Goal: Task Accomplishment & Management: Manage account settings

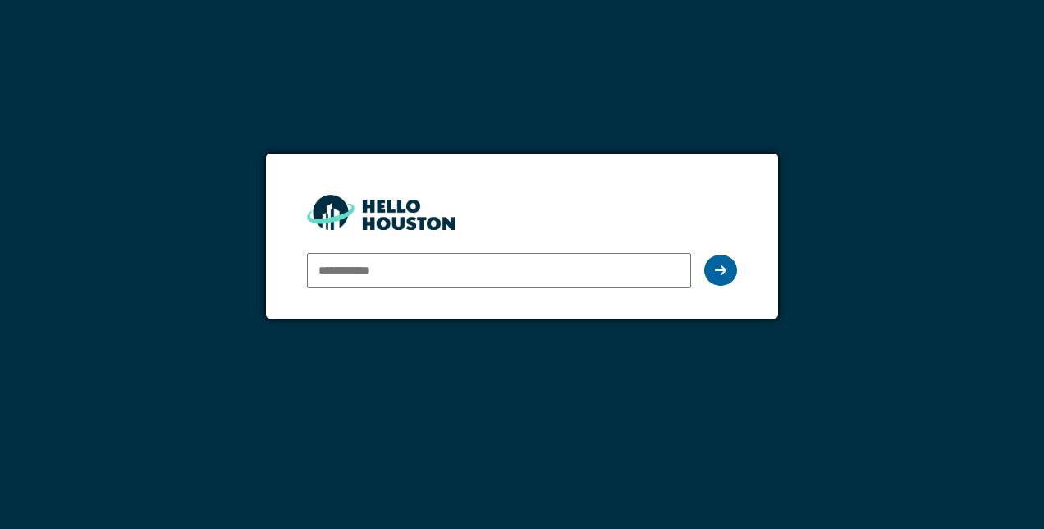
type input "**********"
click at [730, 274] on div at bounding box center [720, 270] width 33 height 31
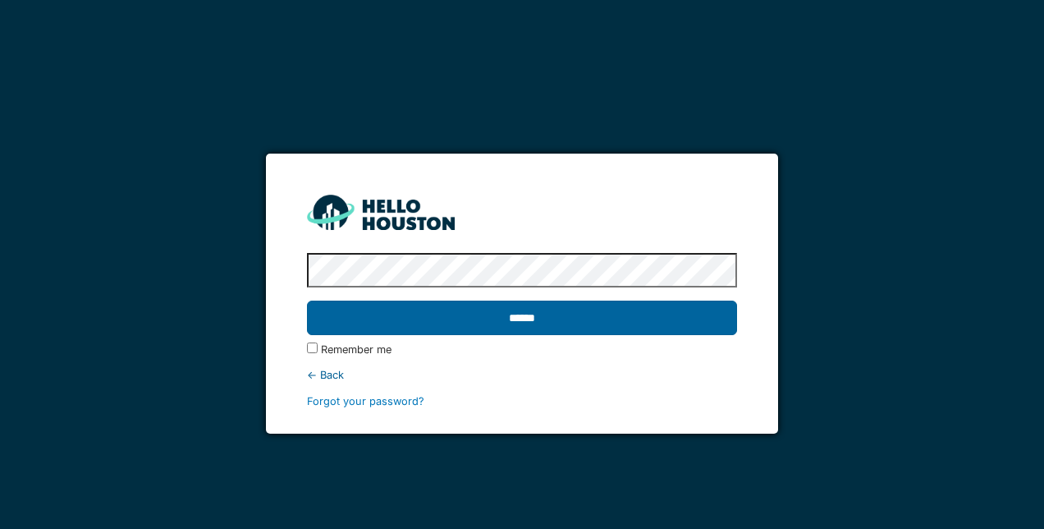
click at [659, 303] on input "******" at bounding box center [521, 318] width 429 height 34
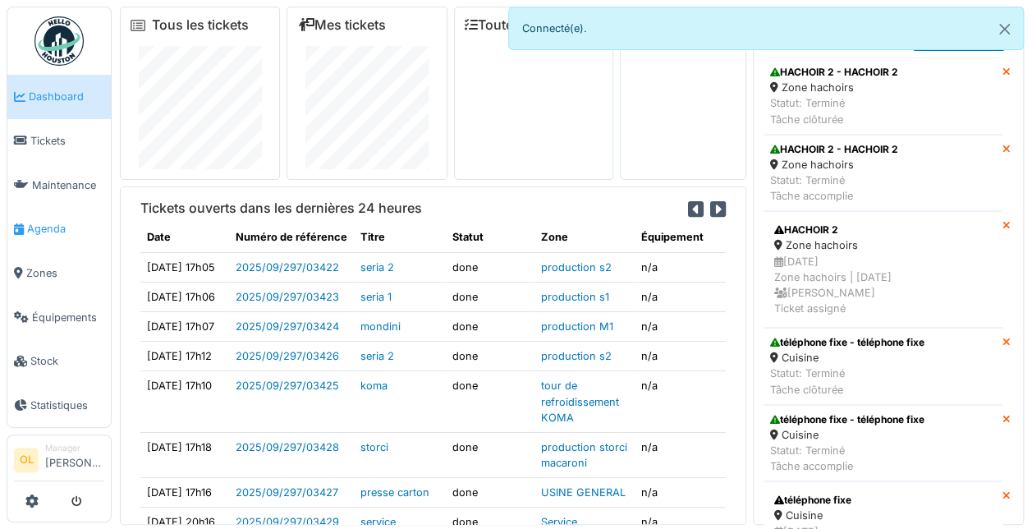
click at [55, 224] on span "Agenda" at bounding box center [65, 229] width 77 height 16
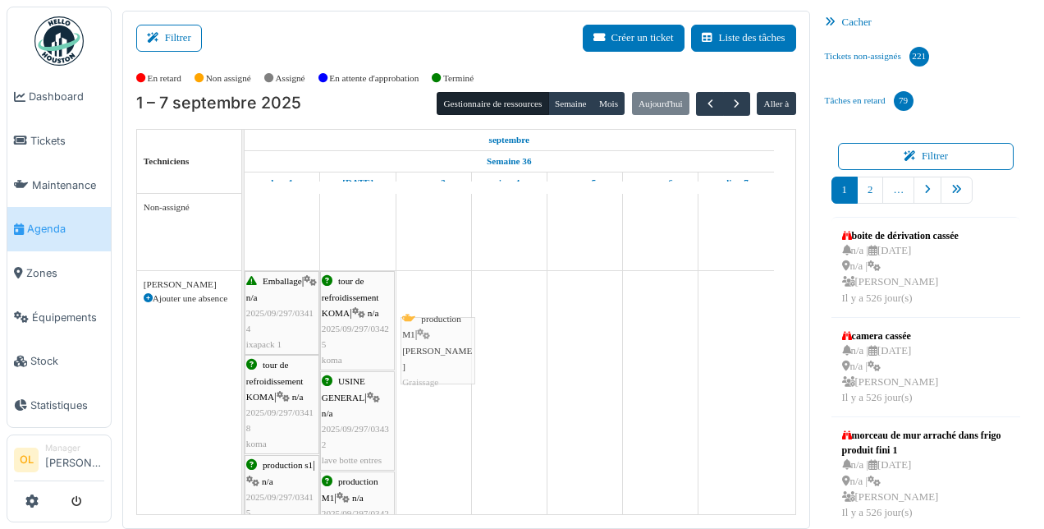
drag, startPoint x: 435, startPoint y: 232, endPoint x: 441, endPoint y: 356, distance: 124.9
click at [444, 230] on div "production M1 | Laminoir mondini Graissage" at bounding box center [432, 235] width 71 height 79
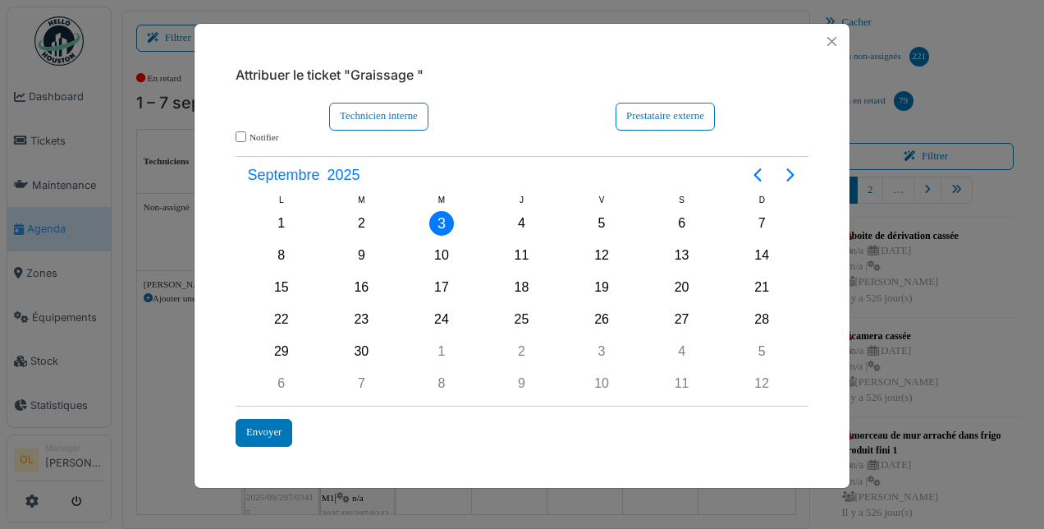
click at [253, 132] on div "Notifier" at bounding box center [522, 138] width 590 height 14
click at [349, 118] on div "Technicien interne" at bounding box center [378, 116] width 99 height 27
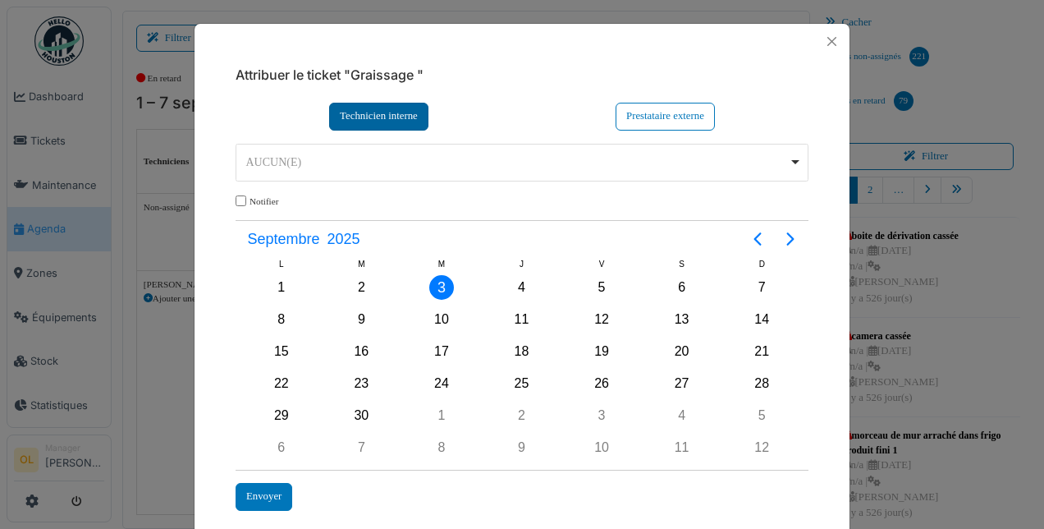
click at [349, 118] on div "Technicien interne" at bounding box center [378, 116] width 99 height 27
click at [345, 159] on div "AUCUN(E) Remove item" at bounding box center [517, 162] width 543 height 17
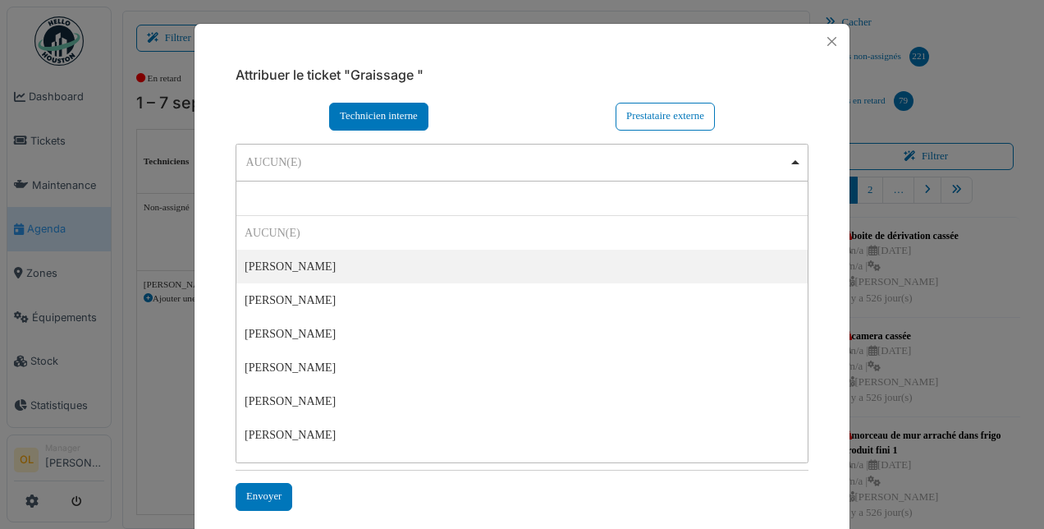
select select "****"
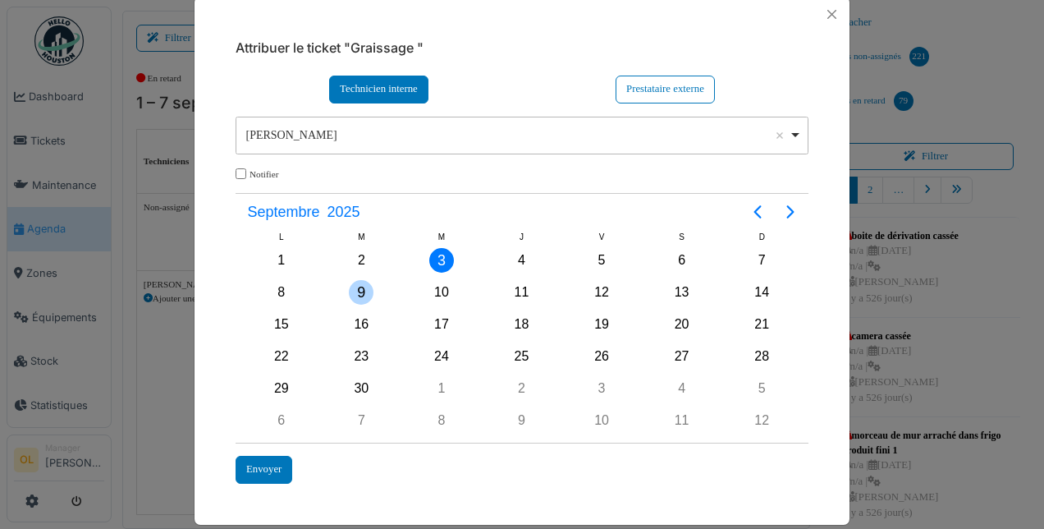
scroll to position [39, 0]
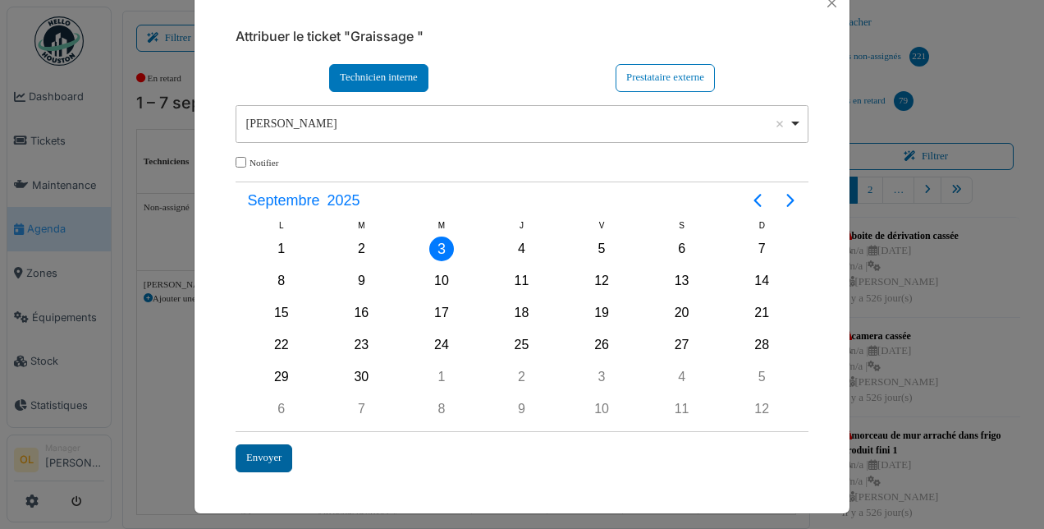
click at [268, 453] on div "Envoyer" at bounding box center [264, 457] width 57 height 27
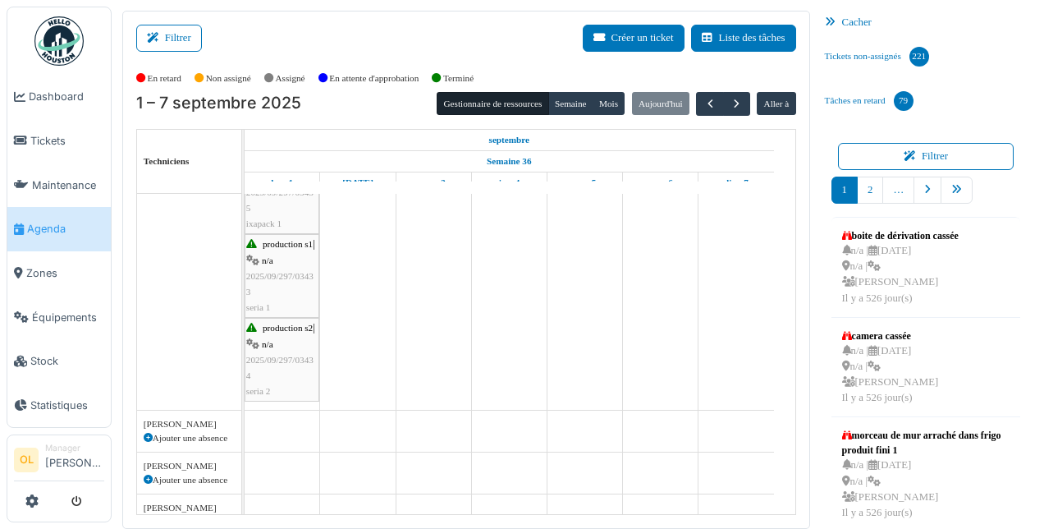
scroll to position [848, 0]
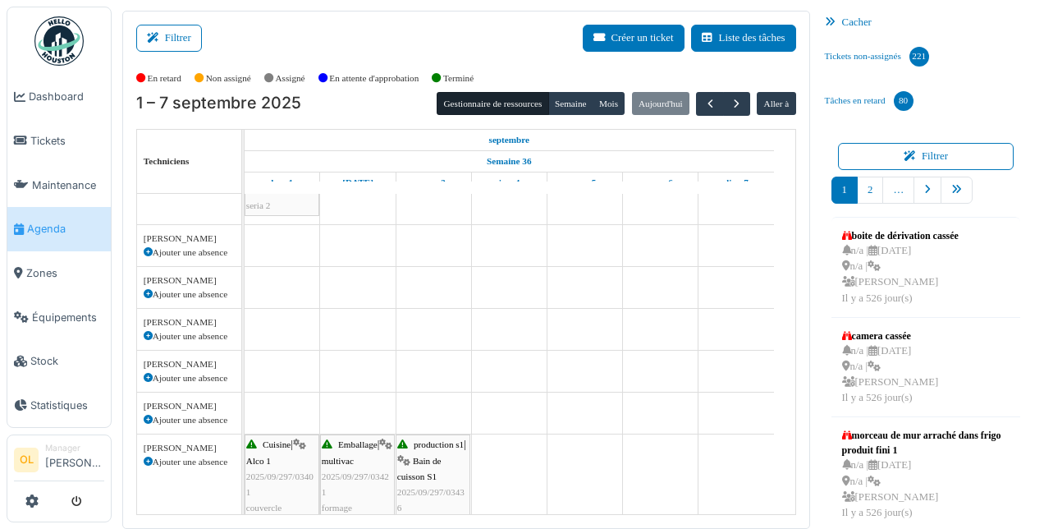
scroll to position [1471, 0]
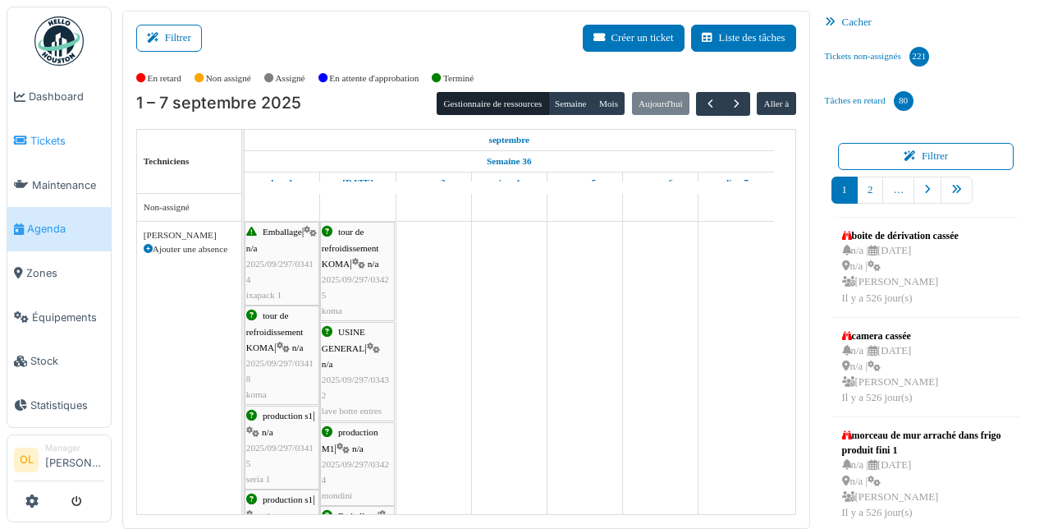
click at [54, 146] on link "Tickets" at bounding box center [58, 141] width 103 height 44
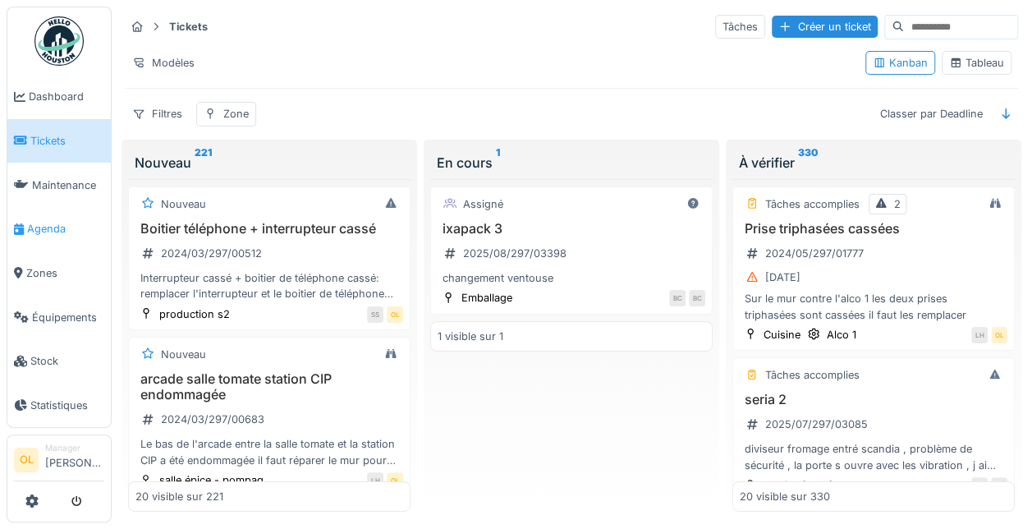
click at [57, 224] on span "Agenda" at bounding box center [65, 229] width 77 height 16
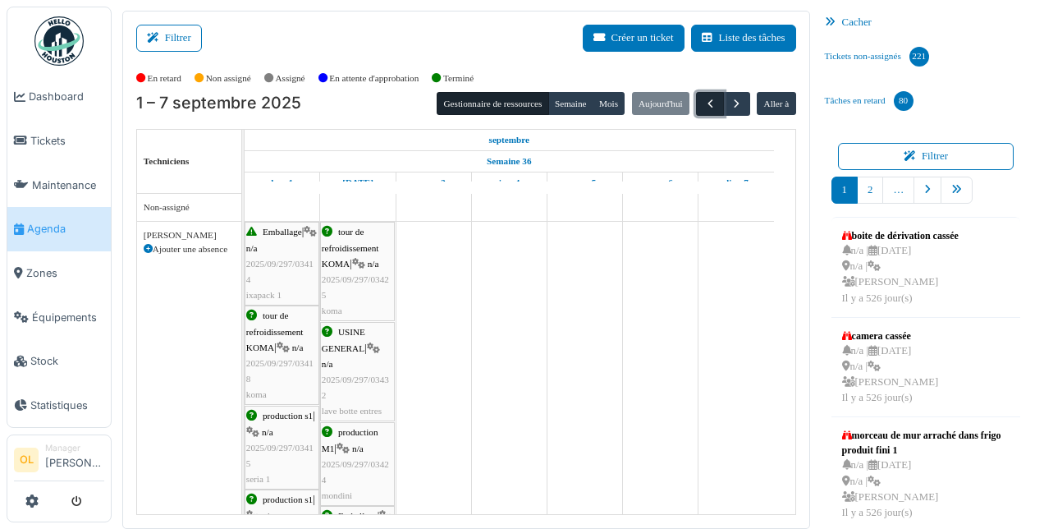
click at [709, 105] on button "button" at bounding box center [709, 104] width 27 height 24
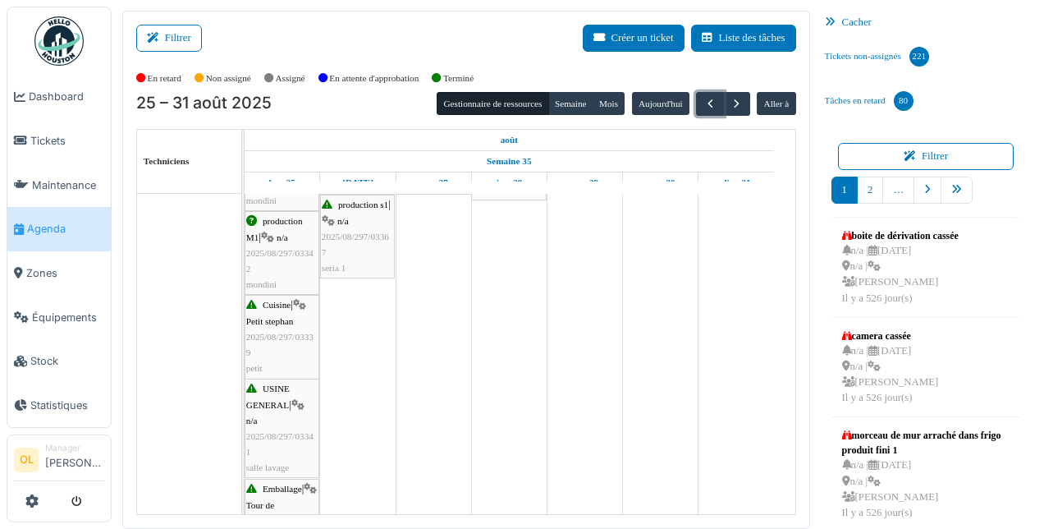
scroll to position [4513, 0]
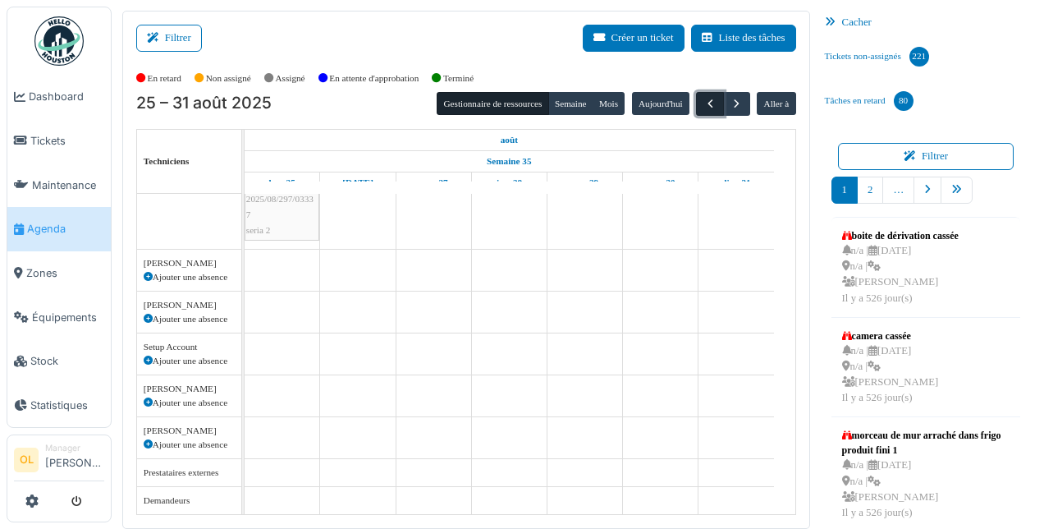
click at [704, 102] on span "button" at bounding box center [711, 104] width 14 height 14
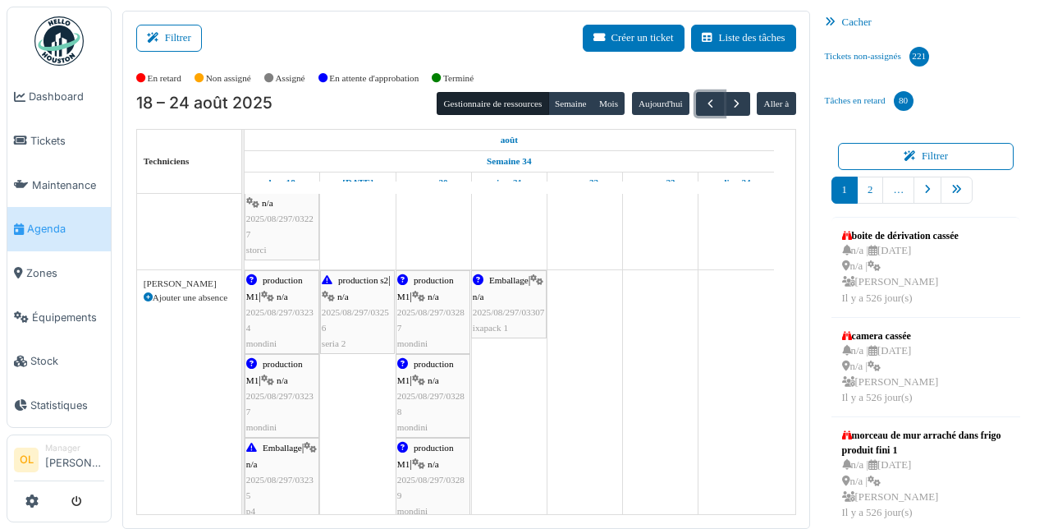
click at [288, 312] on span "2025/08/297/03234" at bounding box center [279, 319] width 67 height 25
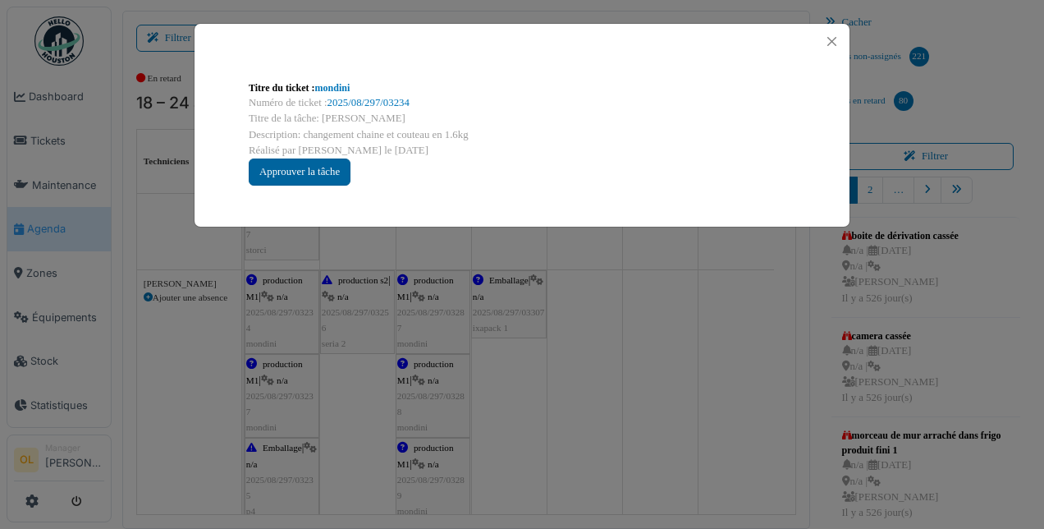
click at [312, 166] on div "Approuver la tâche" at bounding box center [300, 171] width 102 height 27
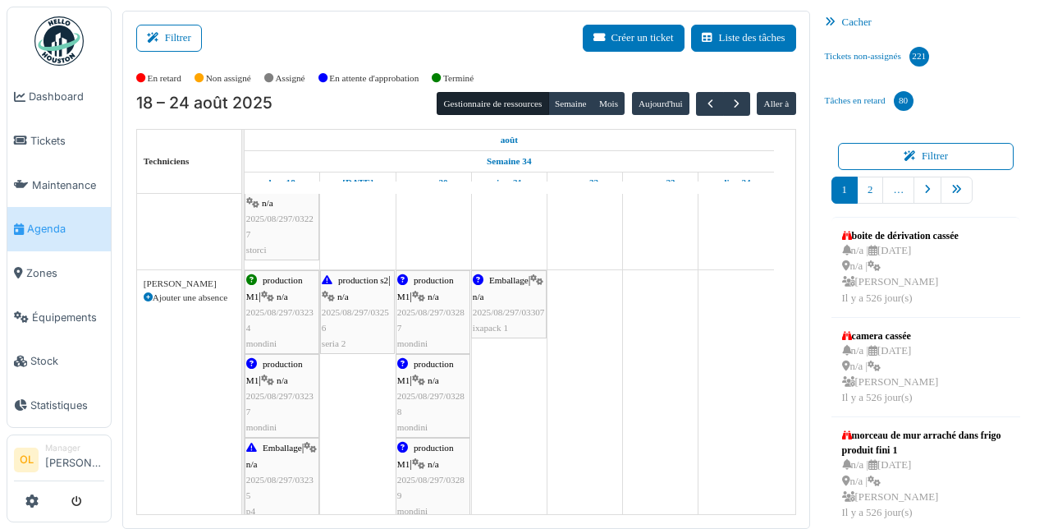
click at [347, 302] on div "production s2 | n/a 2025/08/297/03256 seria 2" at bounding box center [357, 312] width 71 height 79
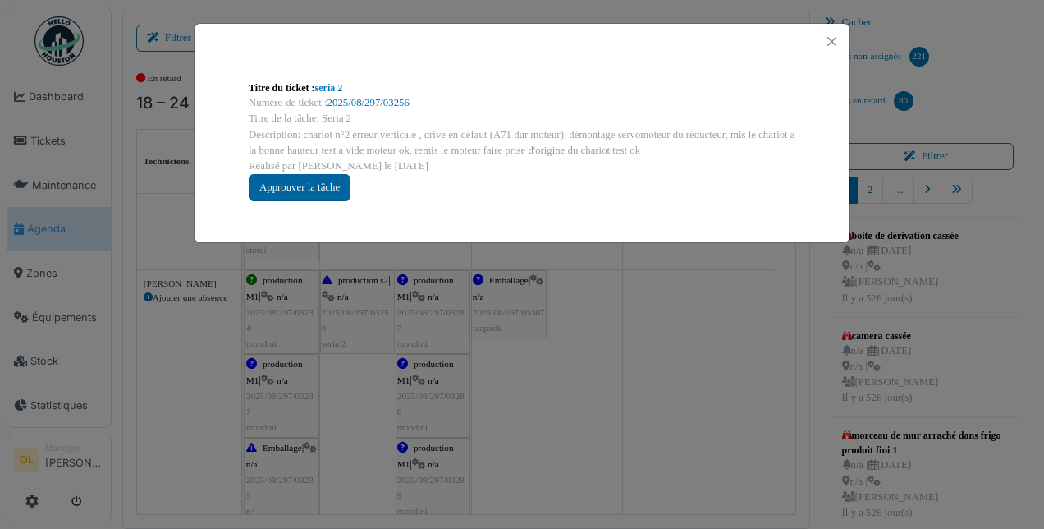
click at [319, 190] on div "Approuver la tâche" at bounding box center [300, 187] width 102 height 27
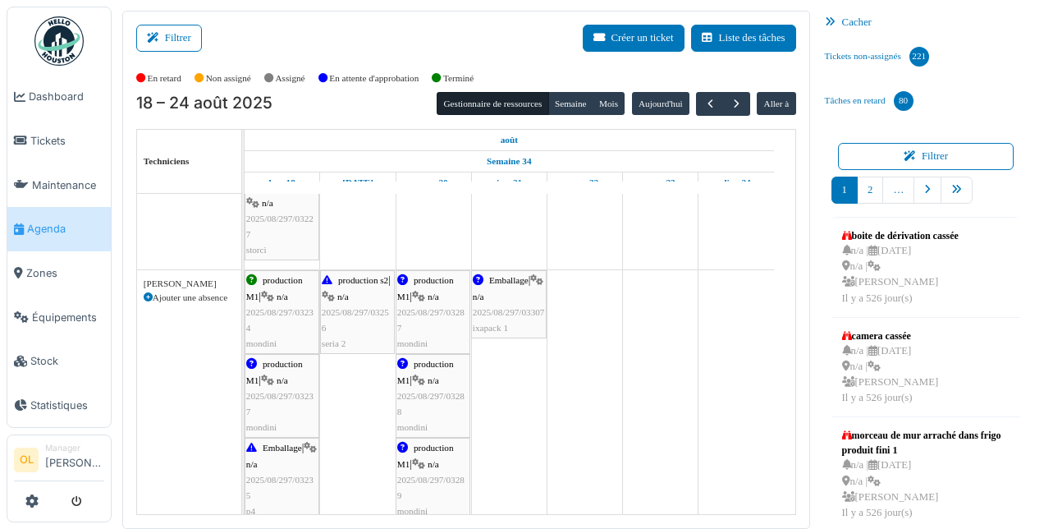
click at [429, 318] on div "production M1 | n/a 2025/08/297/03287 mondini" at bounding box center [432, 312] width 71 height 79
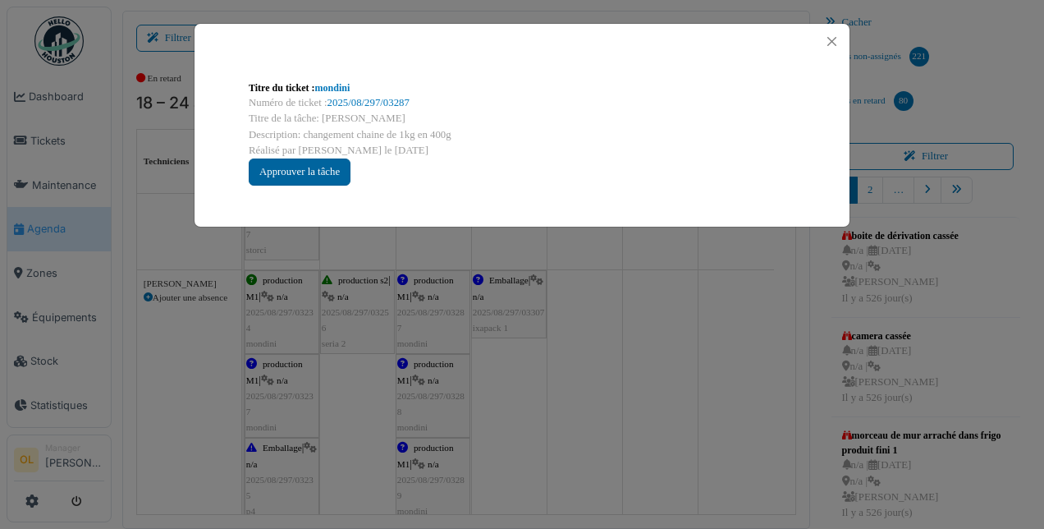
click at [310, 177] on div "Approuver la tâche" at bounding box center [300, 171] width 102 height 27
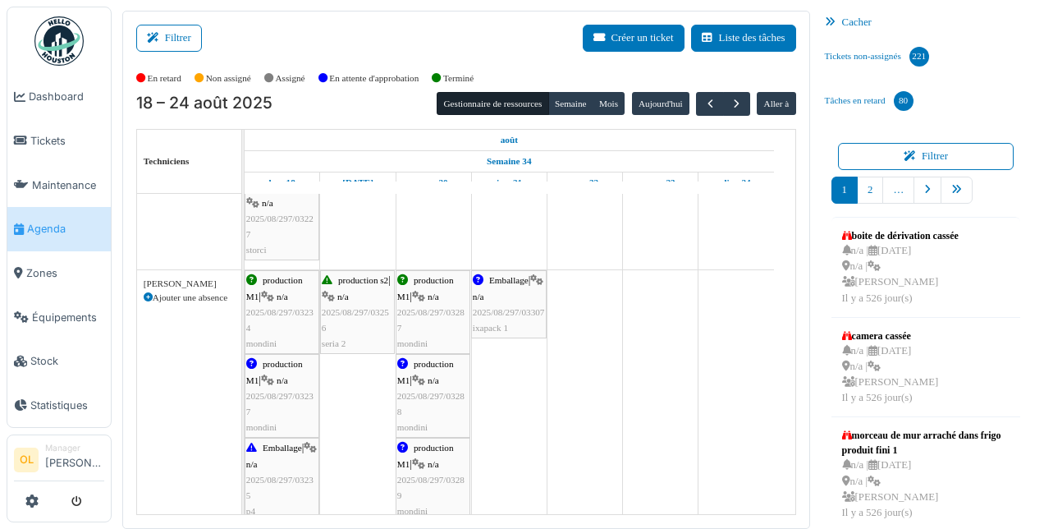
click at [521, 298] on div "Emballage | n/a 2025/08/297/03307 ixapack 1" at bounding box center [509, 304] width 72 height 63
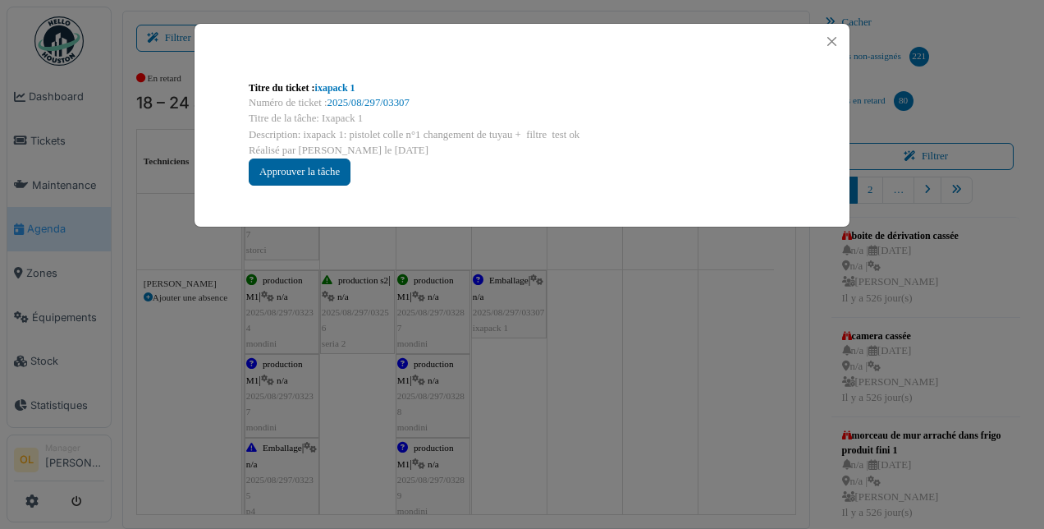
click at [324, 171] on div "Approuver la tâche" at bounding box center [300, 171] width 102 height 27
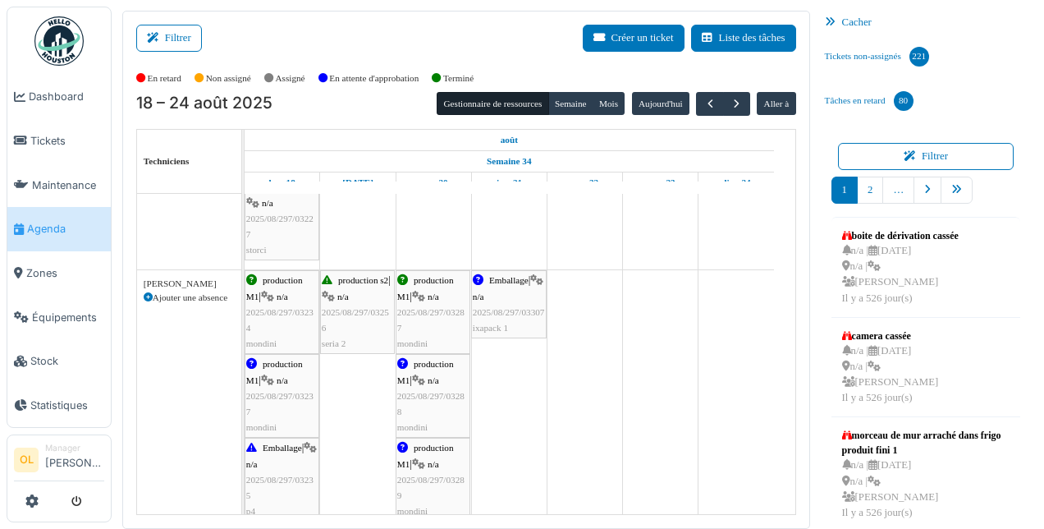
click at [278, 391] on span "2025/08/297/03237" at bounding box center [279, 403] width 67 height 25
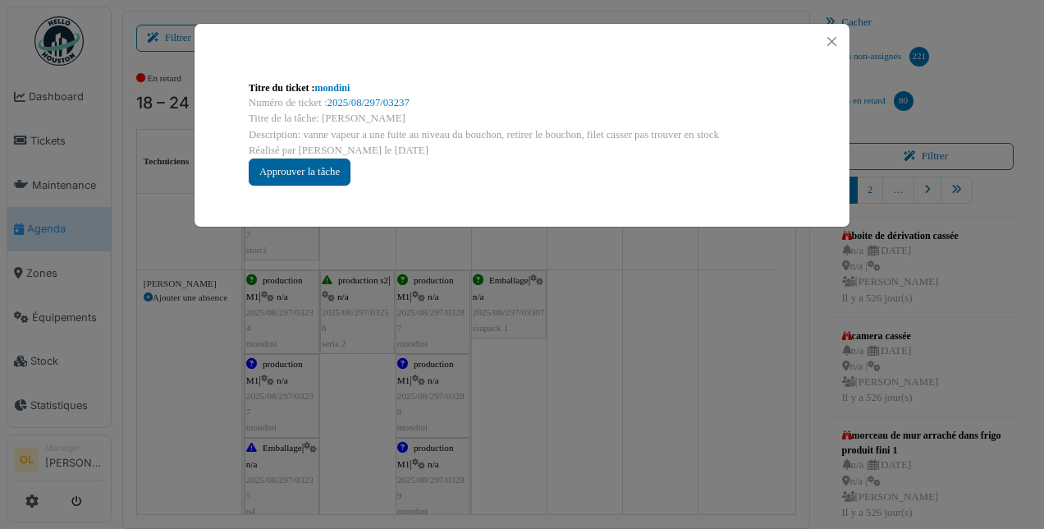
click at [262, 163] on div "Approuver la tâche" at bounding box center [300, 171] width 102 height 27
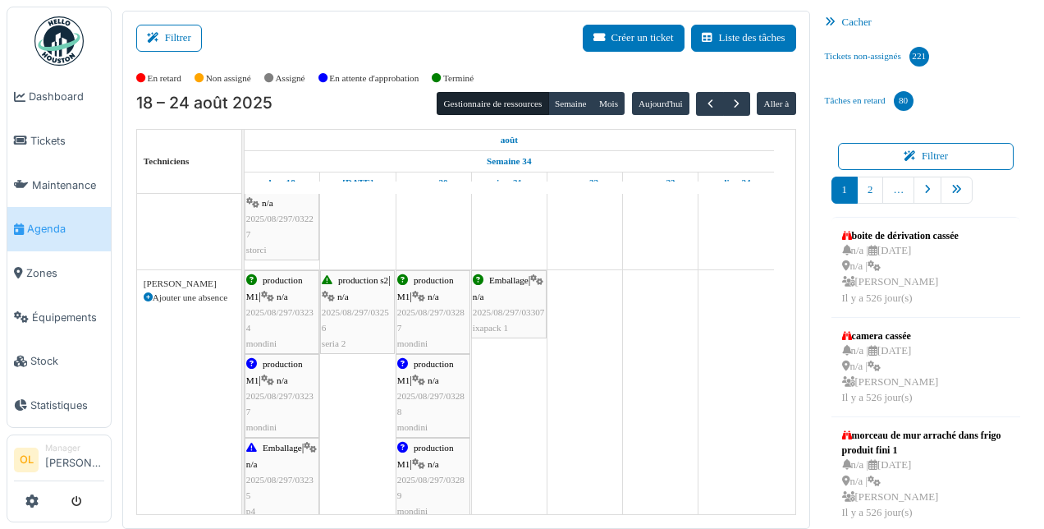
click at [449, 401] on div "production M1 | n/a 2025/08/297/03288 mondini" at bounding box center [432, 395] width 71 height 79
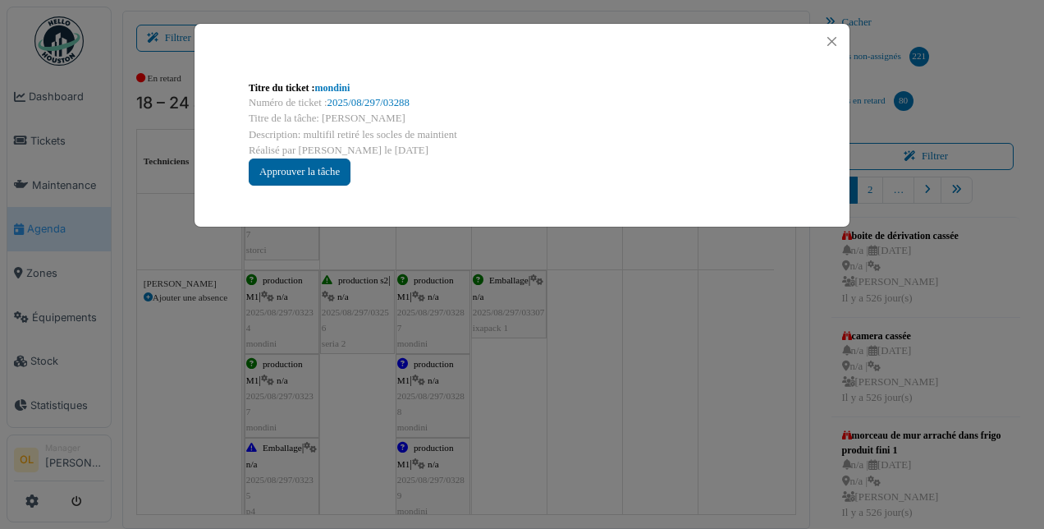
click at [324, 169] on div "Approuver la tâche" at bounding box center [300, 171] width 102 height 27
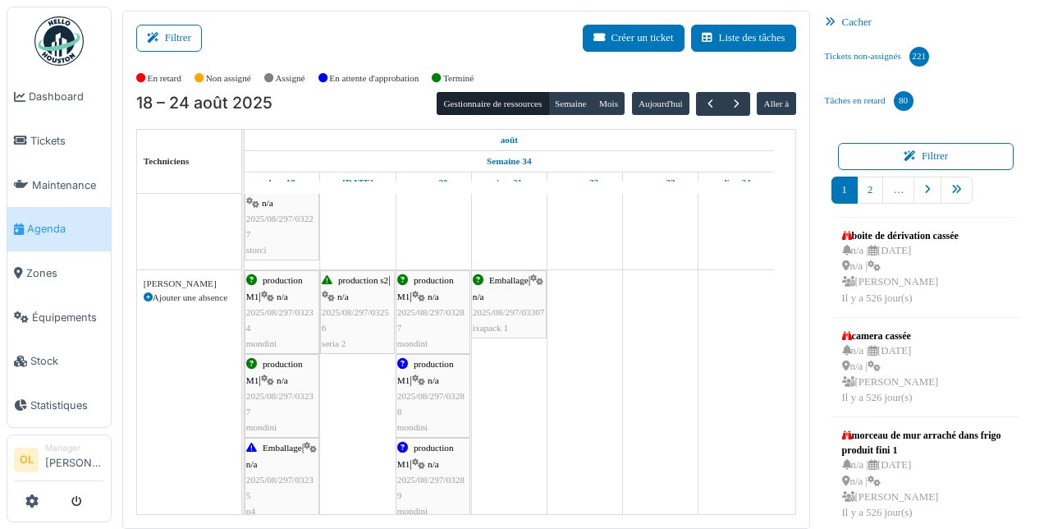
click at [282, 475] on span "2025/08/297/03235" at bounding box center [279, 487] width 67 height 25
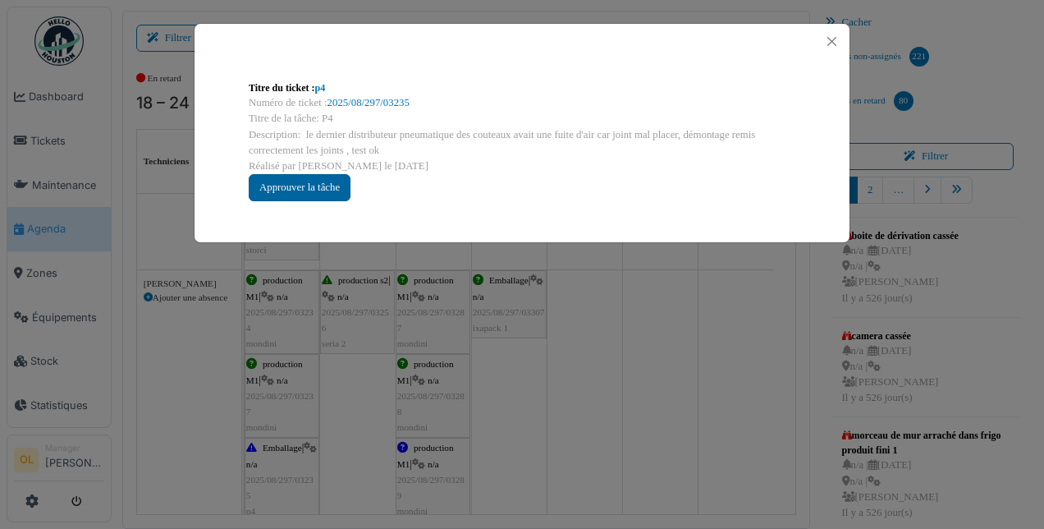
click at [304, 182] on div "Approuver la tâche" at bounding box center [300, 187] width 102 height 27
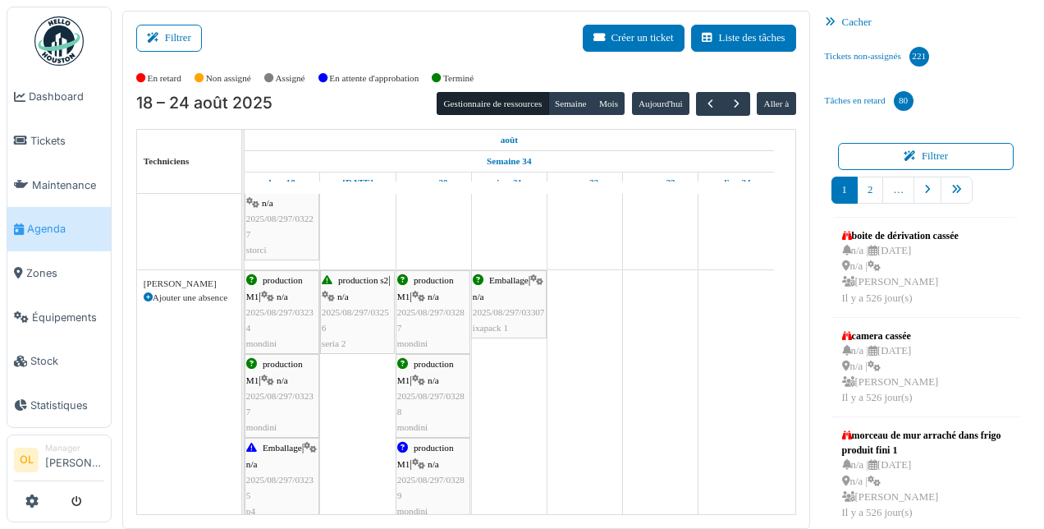
click at [422, 475] on span "2025/08/297/03289" at bounding box center [430, 487] width 67 height 25
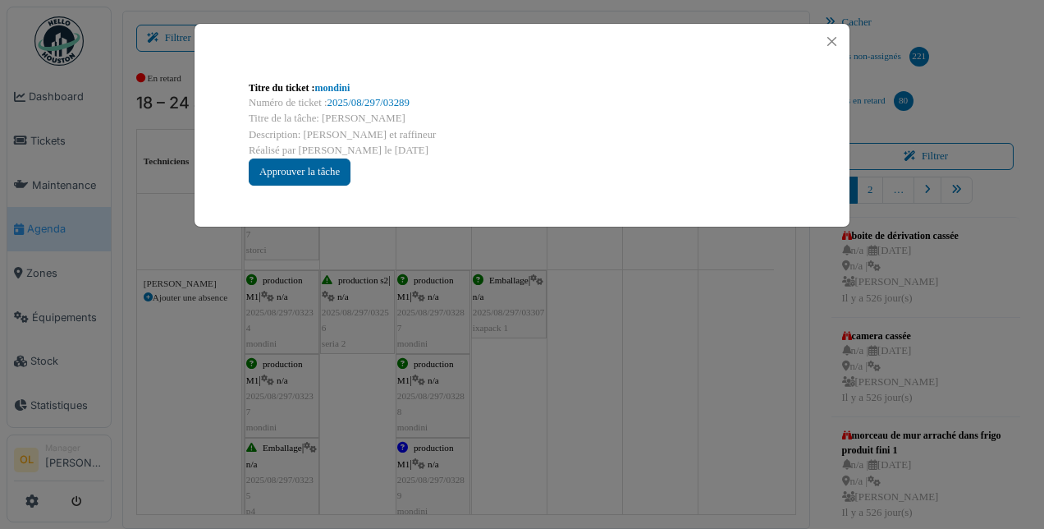
click at [328, 174] on div "Approuver la tâche" at bounding box center [300, 171] width 102 height 27
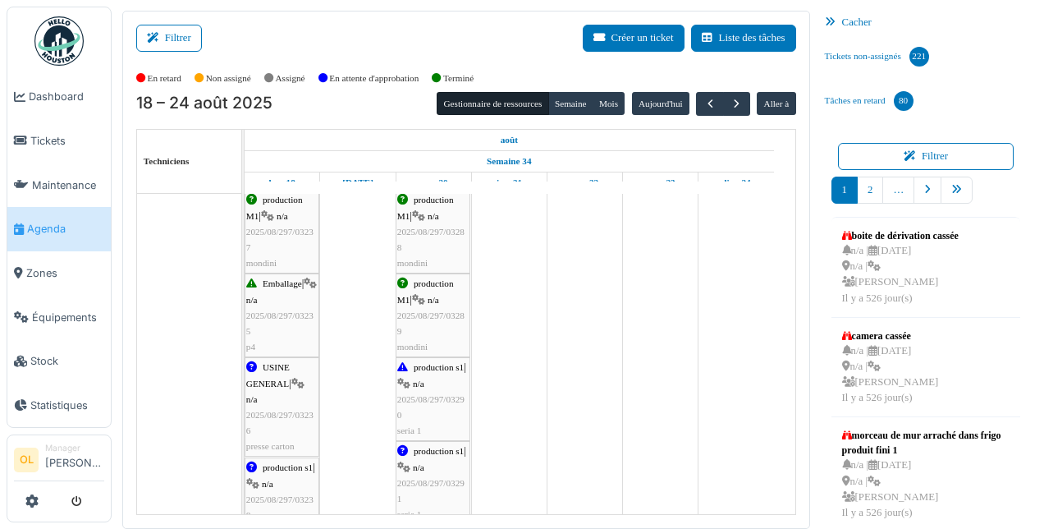
click at [287, 406] on div "USINE GENERAL | n/a 2025/08/297/03236 presse carton" at bounding box center [281, 407] width 71 height 94
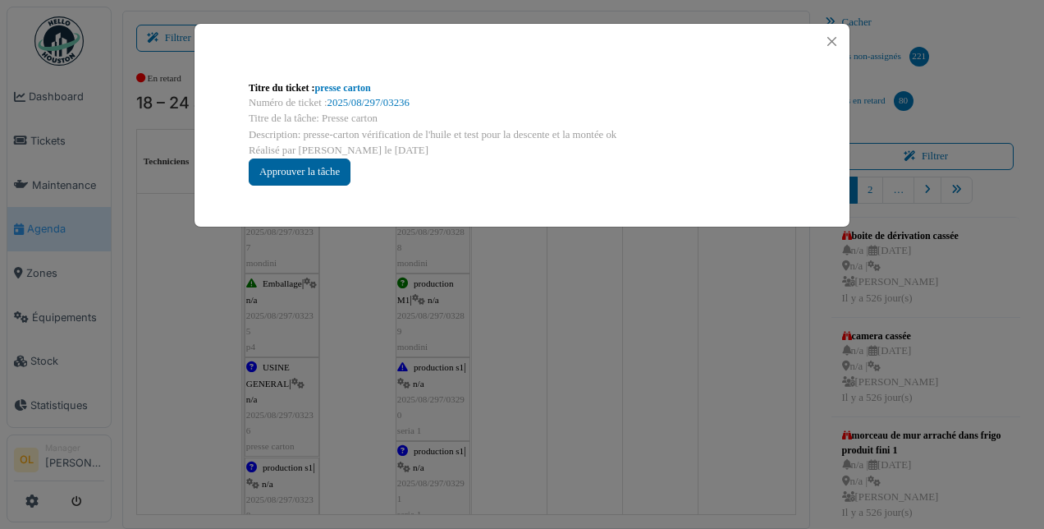
click at [278, 172] on div "Approuver la tâche" at bounding box center [300, 171] width 102 height 27
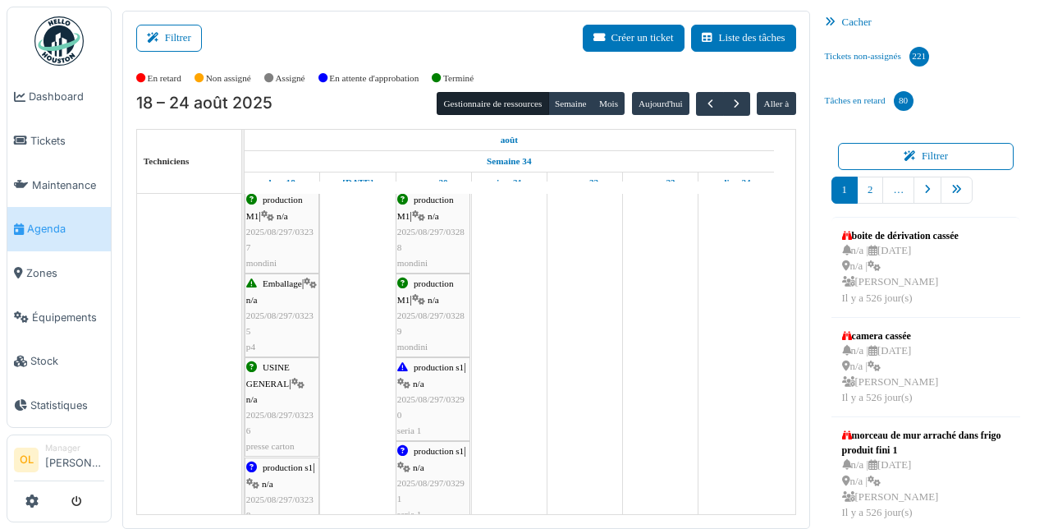
click at [429, 381] on div "production s1 | n/a 2025/08/297/03290 seria 1" at bounding box center [432, 399] width 71 height 79
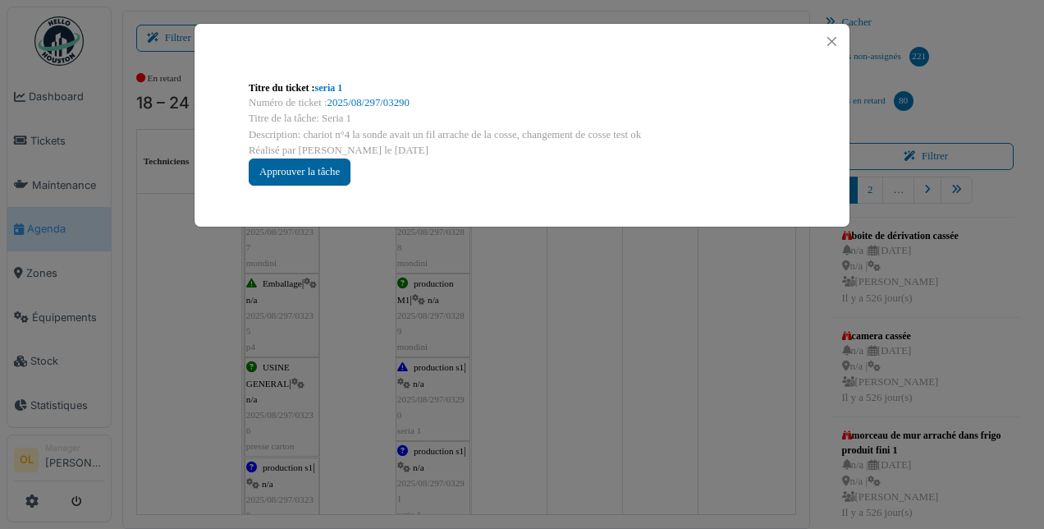
click at [302, 177] on div "Approuver la tâche" at bounding box center [300, 171] width 102 height 27
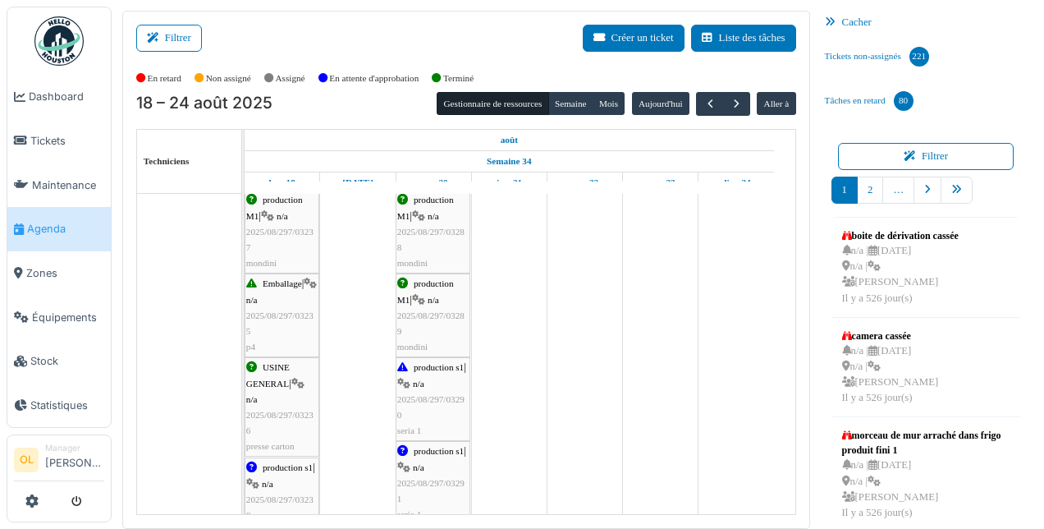
click at [287, 486] on div "production s1 | n/a 2025/08/297/03238 seria 1" at bounding box center [281, 499] width 71 height 79
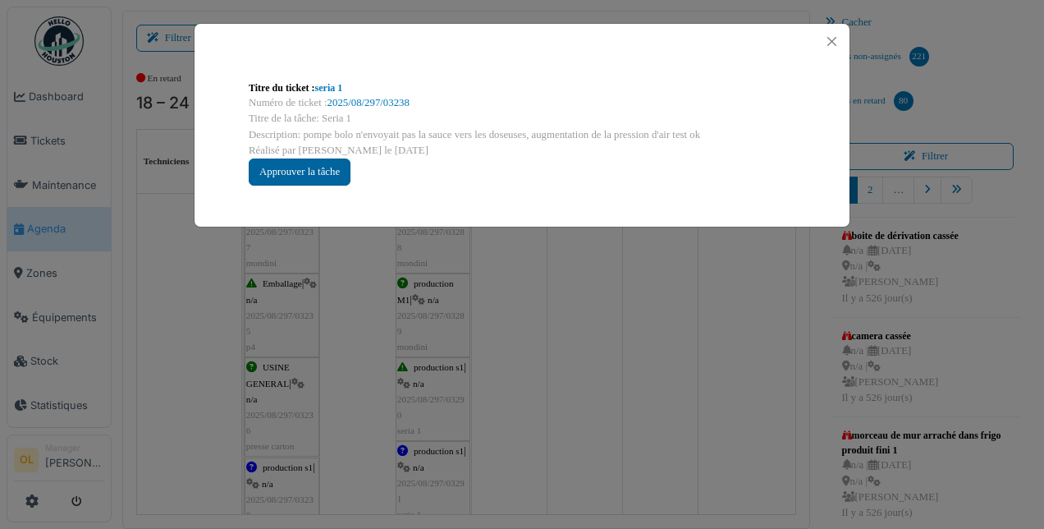
click at [274, 169] on div "Approuver la tâche" at bounding box center [300, 171] width 102 height 27
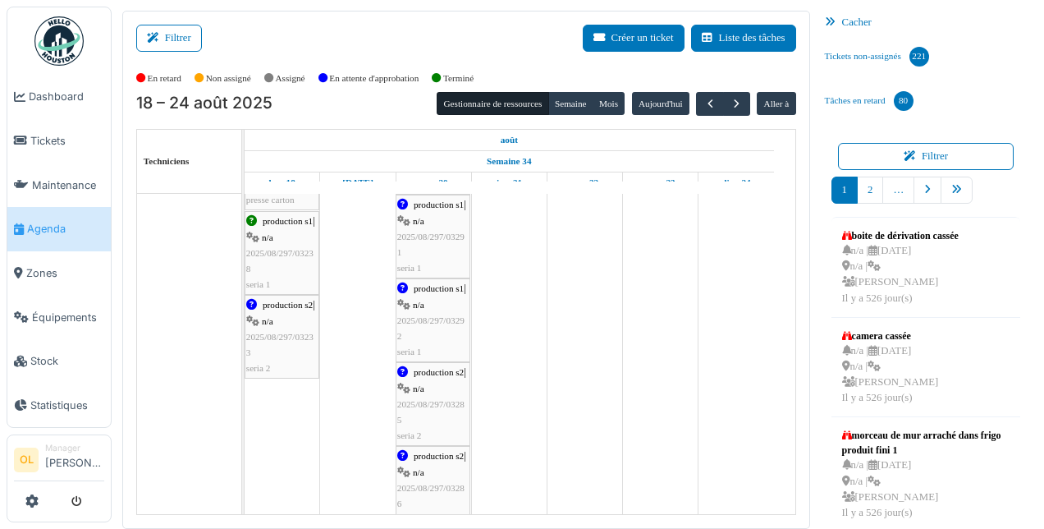
click at [433, 234] on span "2025/08/297/03291" at bounding box center [430, 244] width 67 height 25
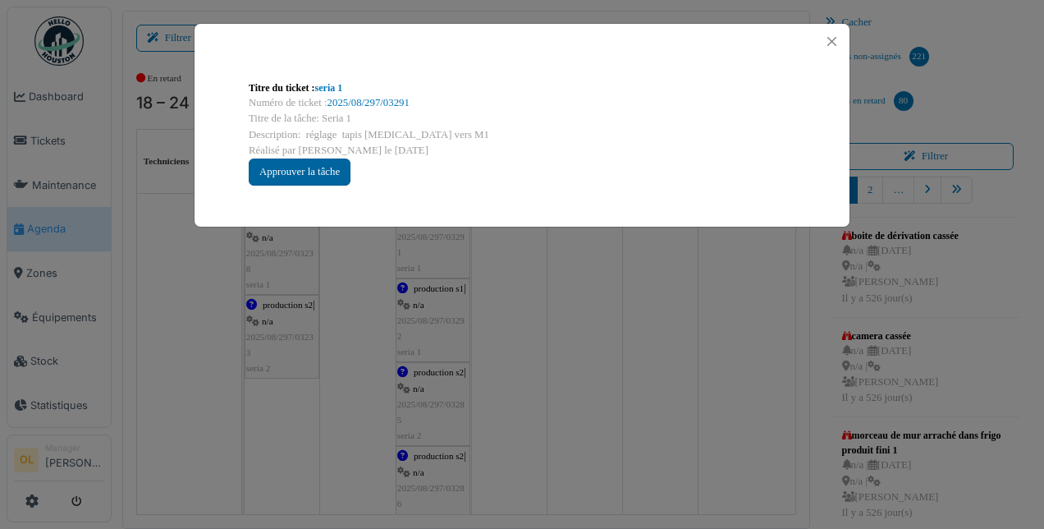
click at [299, 172] on div "Approuver la tâche" at bounding box center [300, 171] width 102 height 27
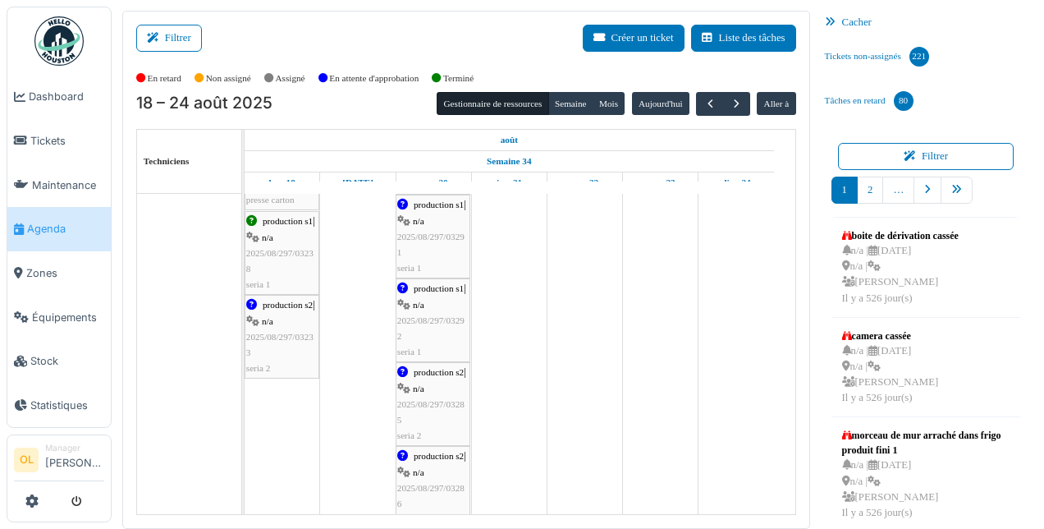
click at [418, 306] on span "n/a" at bounding box center [418, 305] width 11 height 10
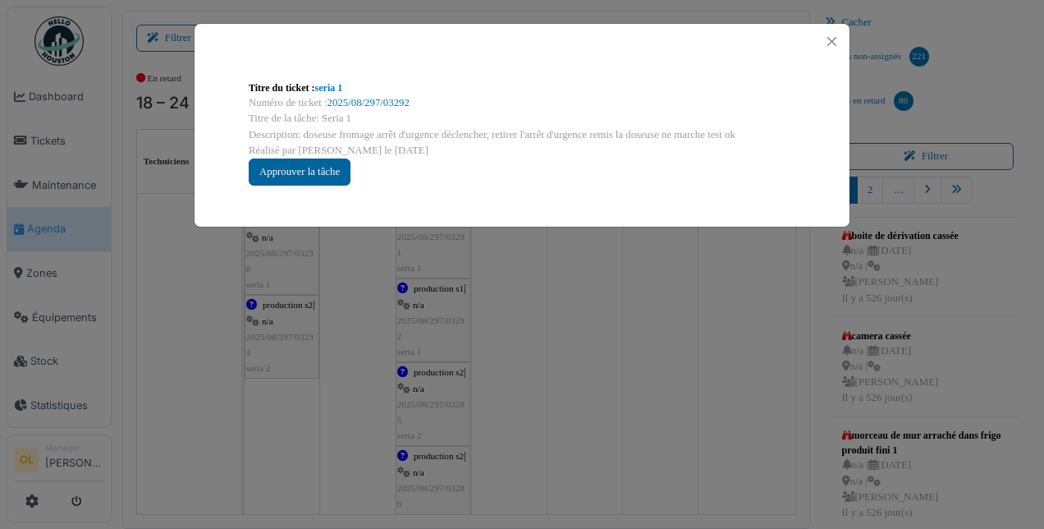
click at [303, 177] on div "Approuver la tâche" at bounding box center [300, 171] width 102 height 27
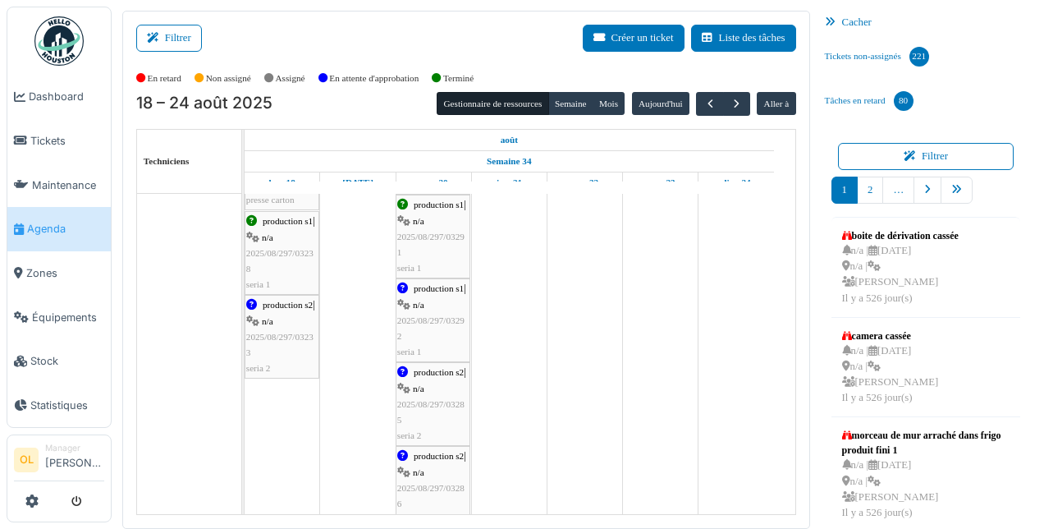
click at [296, 332] on span "2025/08/297/03233" at bounding box center [279, 344] width 67 height 25
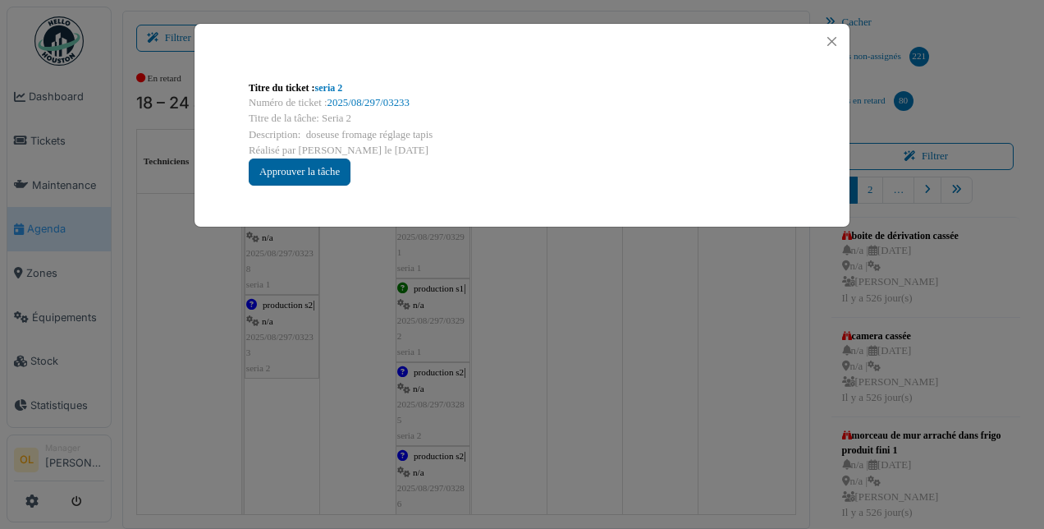
click at [286, 167] on div "Approuver la tâche" at bounding box center [300, 171] width 102 height 27
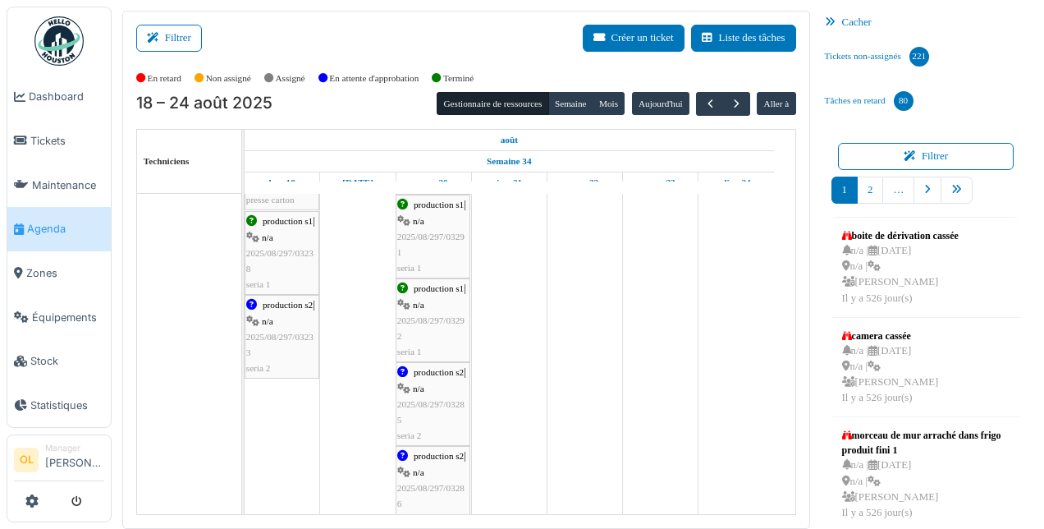
click at [445, 405] on span "2025/08/297/03285" at bounding box center [430, 411] width 67 height 25
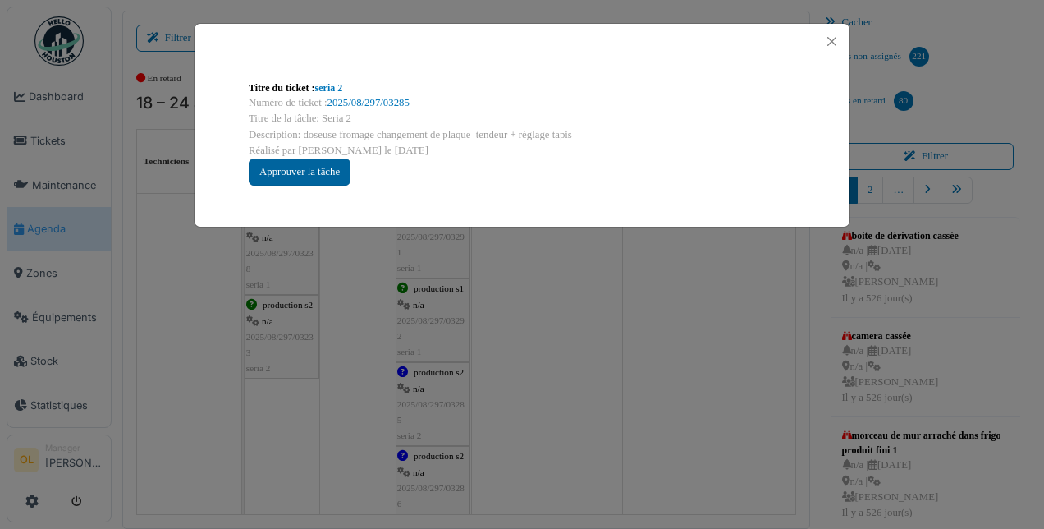
click at [289, 171] on div "Approuver la tâche" at bounding box center [300, 171] width 102 height 27
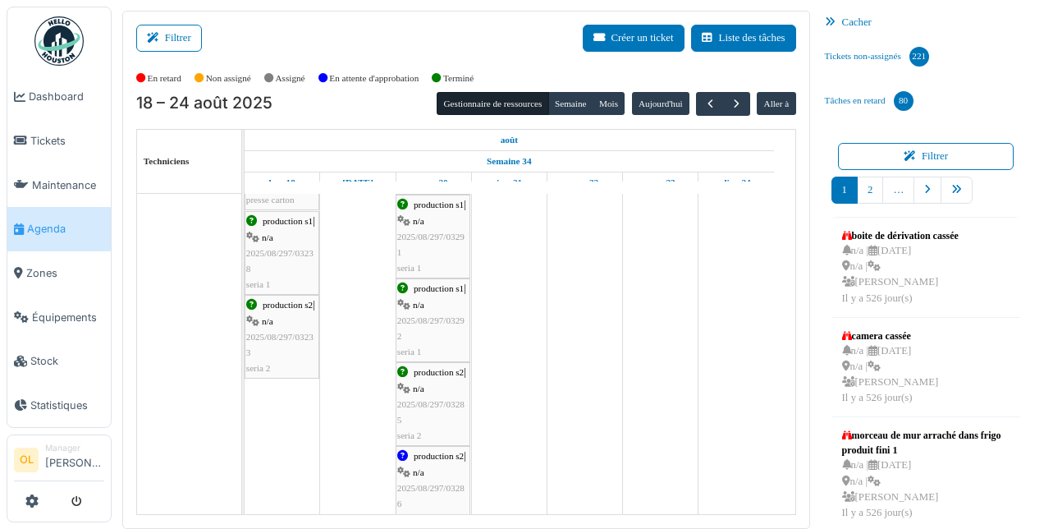
click at [438, 471] on div "production s2 | n/a 2025/08/297/03286 seria 2" at bounding box center [432, 487] width 71 height 79
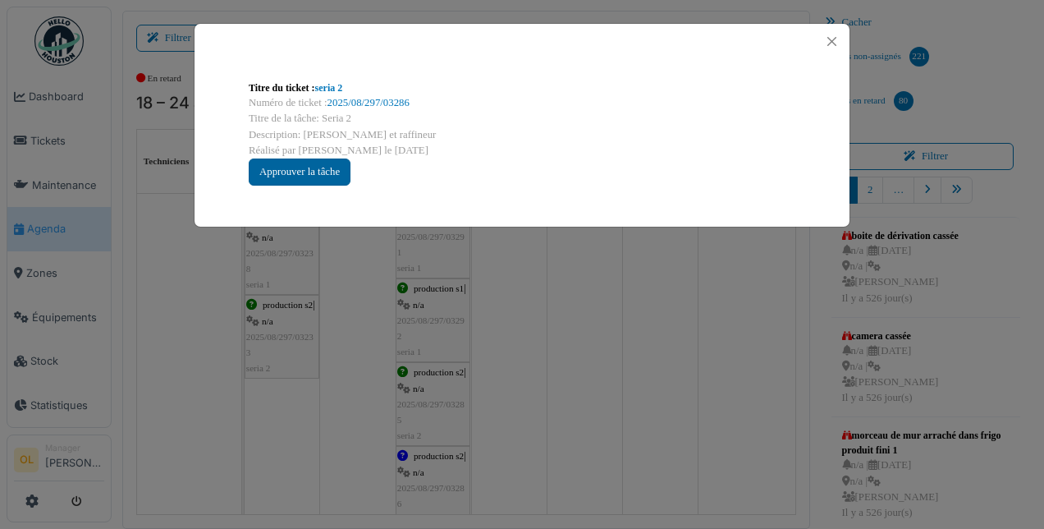
click at [291, 177] on div "Approuver la tâche" at bounding box center [300, 171] width 102 height 27
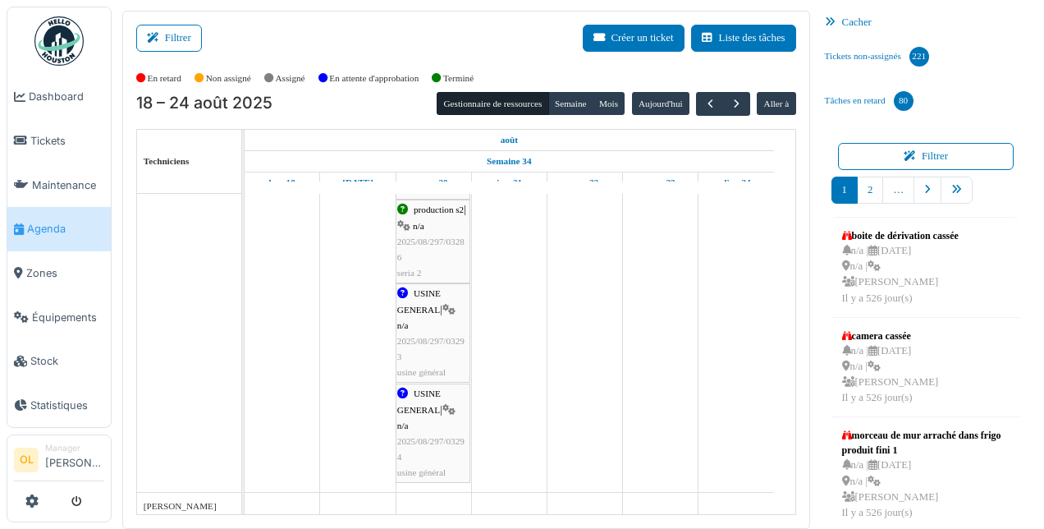
click at [432, 329] on div "USINE GENERAL | n/a 2025/08/297/03293 usine général" at bounding box center [432, 333] width 71 height 94
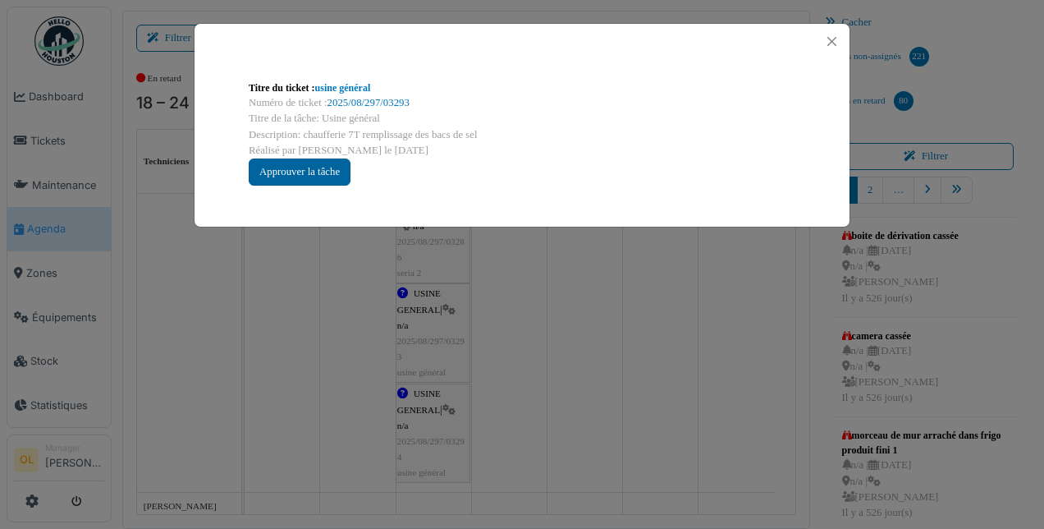
click at [259, 167] on div "Approuver la tâche" at bounding box center [300, 171] width 102 height 27
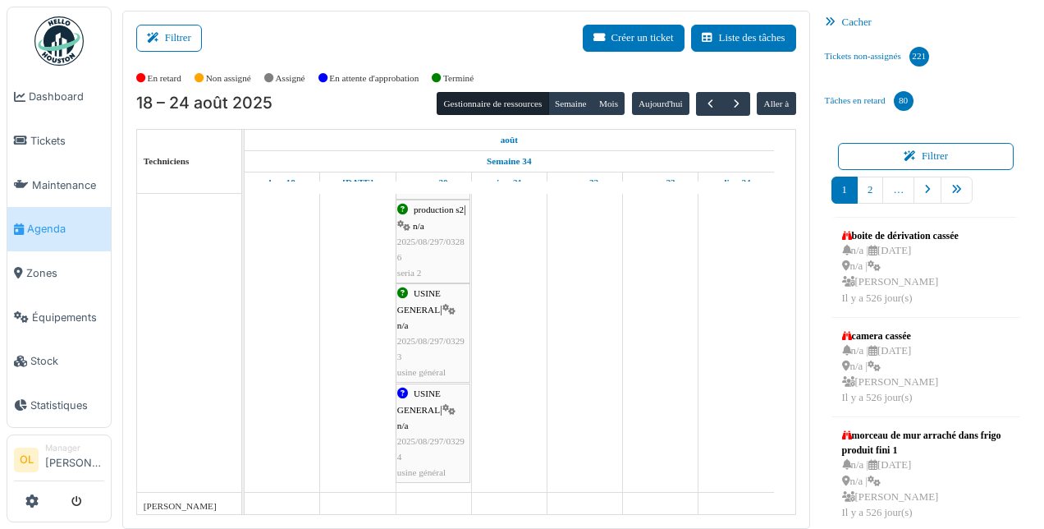
click at [421, 437] on span "2025/08/297/03294" at bounding box center [430, 448] width 67 height 25
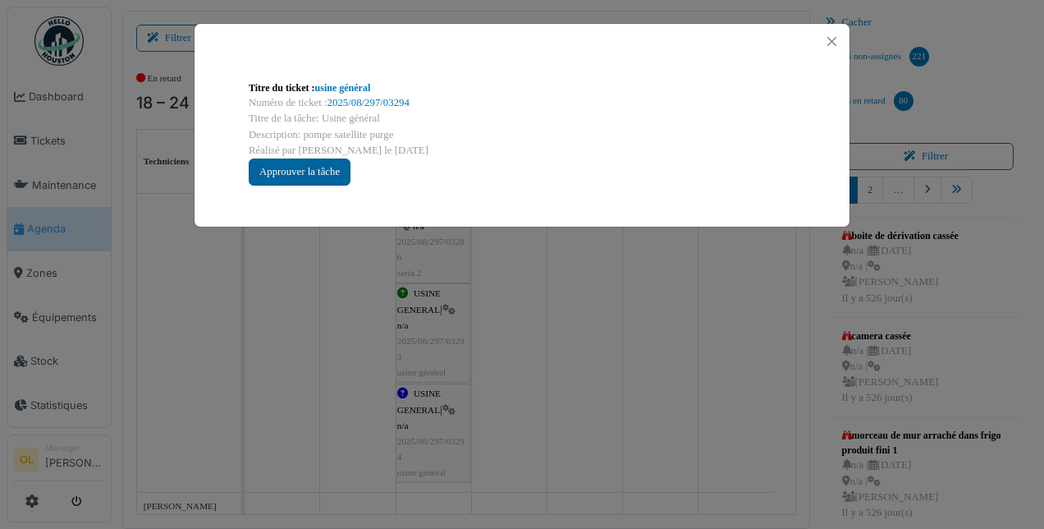
click at [264, 173] on div "Approuver la tâche" at bounding box center [300, 171] width 102 height 27
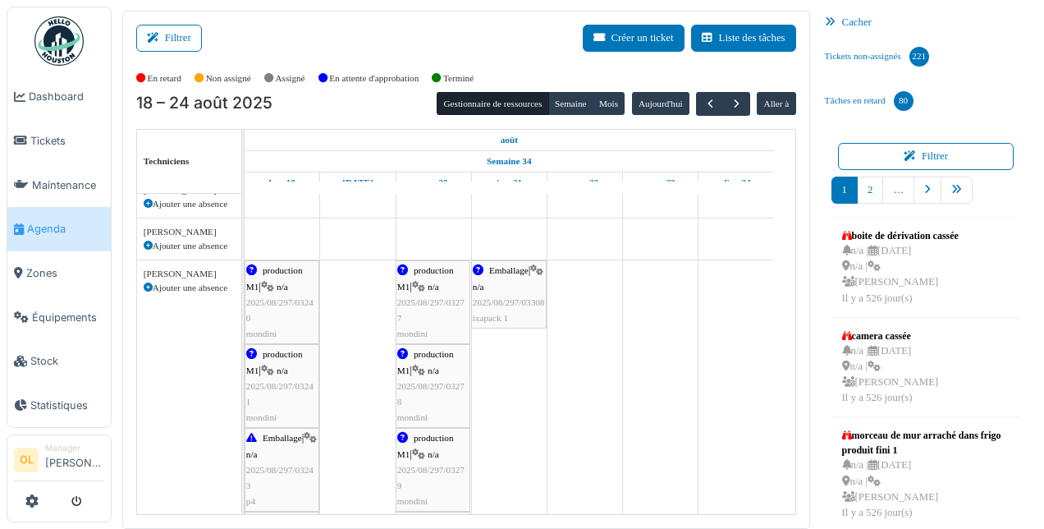
click at [278, 309] on div "production M1 | n/a 2025/08/297/03240 mondini" at bounding box center [281, 302] width 71 height 79
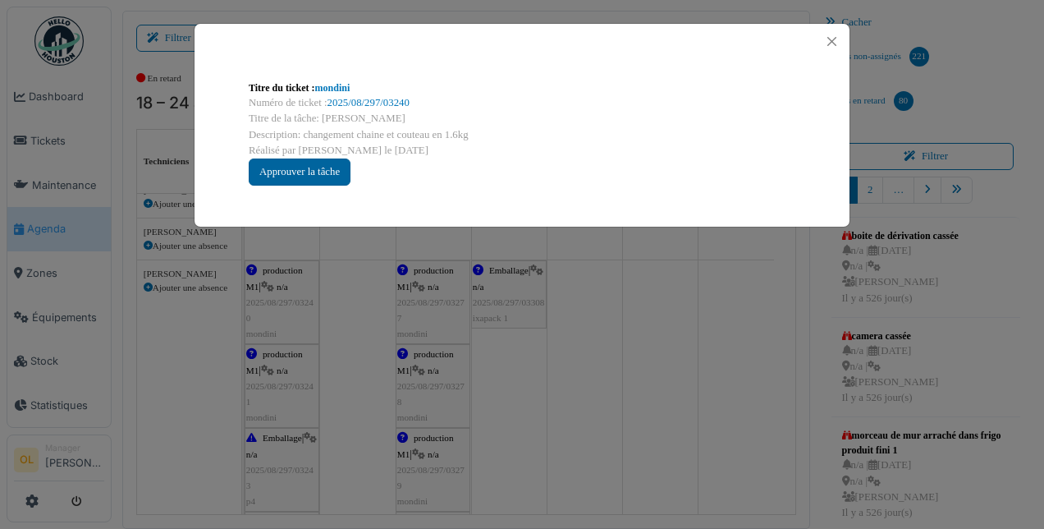
click at [303, 172] on div "Approuver la tâche" at bounding box center [300, 171] width 102 height 27
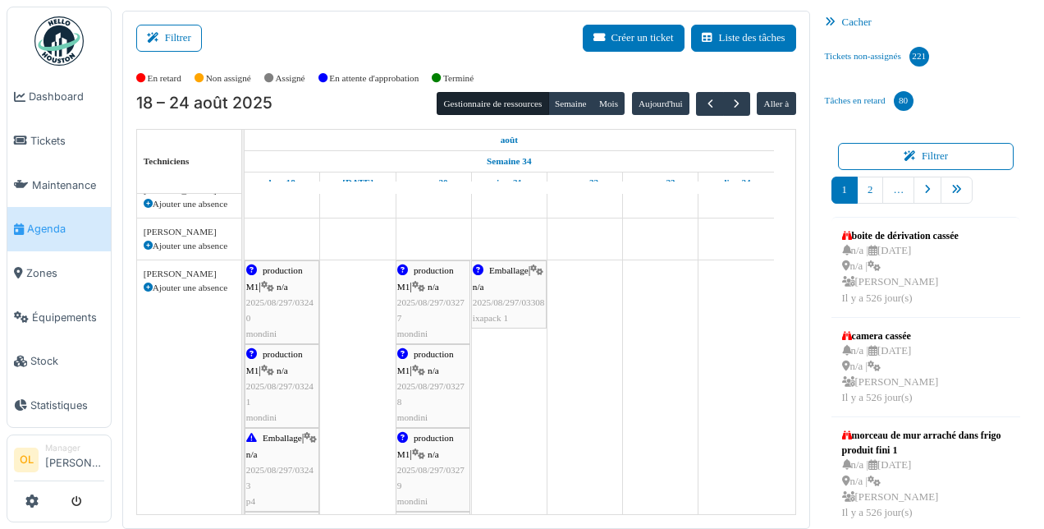
click at [438, 304] on div "production M1 | n/a 2025/08/297/03277 mondini" at bounding box center [432, 302] width 71 height 79
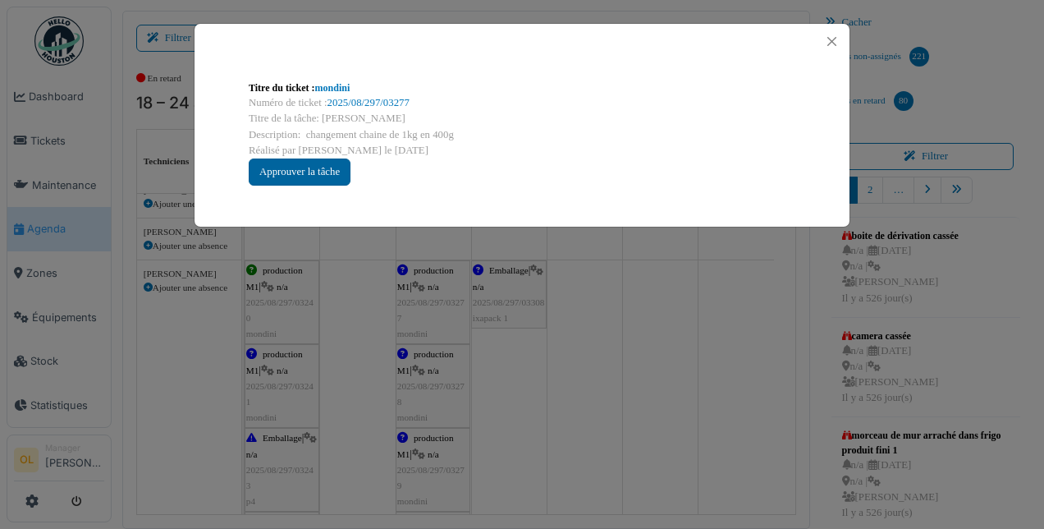
click at [288, 171] on div "Approuver la tâche" at bounding box center [300, 171] width 102 height 27
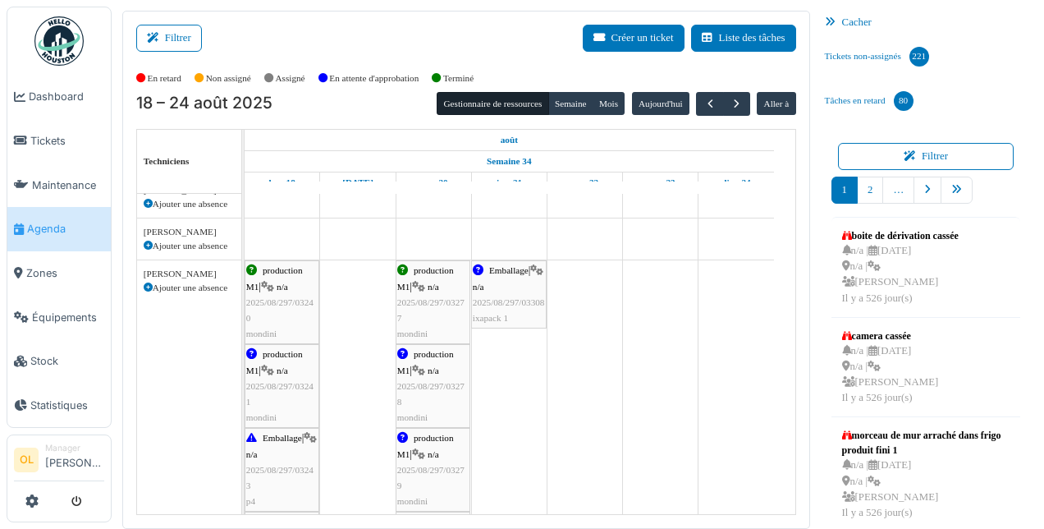
click at [501, 297] on span "2025/08/297/03308" at bounding box center [509, 302] width 72 height 10
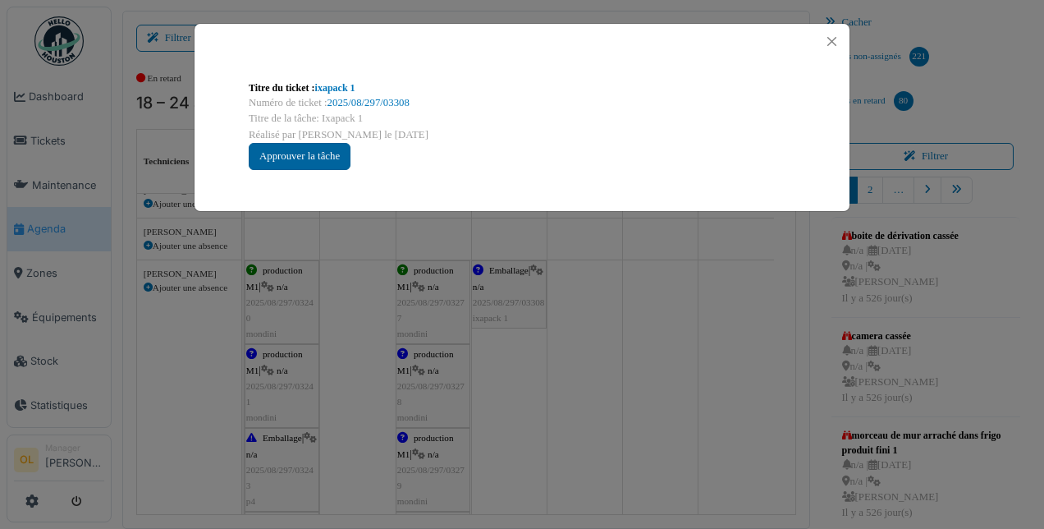
click at [276, 155] on div "Approuver la tâche" at bounding box center [300, 156] width 102 height 27
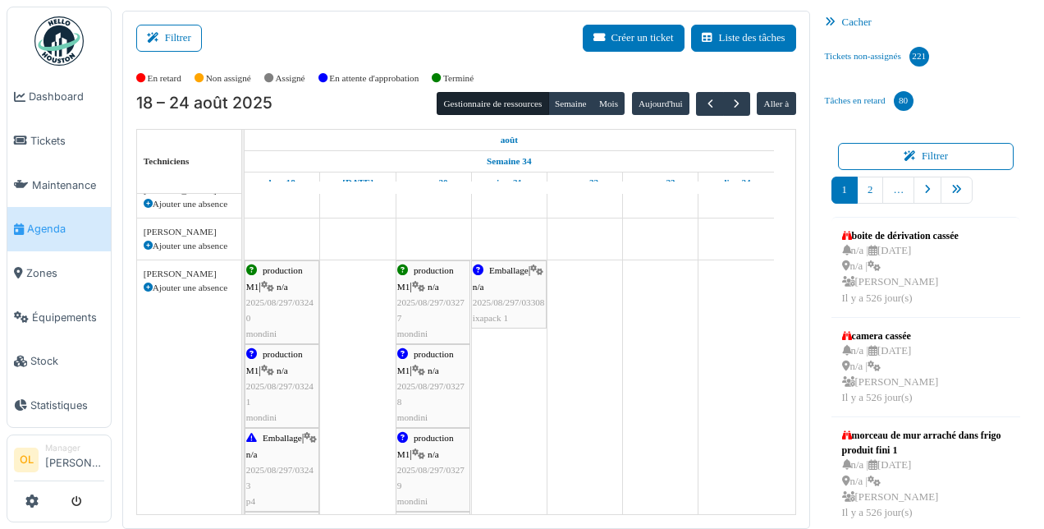
click at [291, 373] on div "production M1 | n/a 2025/08/297/03241 mondini" at bounding box center [281, 385] width 71 height 79
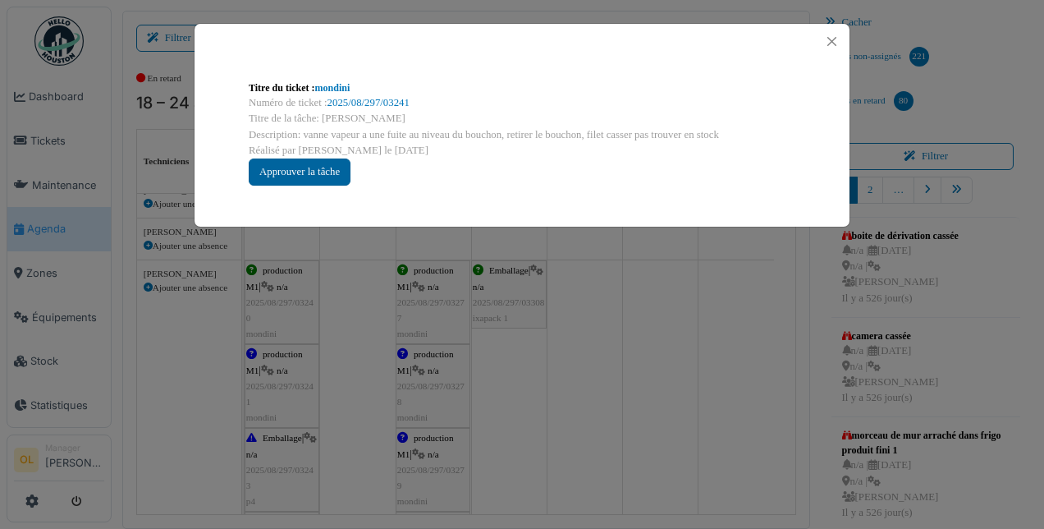
click at [278, 177] on div "Approuver la tâche" at bounding box center [300, 171] width 102 height 27
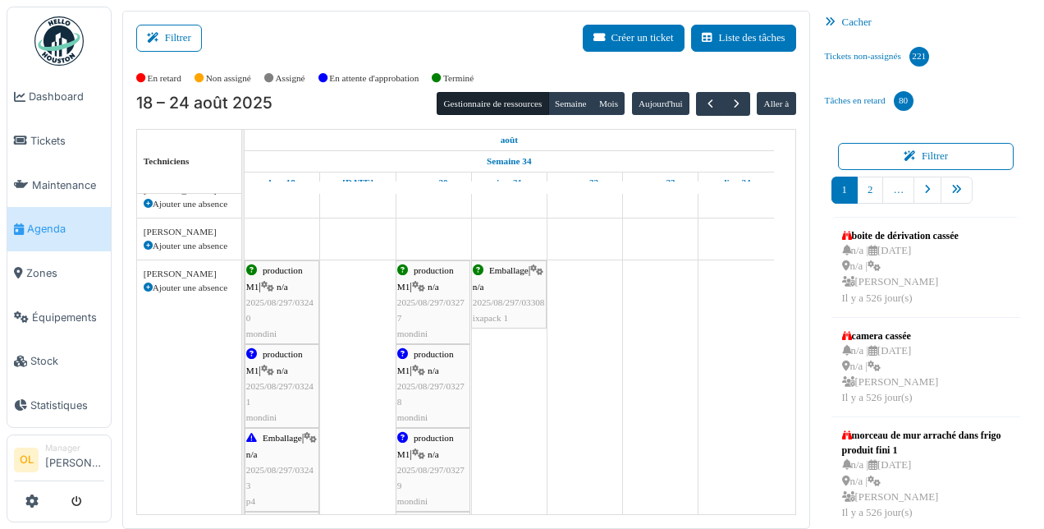
click at [424, 381] on span "2025/08/297/03278" at bounding box center [430, 393] width 67 height 25
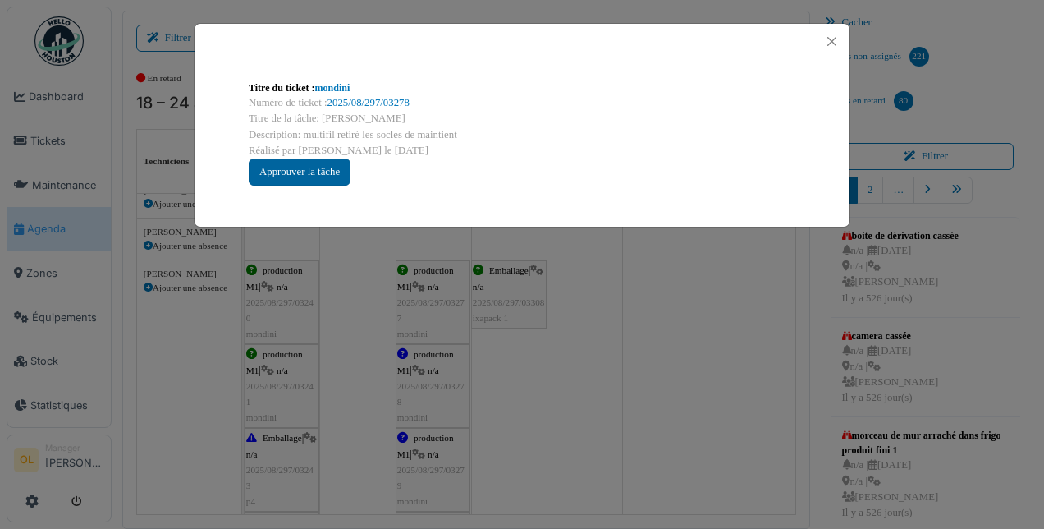
click at [313, 172] on div "Approuver la tâche" at bounding box center [300, 171] width 102 height 27
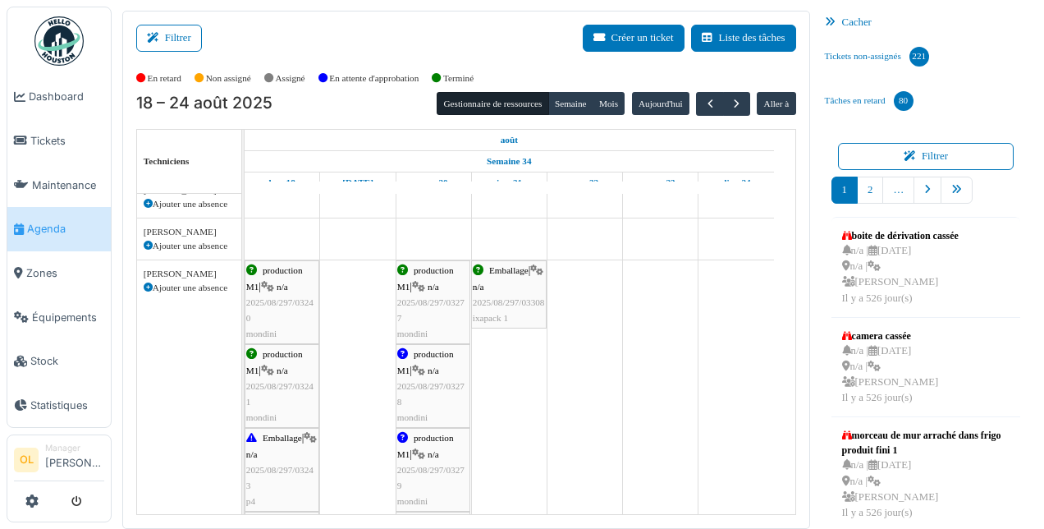
click at [286, 469] on span "2025/08/297/03243" at bounding box center [279, 477] width 67 height 25
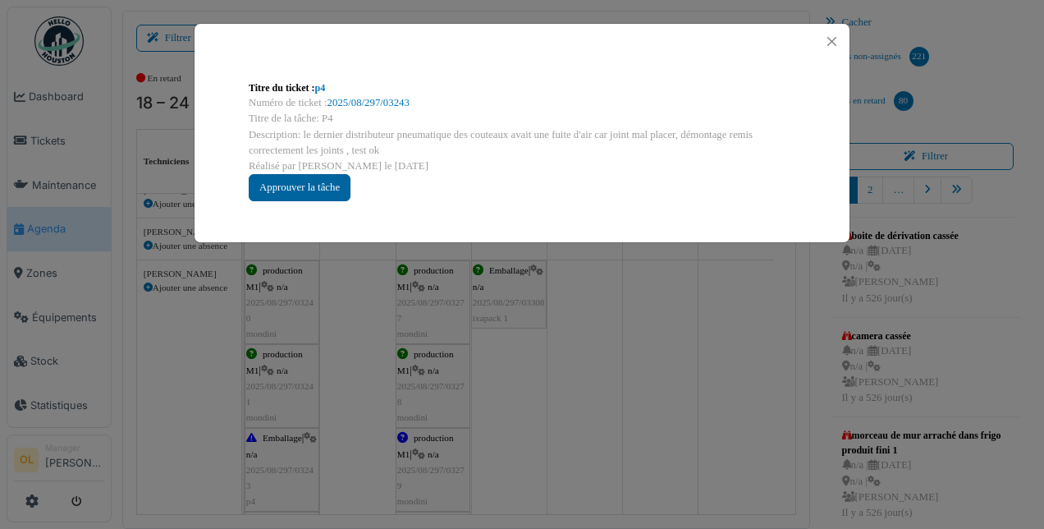
click at [281, 190] on div "Approuver la tâche" at bounding box center [300, 187] width 102 height 27
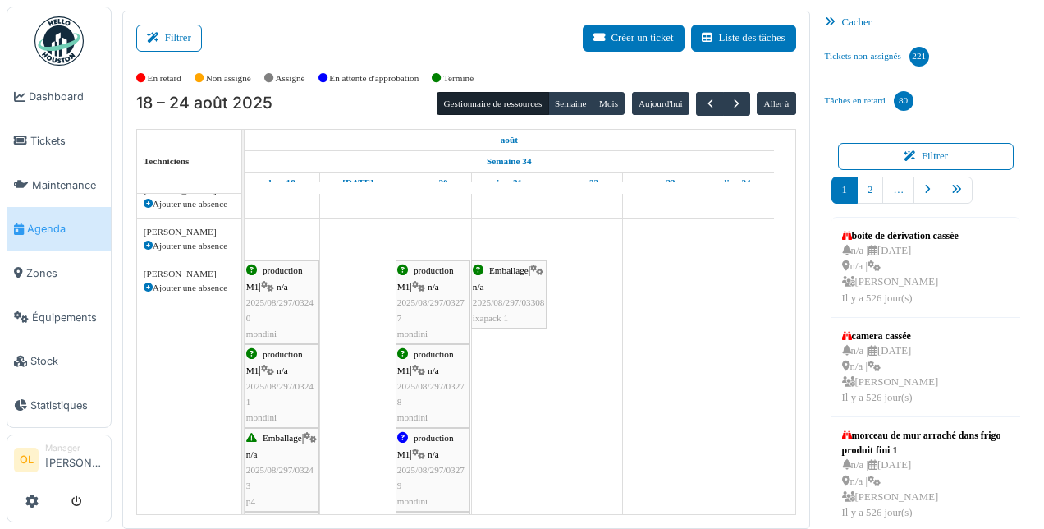
click at [413, 466] on span "2025/08/297/03279" at bounding box center [430, 477] width 67 height 25
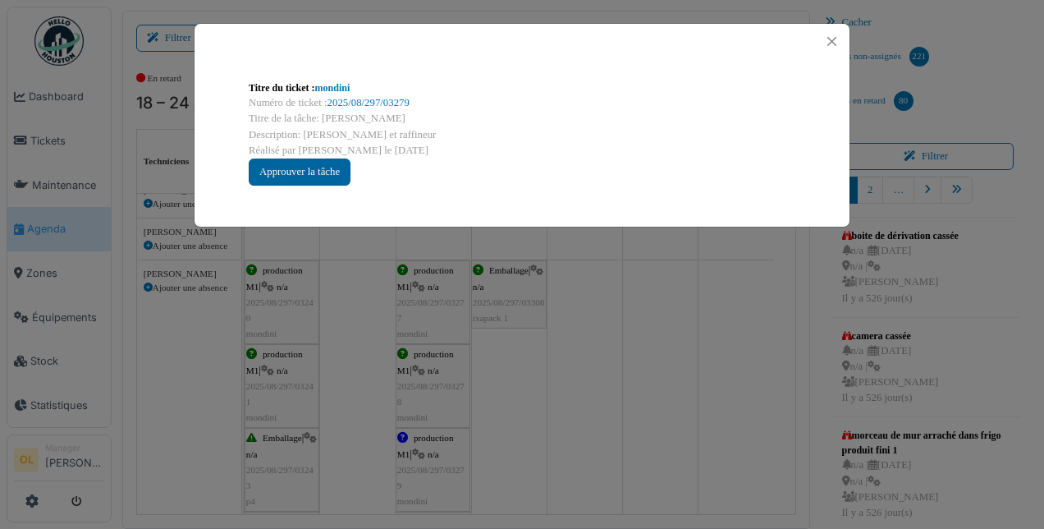
click at [287, 170] on div "Approuver la tâche" at bounding box center [300, 171] width 102 height 27
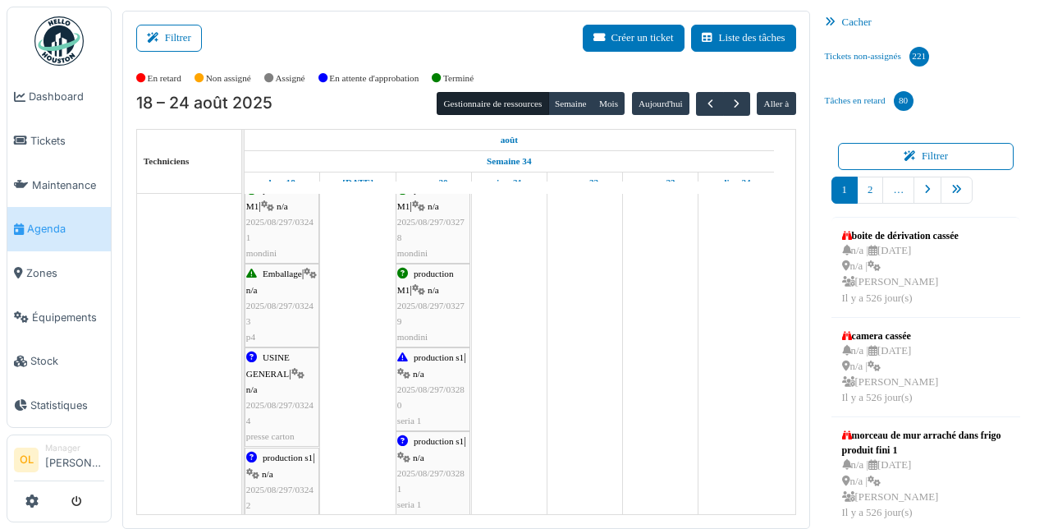
click at [434, 397] on div "production s1 | n/a 2025/08/297/03280 seria 1" at bounding box center [432, 389] width 71 height 79
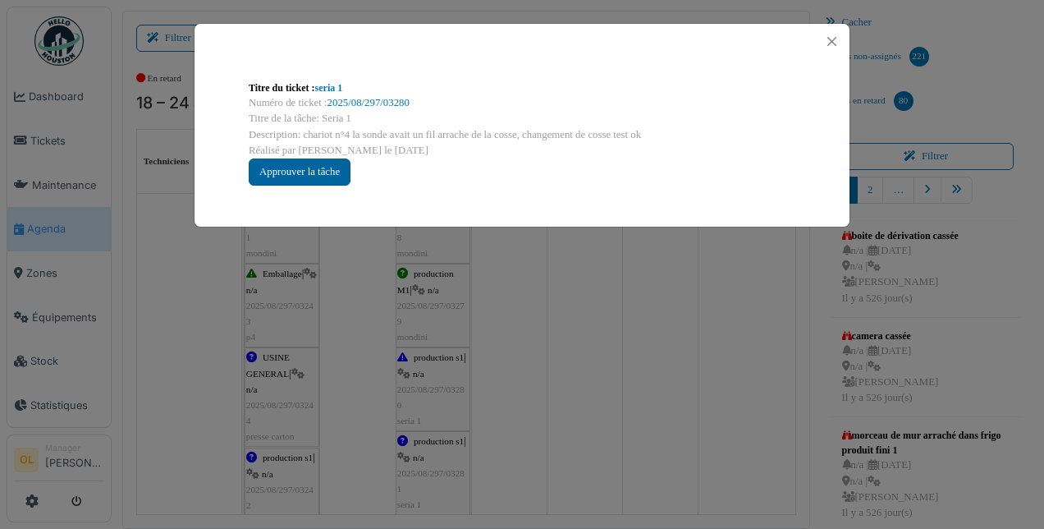
click at [272, 181] on div "Approuver la tâche" at bounding box center [300, 171] width 102 height 27
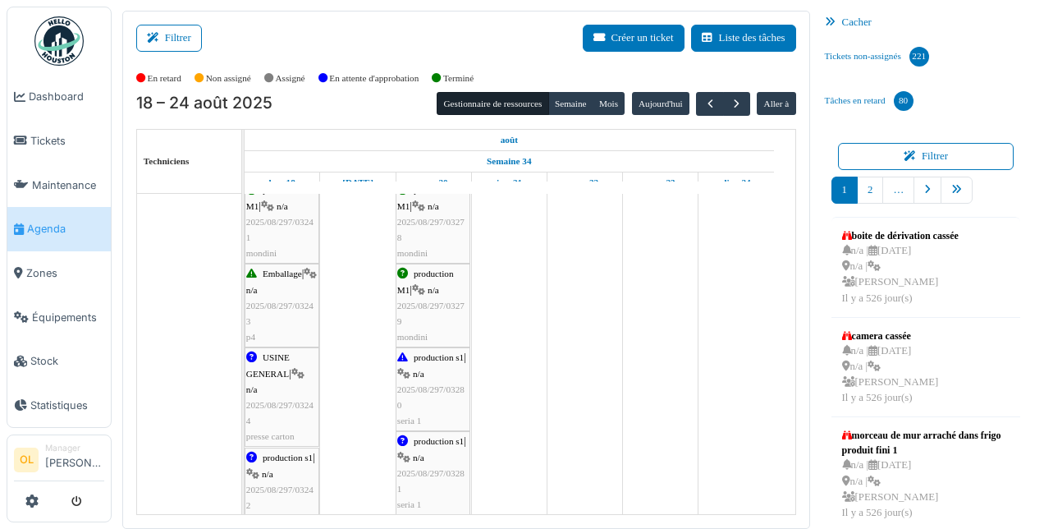
click at [264, 378] on div "USINE GENERAL | n/a 2025/08/297/03244 presse carton" at bounding box center [281, 397] width 71 height 94
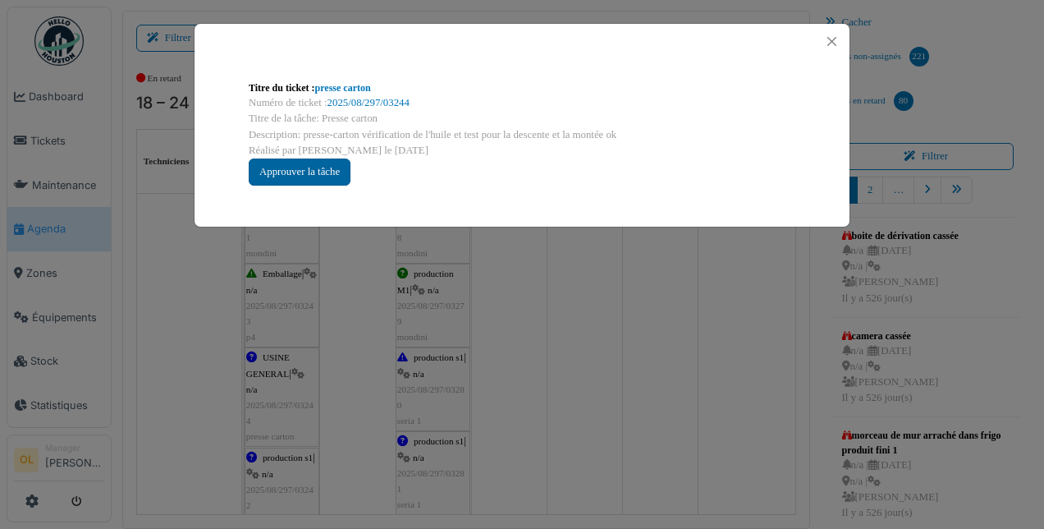
click at [264, 169] on div "Approuver la tâche" at bounding box center [300, 171] width 102 height 27
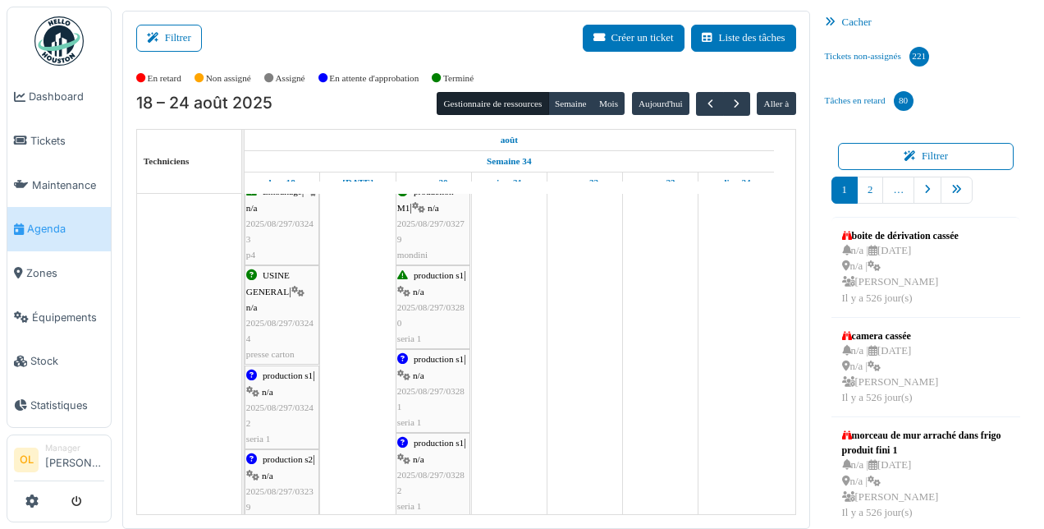
click at [281, 402] on span "2025/08/297/03242" at bounding box center [279, 414] width 67 height 25
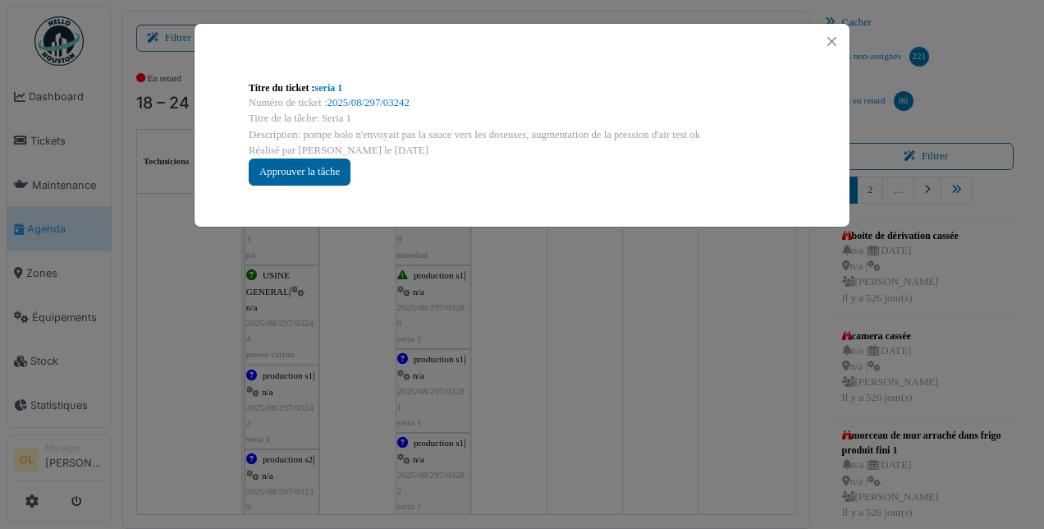
click at [291, 169] on div "Approuver la tâche" at bounding box center [300, 171] width 102 height 27
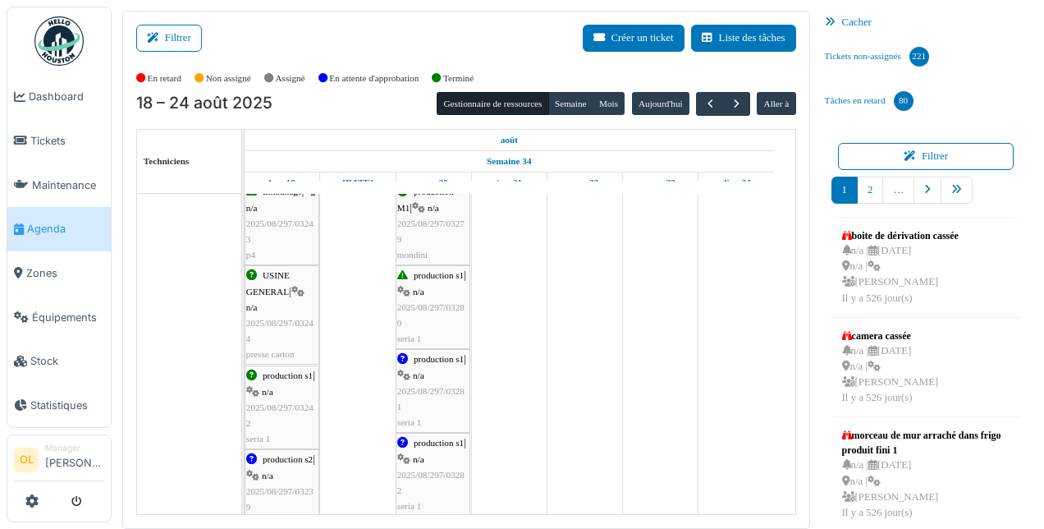
click at [420, 402] on div "production s1 | n/a 2025/08/297/03281 seria 1" at bounding box center [432, 390] width 71 height 79
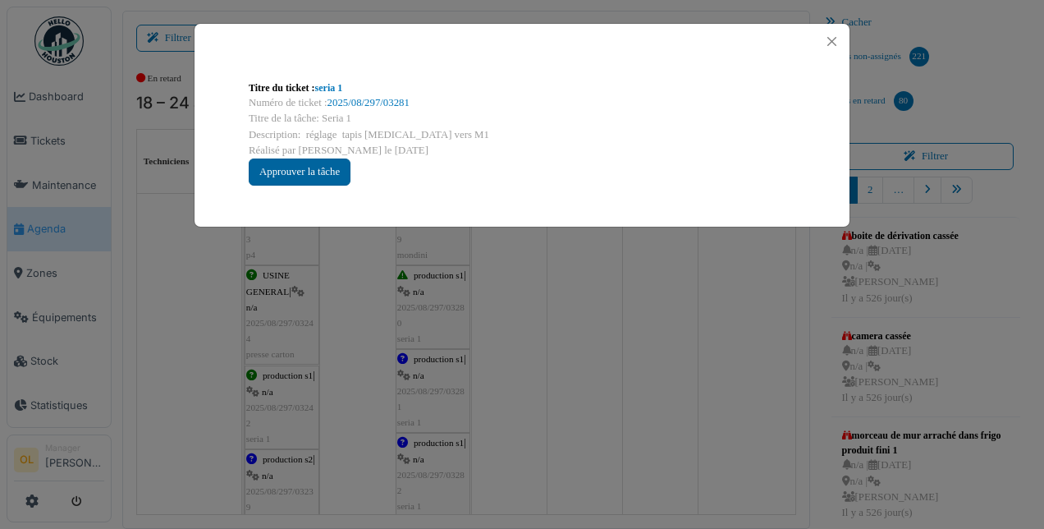
click at [302, 171] on div "Approuver la tâche" at bounding box center [300, 171] width 102 height 27
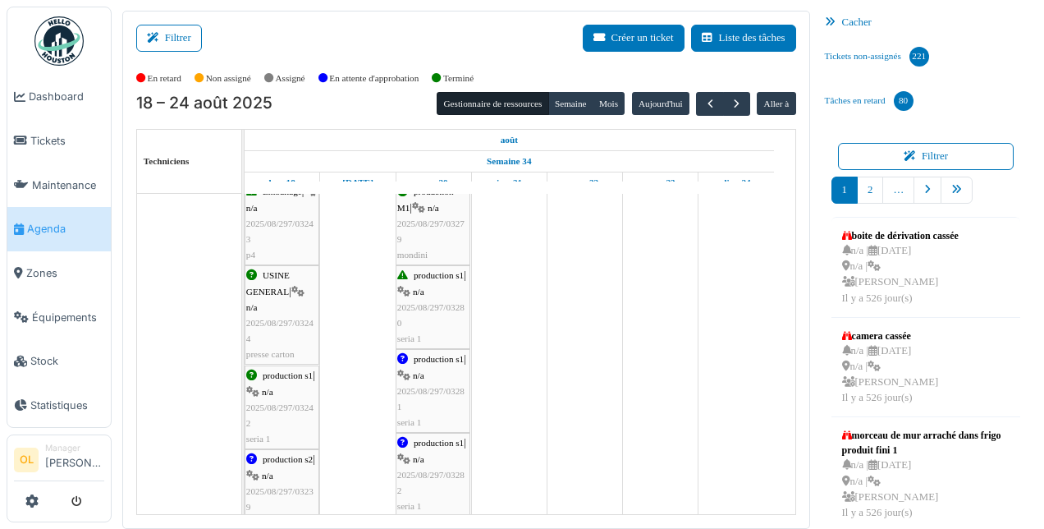
click at [283, 478] on div "production s2 | n/a 2025/08/297/03239 seria 2" at bounding box center [281, 491] width 71 height 79
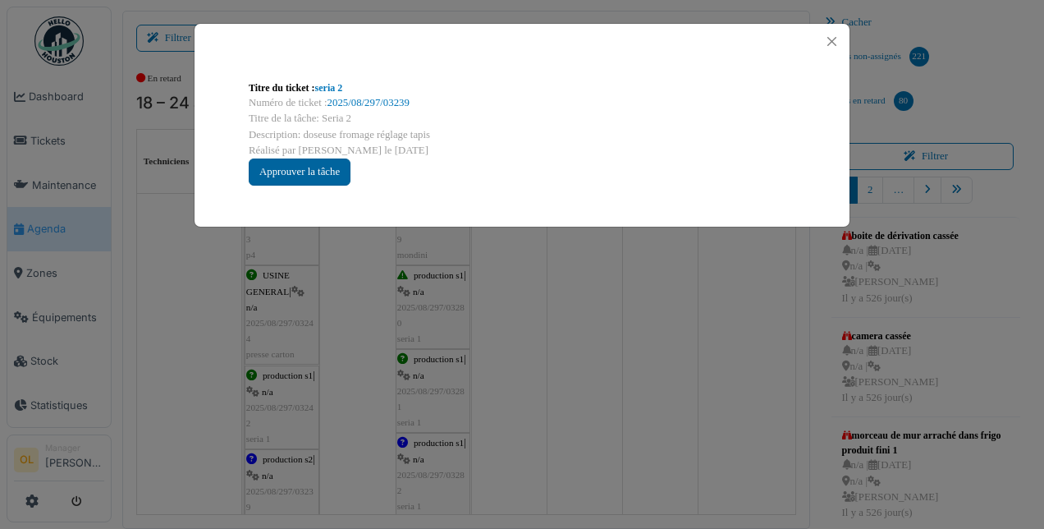
click at [286, 169] on div "Approuver la tâche" at bounding box center [300, 171] width 102 height 27
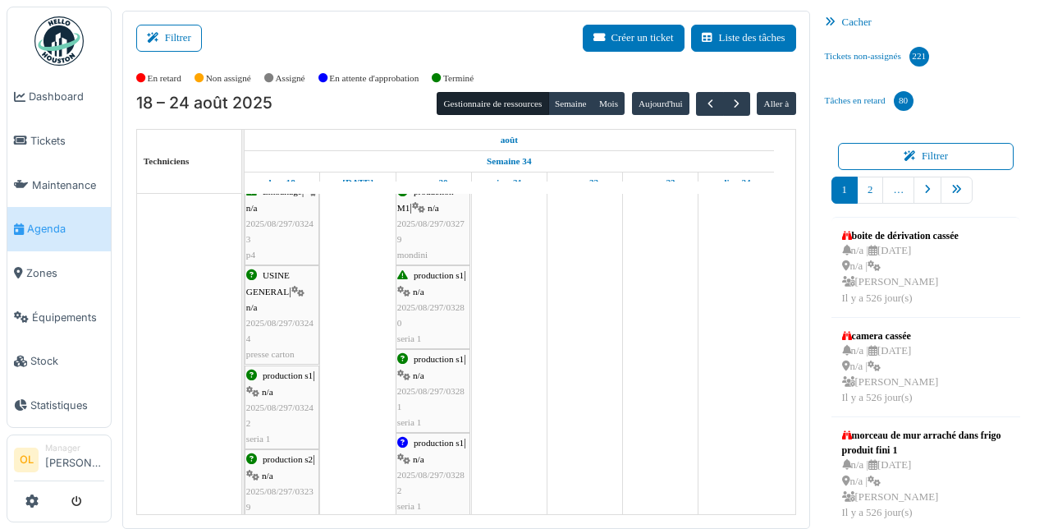
click at [430, 475] on div "production s1 | n/a 2025/08/297/03282 seria 1" at bounding box center [432, 474] width 71 height 79
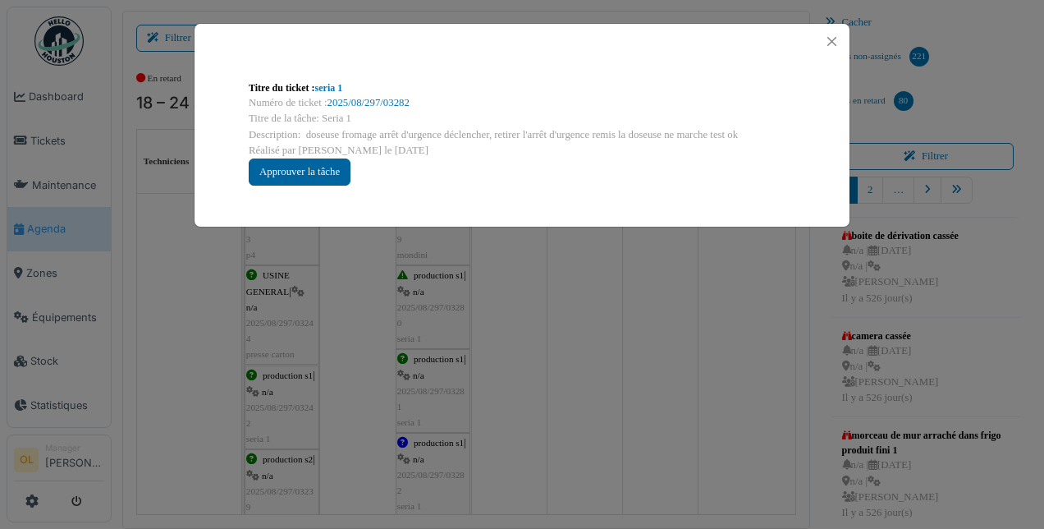
click at [332, 172] on div "Approuver la tâche" at bounding box center [300, 171] width 102 height 27
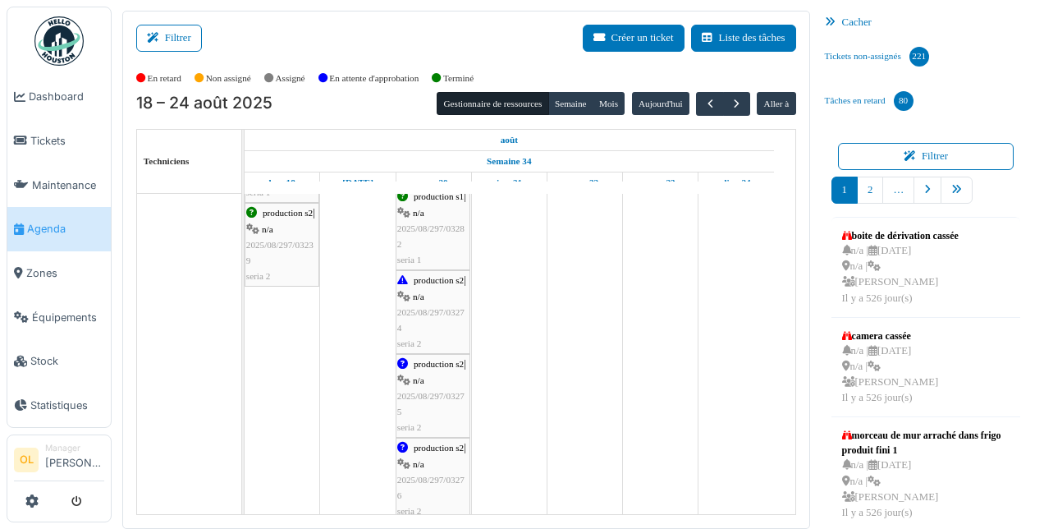
click at [443, 310] on span "2025/08/297/03274" at bounding box center [430, 319] width 67 height 25
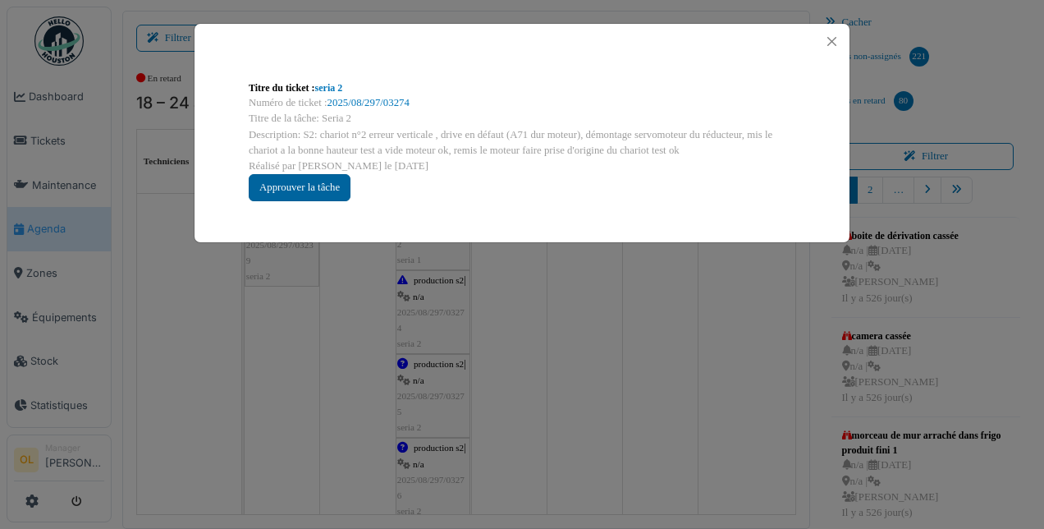
click at [305, 185] on div "Approuver la tâche" at bounding box center [300, 187] width 102 height 27
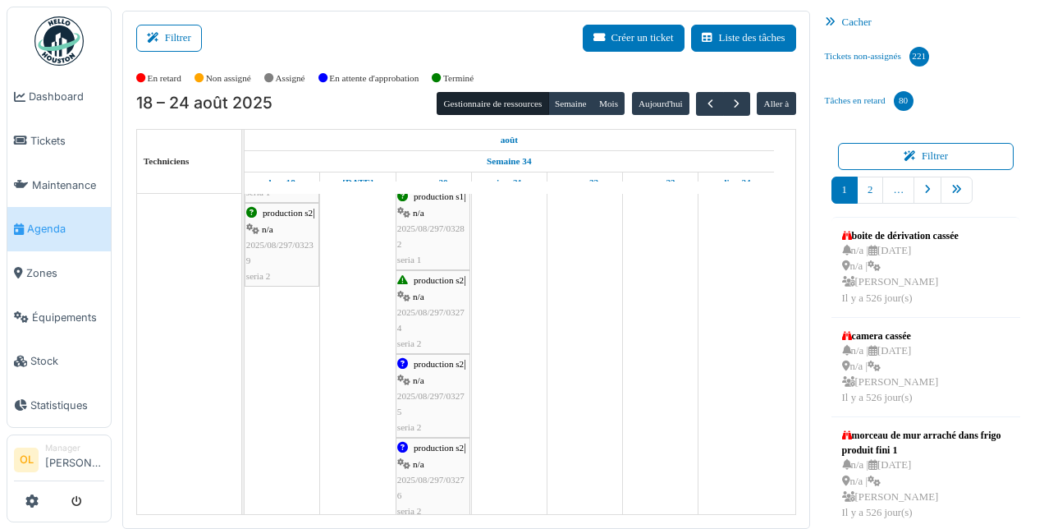
click at [427, 404] on div "production s2 | n/a 2025/08/297/03275 seria 2" at bounding box center [432, 395] width 71 height 79
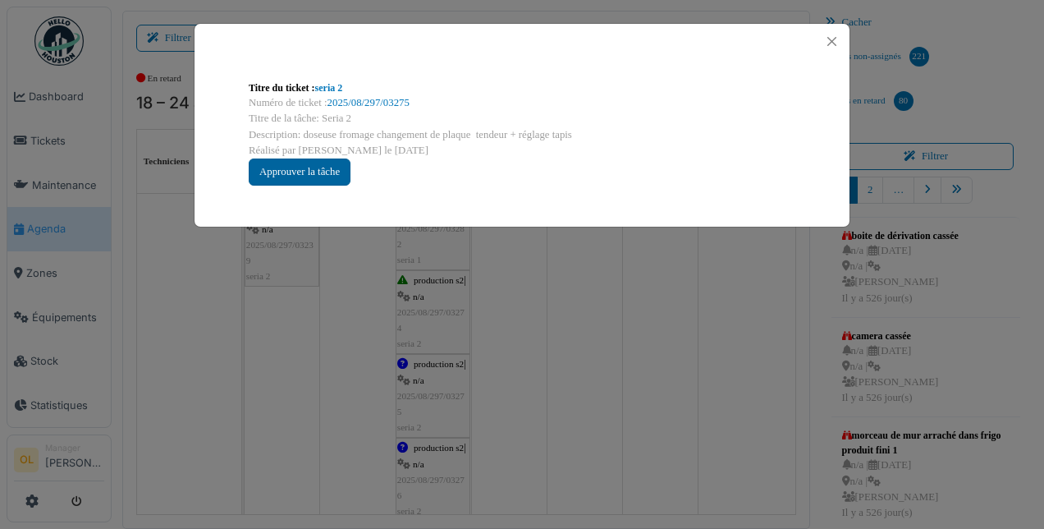
click at [305, 165] on div "Approuver la tâche" at bounding box center [300, 171] width 102 height 27
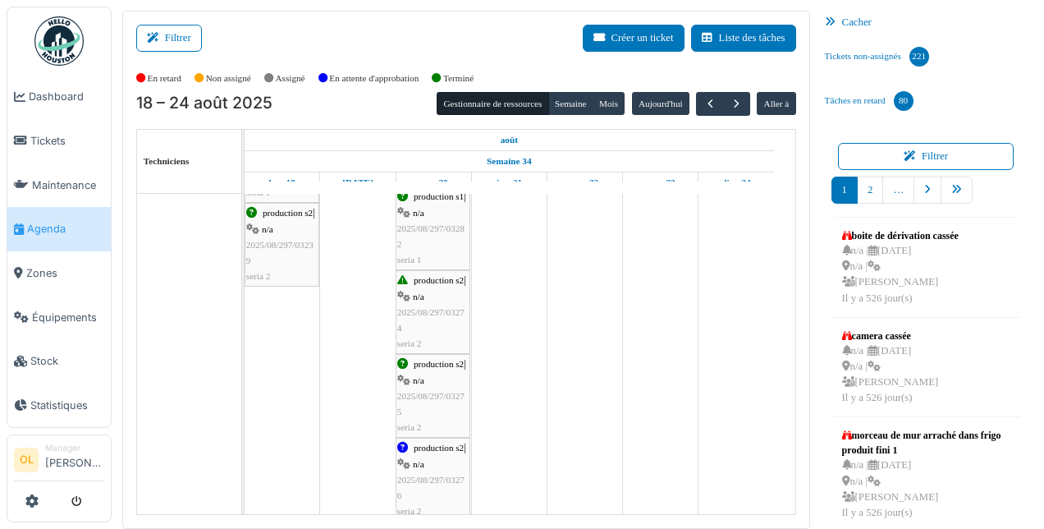
click at [434, 476] on span "2025/08/297/03276" at bounding box center [430, 487] width 67 height 25
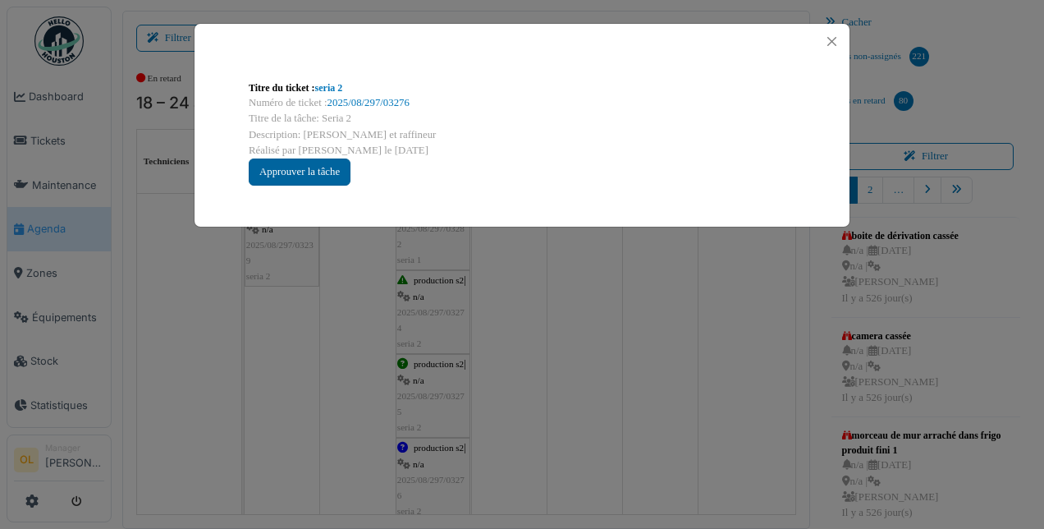
click at [316, 171] on div "Approuver la tâche" at bounding box center [300, 171] width 102 height 27
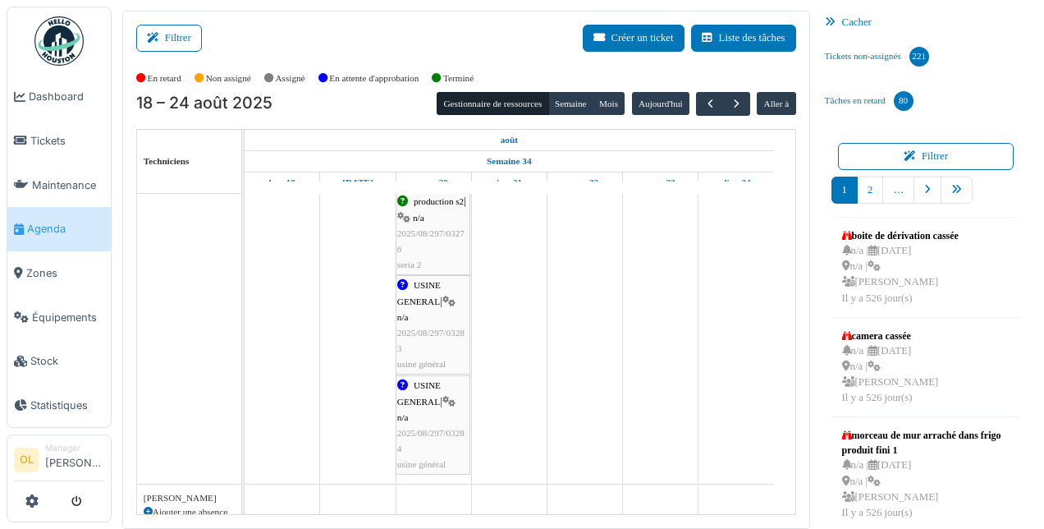
click at [422, 348] on div "USINE GENERAL | n/a 2025/08/297/03283 usine général" at bounding box center [432, 325] width 71 height 94
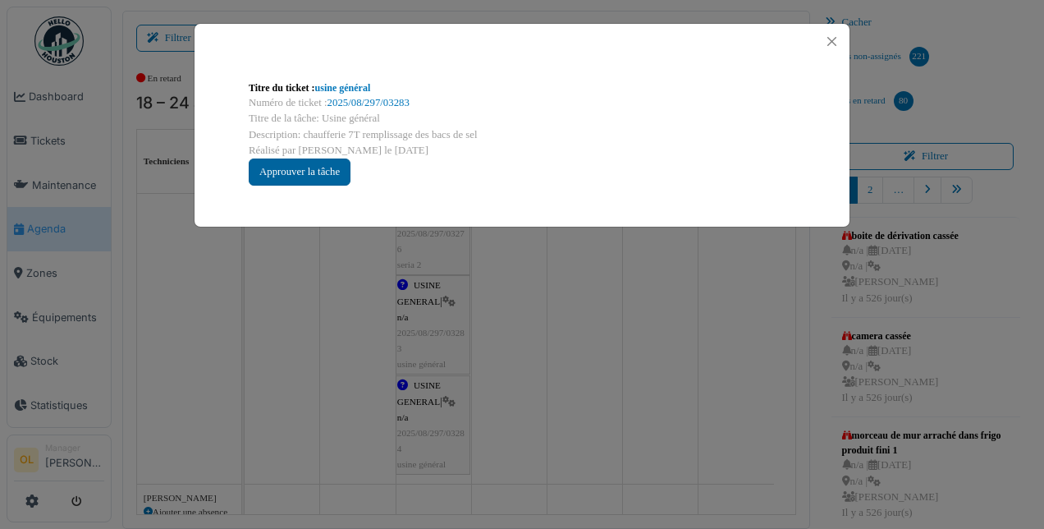
click at [294, 176] on div "Approuver la tâche" at bounding box center [300, 171] width 102 height 27
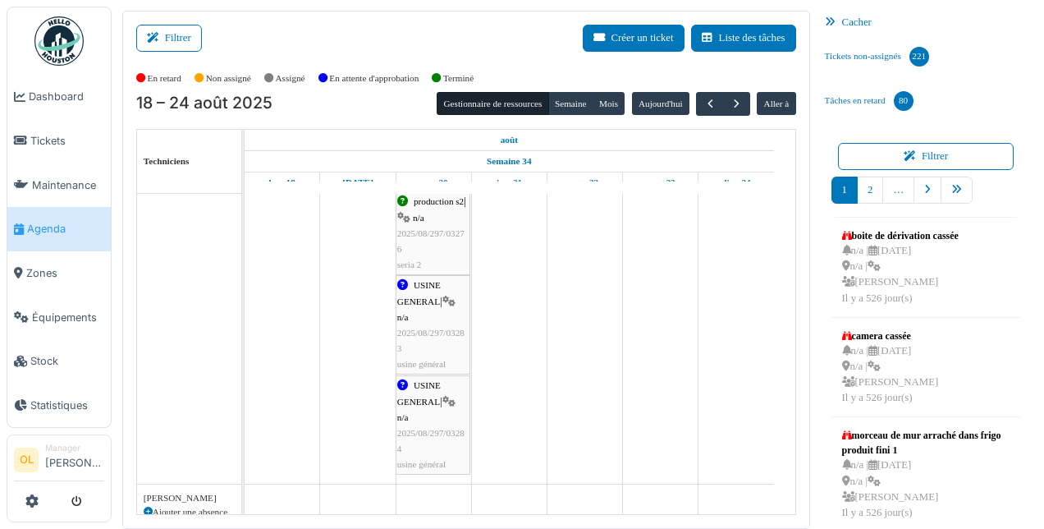
click at [453, 421] on div "USINE GENERAL | n/a 2025/08/297/03284 usine général" at bounding box center [432, 425] width 71 height 94
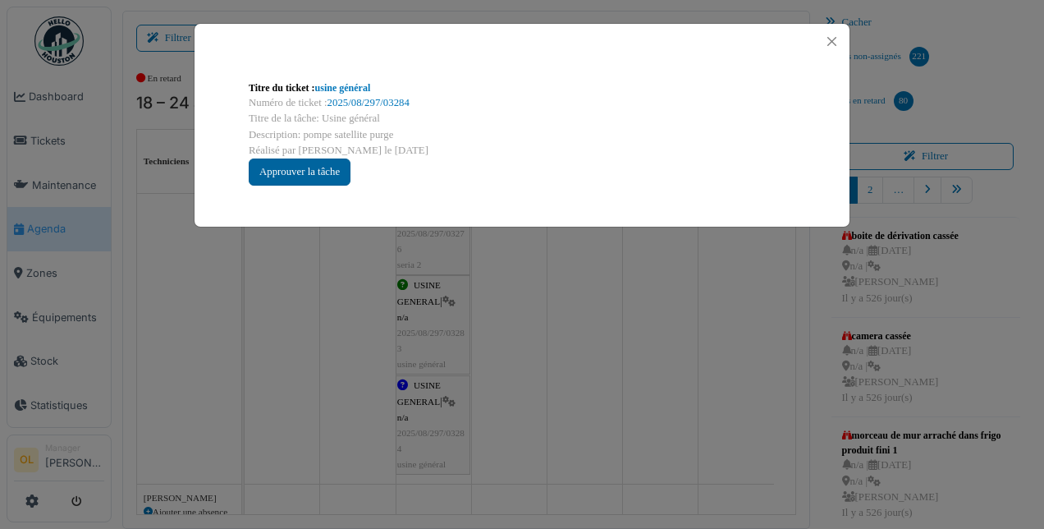
click at [286, 174] on div "Approuver la tâche" at bounding box center [300, 171] width 102 height 27
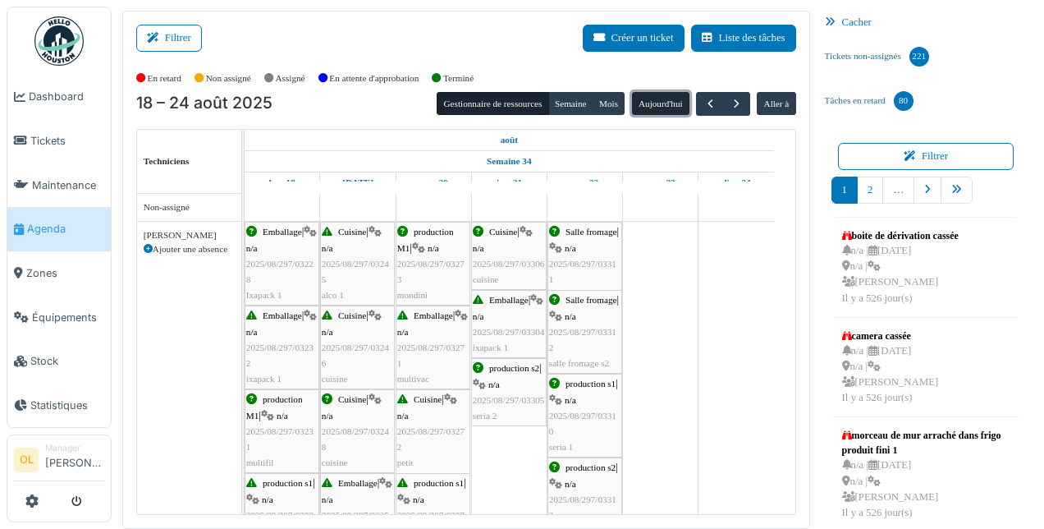
click at [659, 99] on button "Aujourd'hui" at bounding box center [660, 103] width 57 height 23
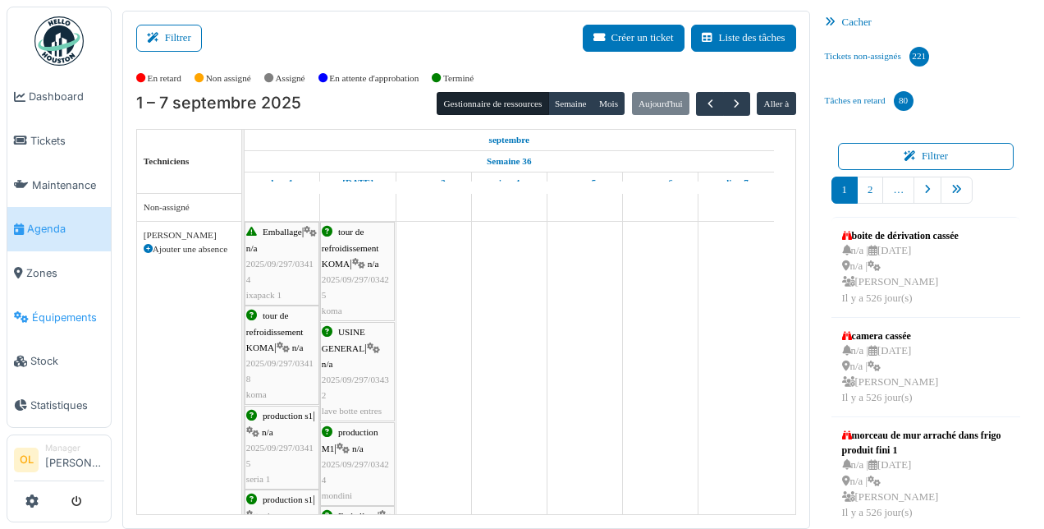
click at [52, 310] on span "Équipements" at bounding box center [68, 318] width 72 height 16
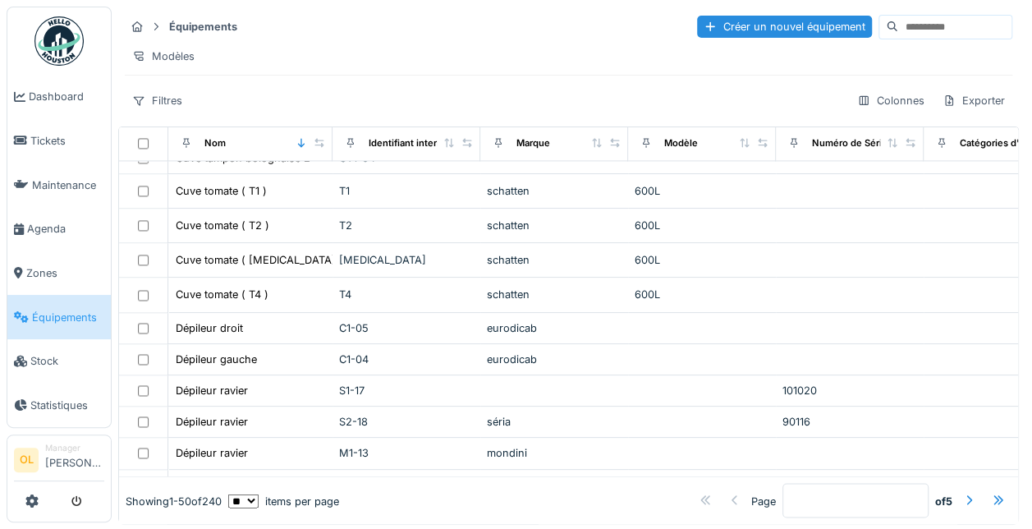
scroll to position [1299, 0]
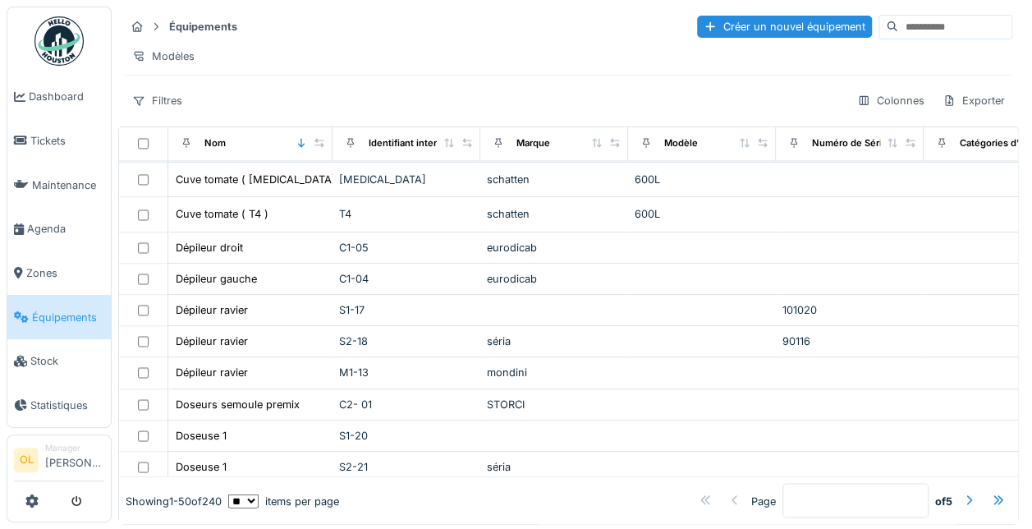
click at [259, 493] on select "** ** ** *** *** ***" at bounding box center [243, 500] width 30 height 14
select select "***"
click at [241, 493] on select "** ** ** *** *** ***" at bounding box center [243, 500] width 30 height 14
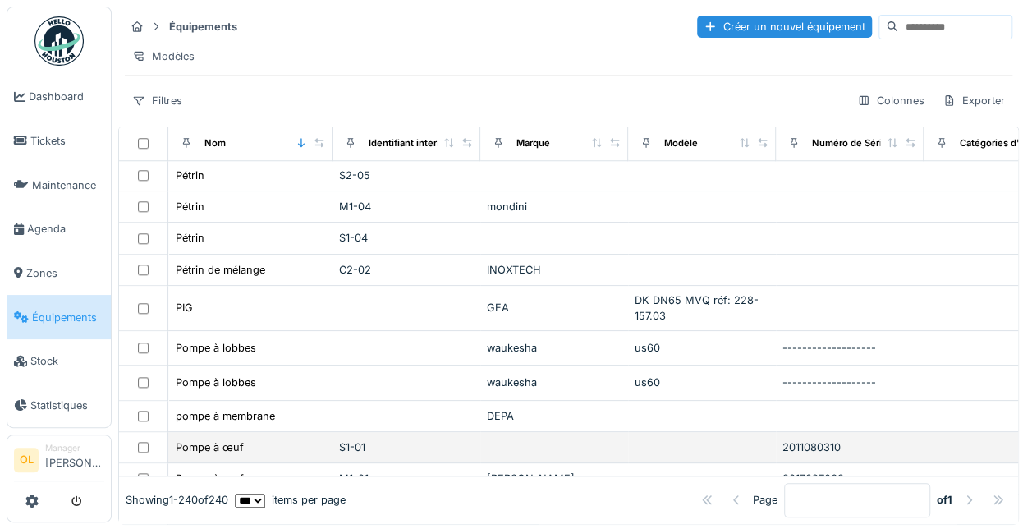
scroll to position [3762, 0]
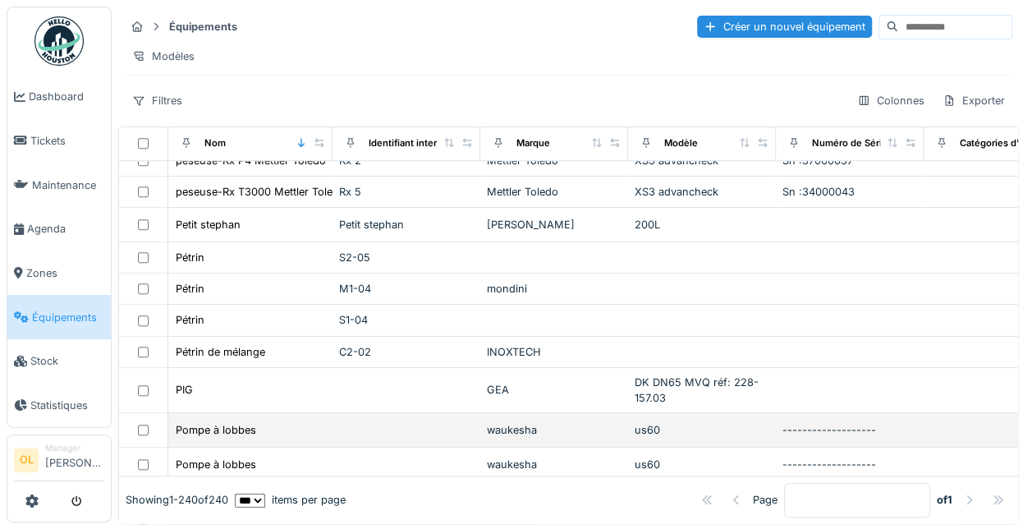
click at [318, 421] on div "Pompe à lobbes" at bounding box center [250, 429] width 151 height 17
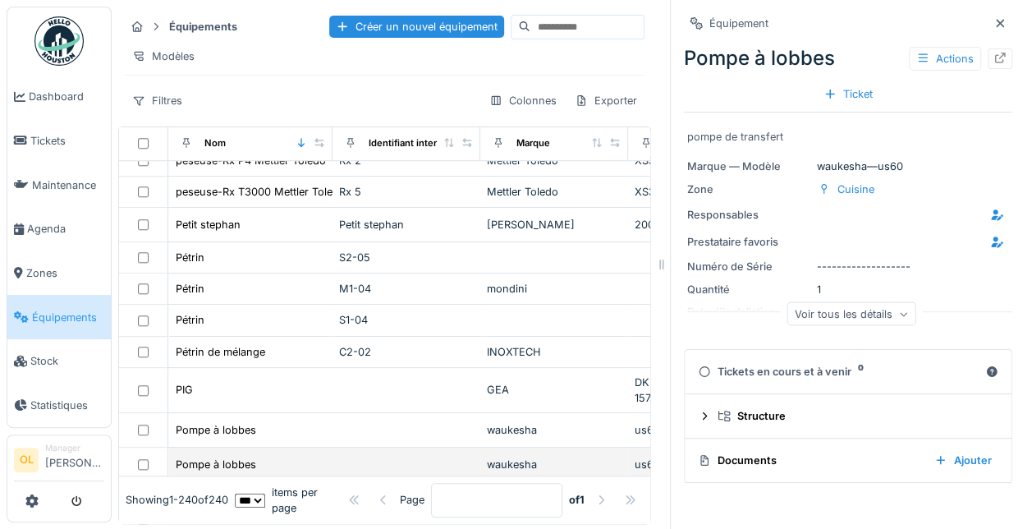
click at [314, 456] on div "Pompe à lobbes" at bounding box center [250, 464] width 151 height 17
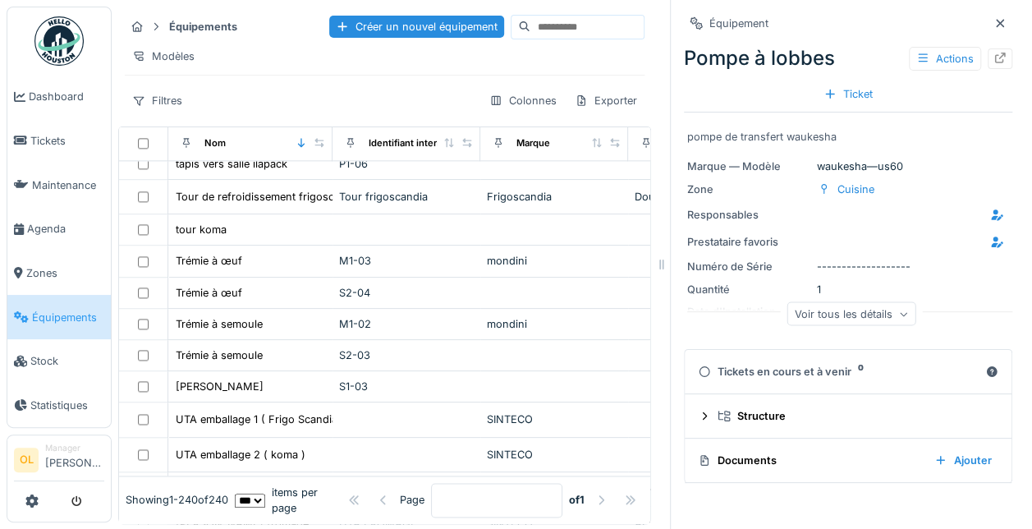
scroll to position [6803, 0]
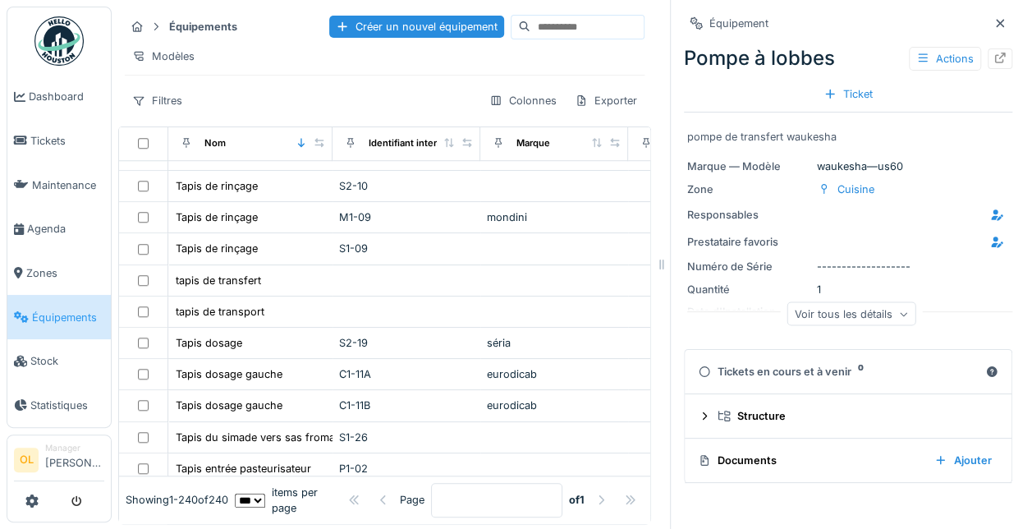
click at [575, 22] on input at bounding box center [586, 27] width 113 height 23
type input "**"
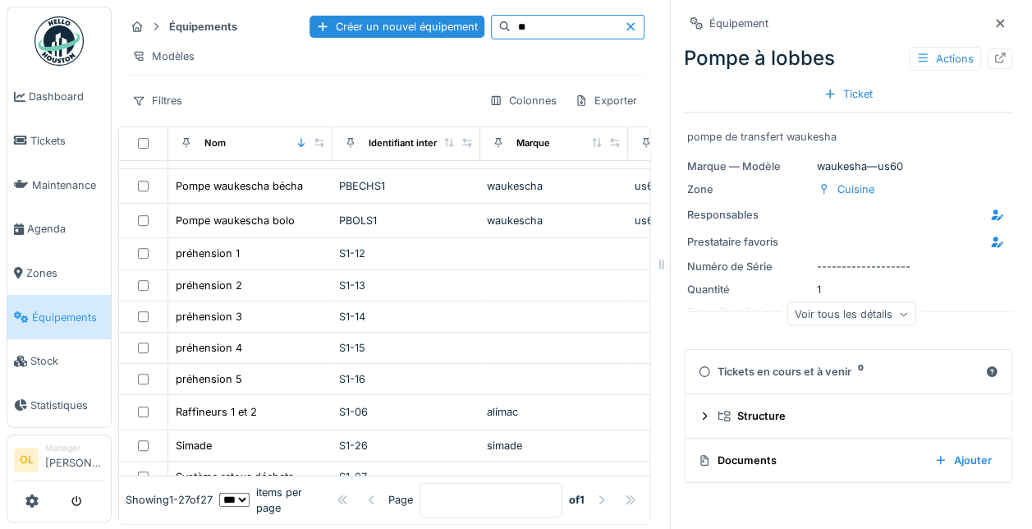
scroll to position [328, 0]
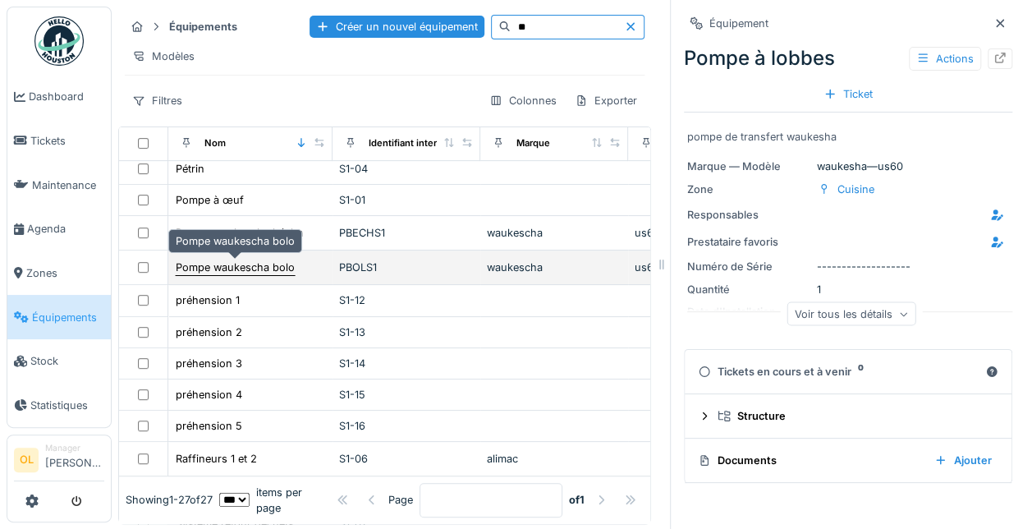
click at [222, 265] on div "Pompe waukescha bolo" at bounding box center [235, 267] width 119 height 16
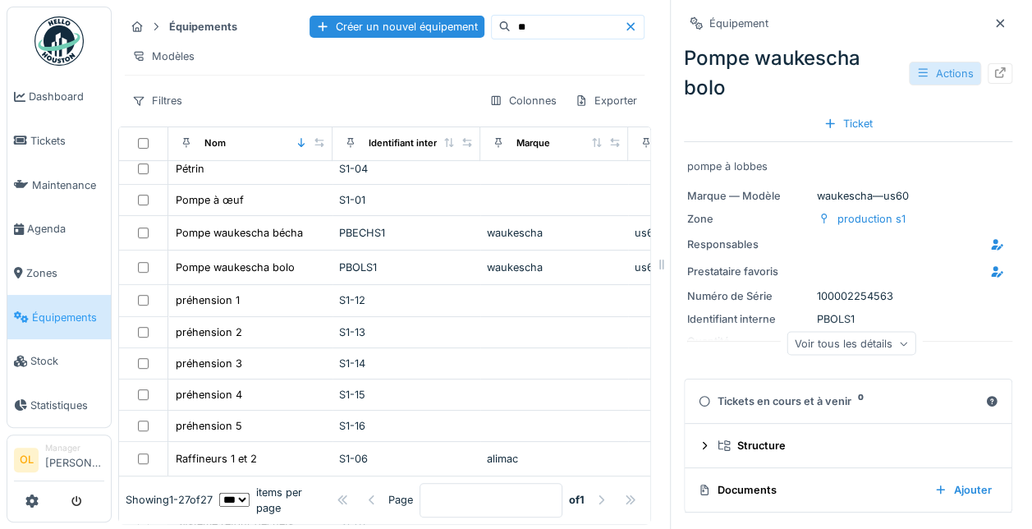
click at [938, 78] on div "Actions" at bounding box center [945, 74] width 72 height 24
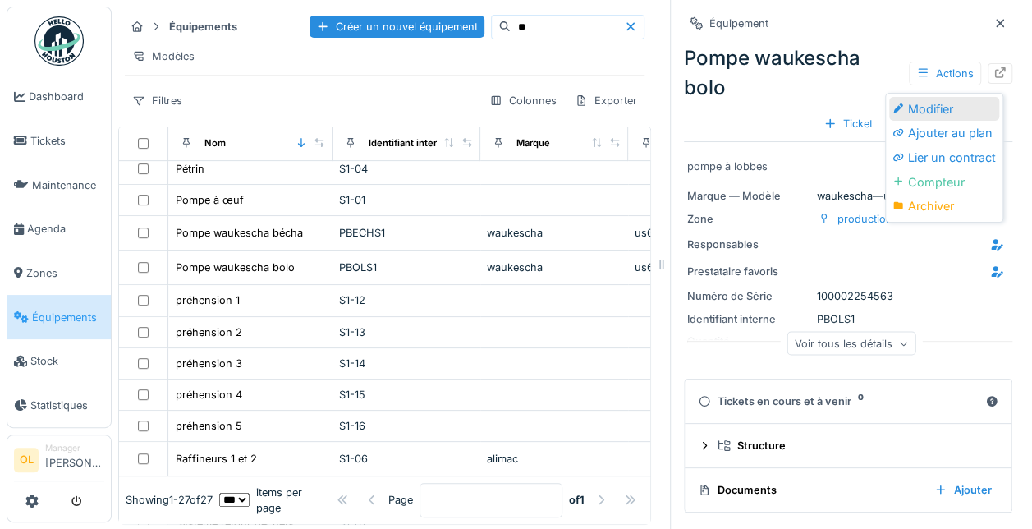
click at [937, 110] on div "Modifier" at bounding box center [944, 109] width 110 height 25
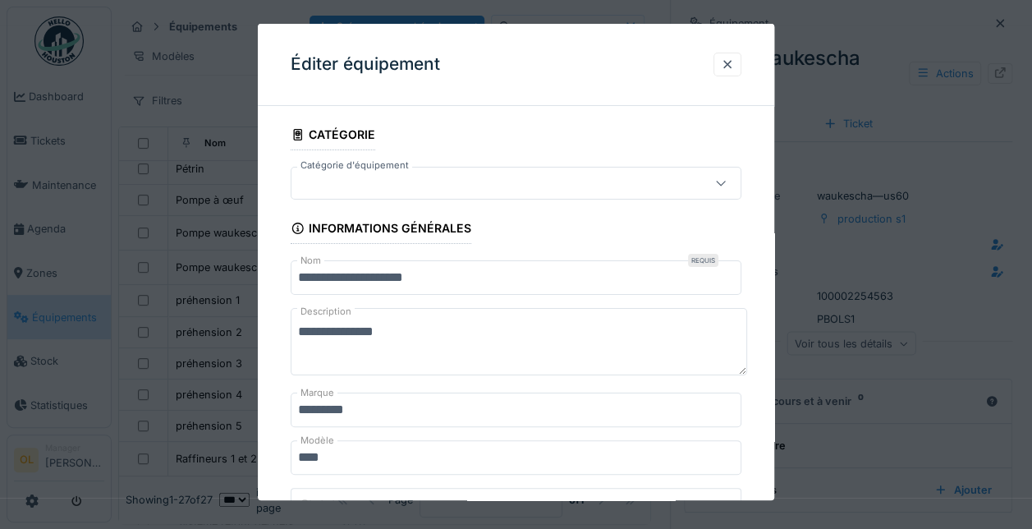
click at [415, 276] on input "**********" at bounding box center [516, 277] width 451 height 34
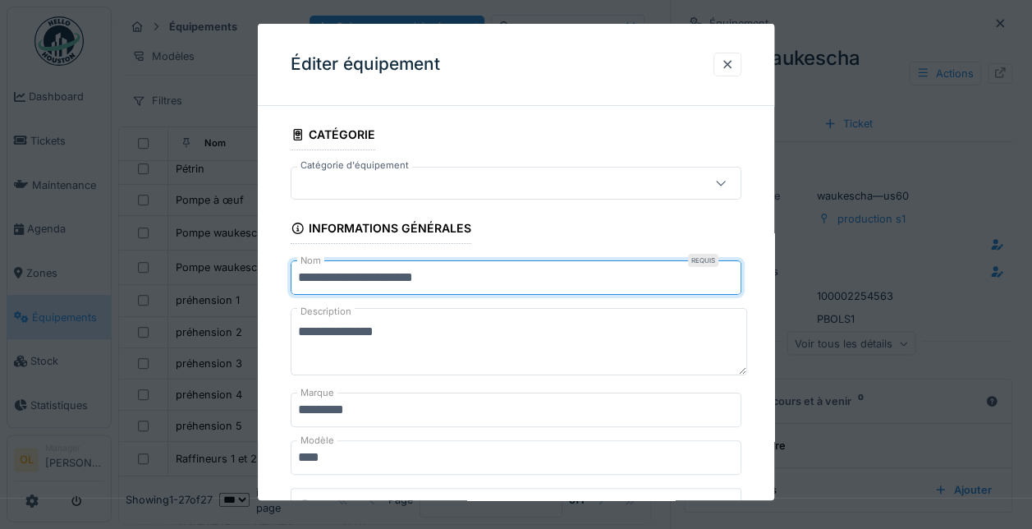
type input "**********"
click at [412, 332] on textarea "**********" at bounding box center [519, 341] width 457 height 67
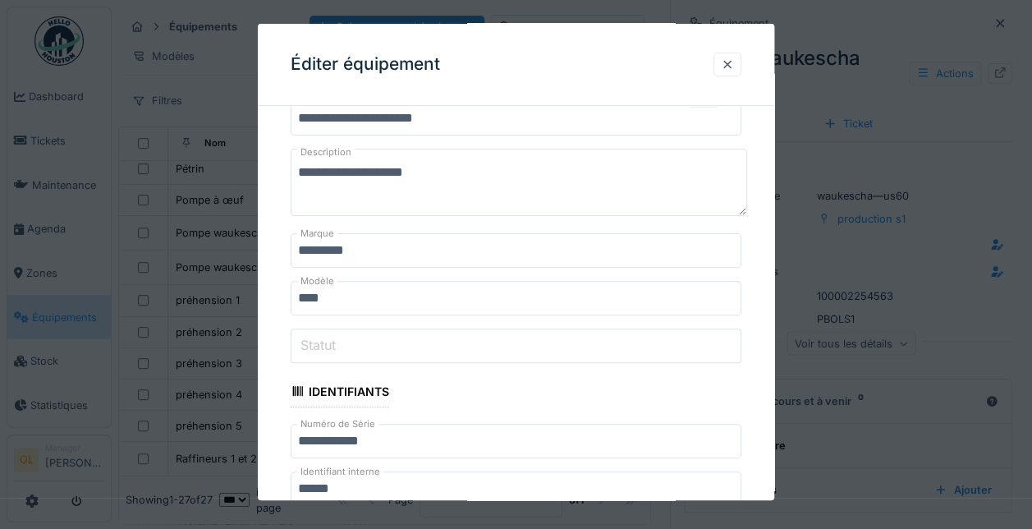
scroll to position [164, 0]
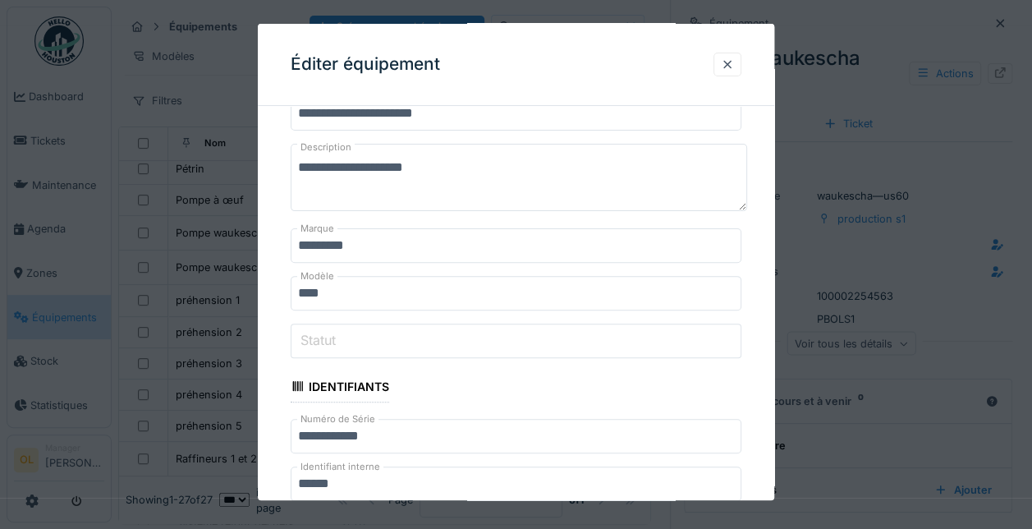
type textarea "**********"
click at [380, 248] on input "*********" at bounding box center [516, 245] width 451 height 34
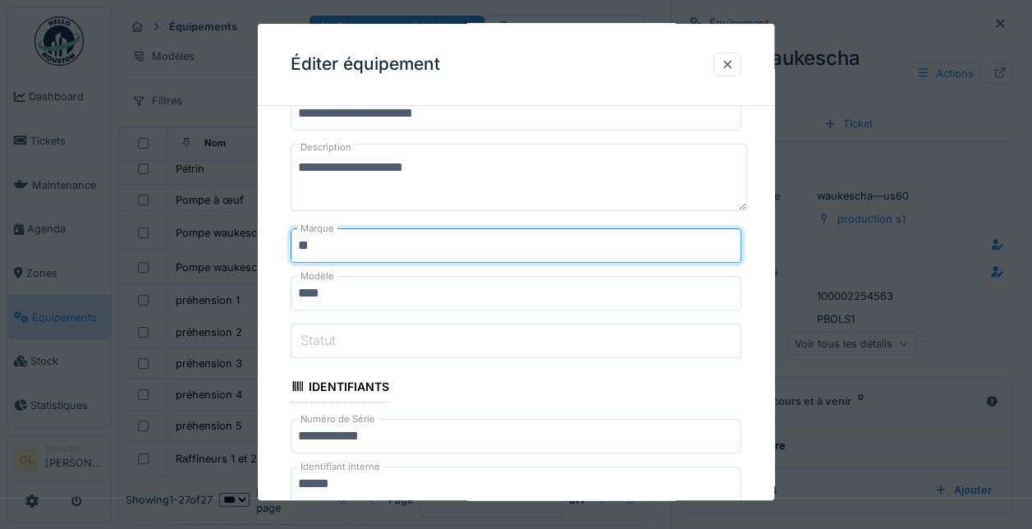
type input "*"
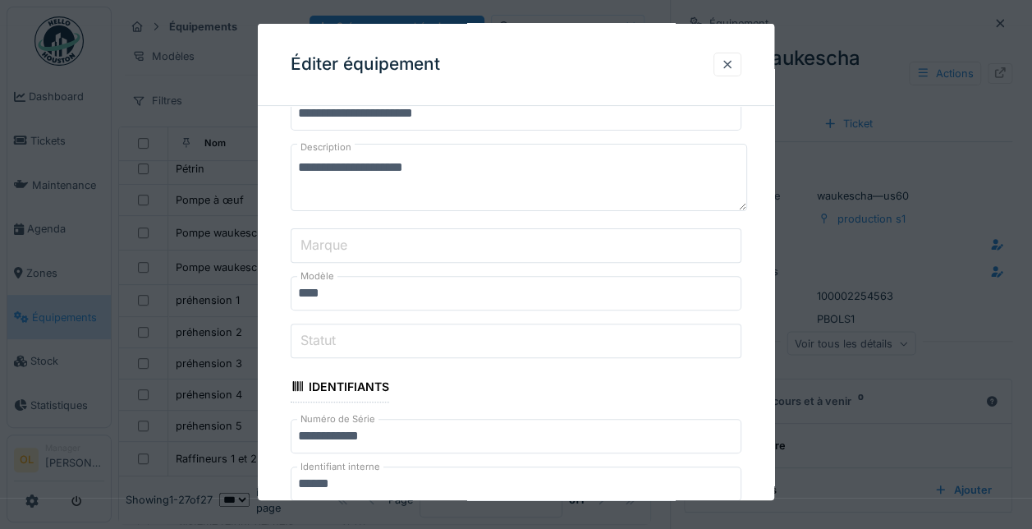
drag, startPoint x: 476, startPoint y: 159, endPoint x: 407, endPoint y: 169, distance: 69.7
click at [407, 169] on textarea "**********" at bounding box center [519, 177] width 457 height 67
click at [379, 240] on input "Marque" at bounding box center [516, 245] width 451 height 34
paste input "******"
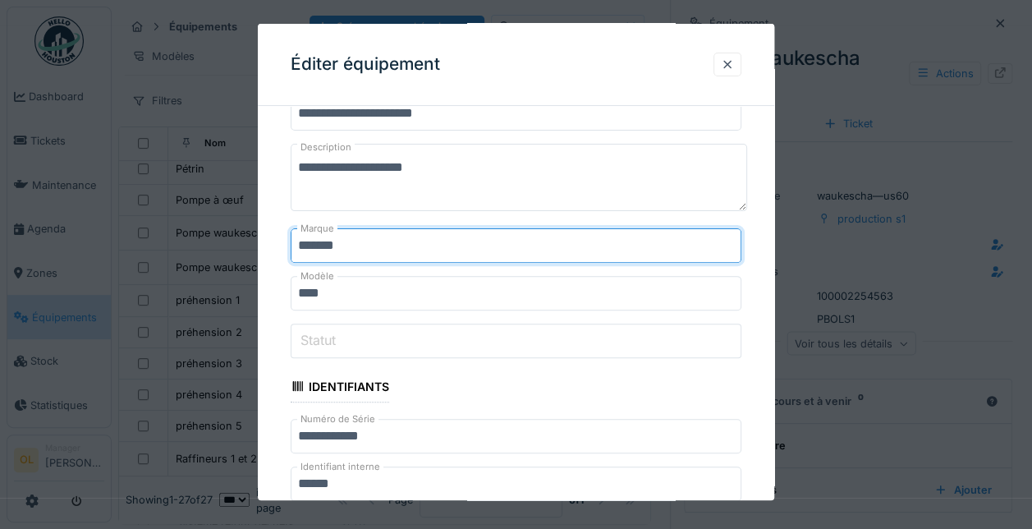
type input "******"
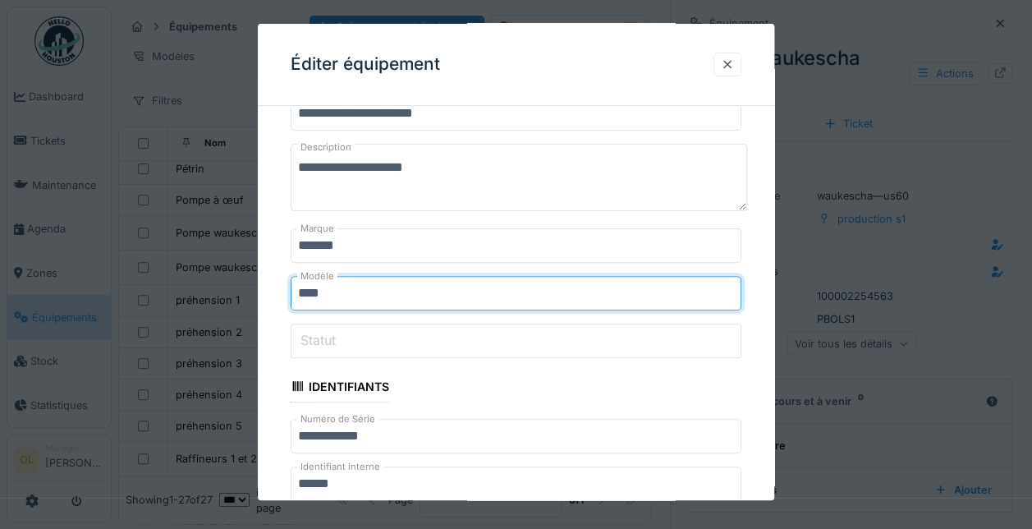
click at [334, 288] on input "****" at bounding box center [516, 293] width 451 height 34
type input "*"
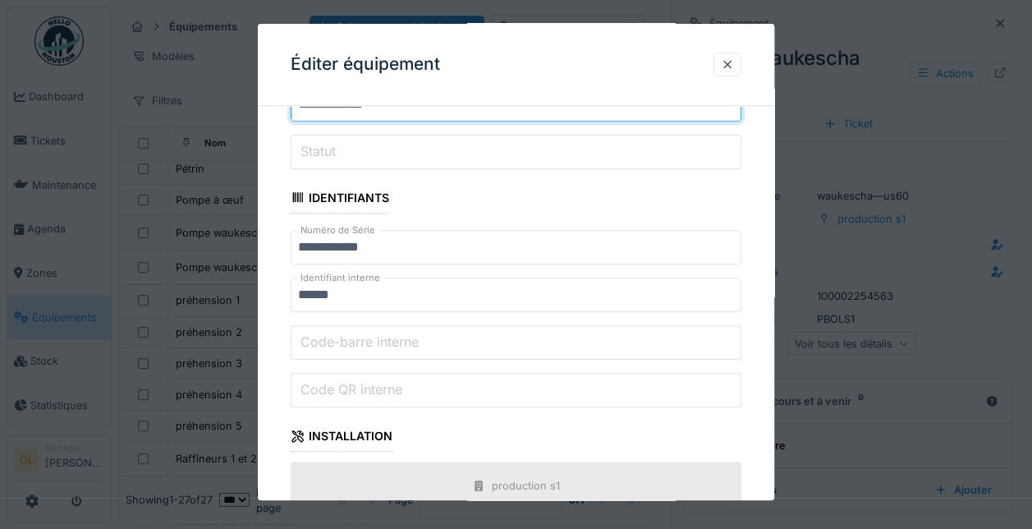
scroll to position [328, 0]
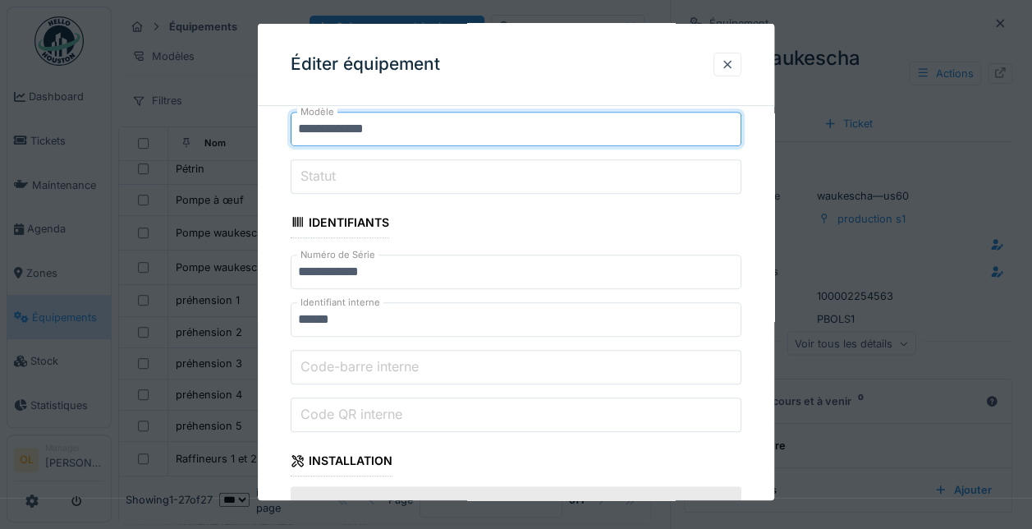
type input "**********"
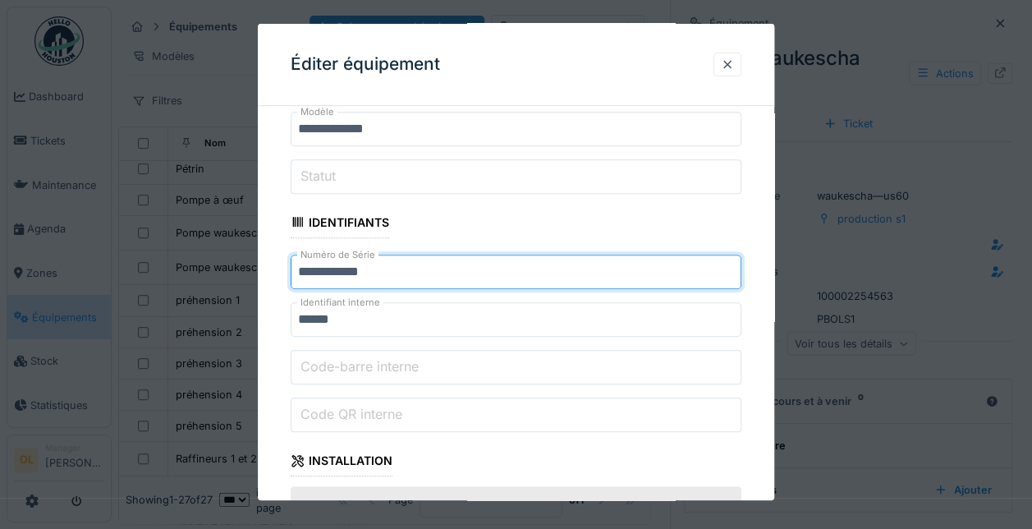
drag, startPoint x: 296, startPoint y: 259, endPoint x: 449, endPoint y: 261, distance: 153.6
click at [449, 261] on input "**********" at bounding box center [516, 272] width 451 height 34
click at [360, 259] on input "******" at bounding box center [516, 272] width 451 height 34
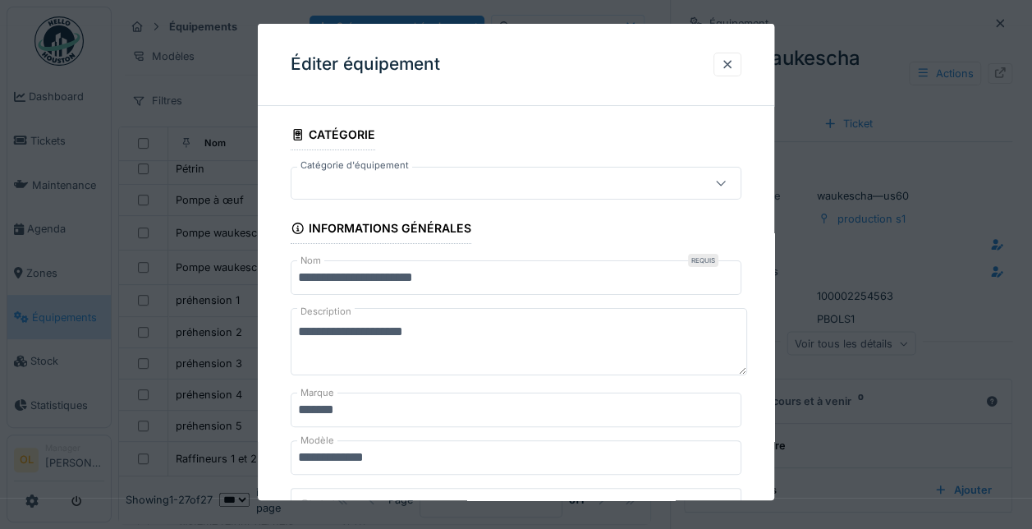
type input "*********"
click at [734, 185] on div at bounding box center [720, 182] width 39 height 31
click at [384, 332] on textarea "**********" at bounding box center [519, 341] width 457 height 67
click at [355, 330] on textarea "**********" at bounding box center [519, 341] width 457 height 67
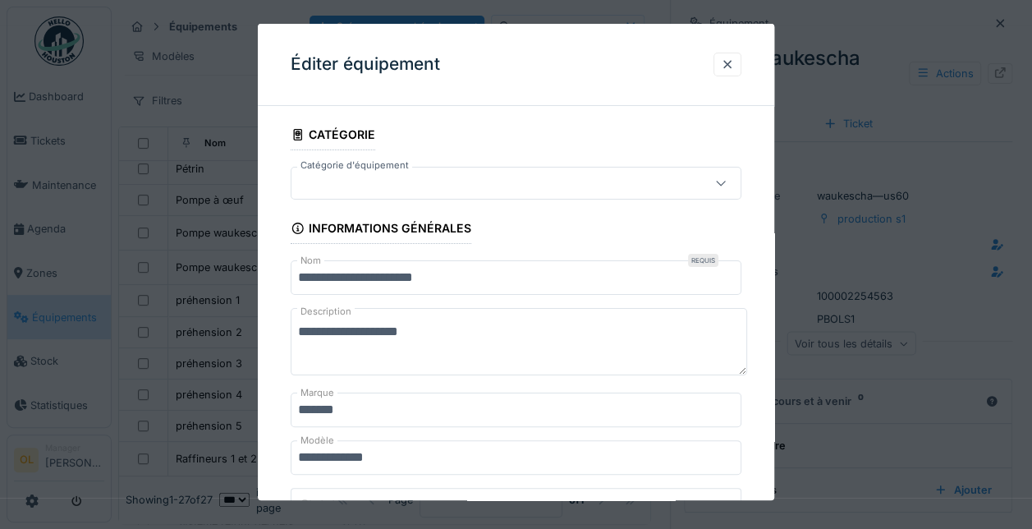
type textarea "**********"
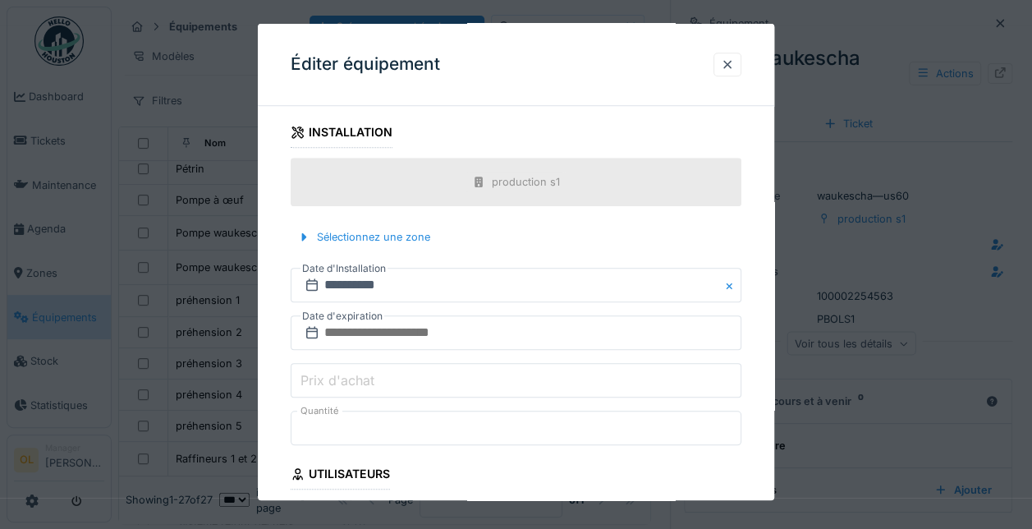
scroll to position [929, 0]
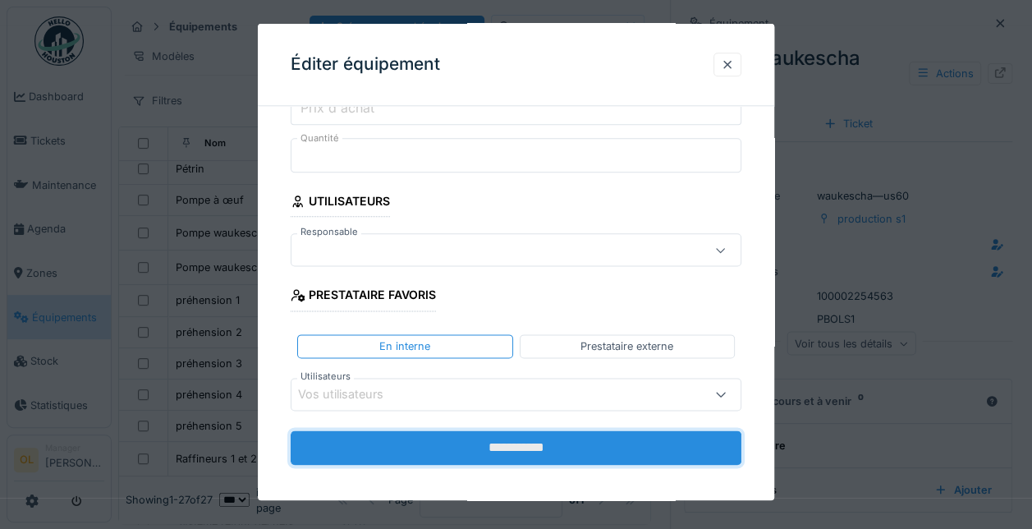
click at [478, 443] on input "**********" at bounding box center [516, 447] width 451 height 34
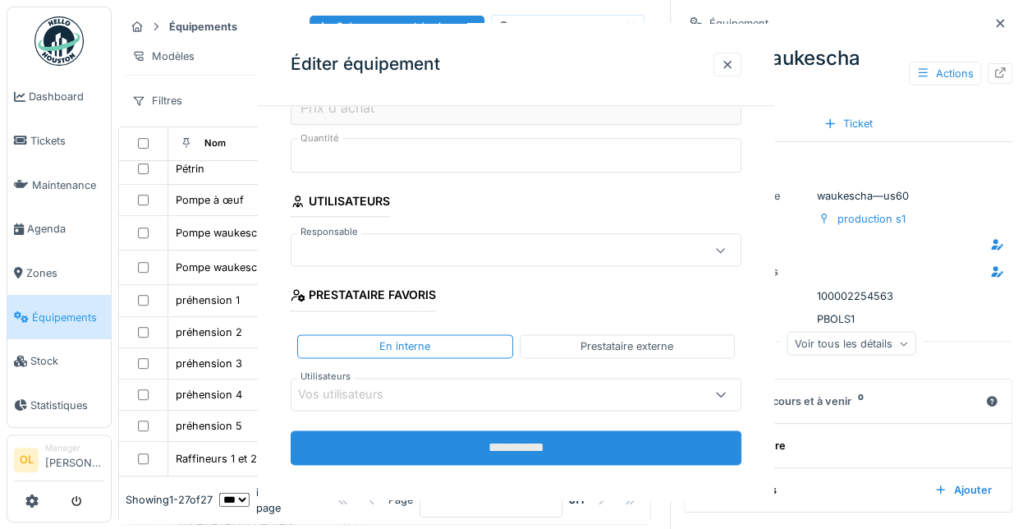
scroll to position [0, 0]
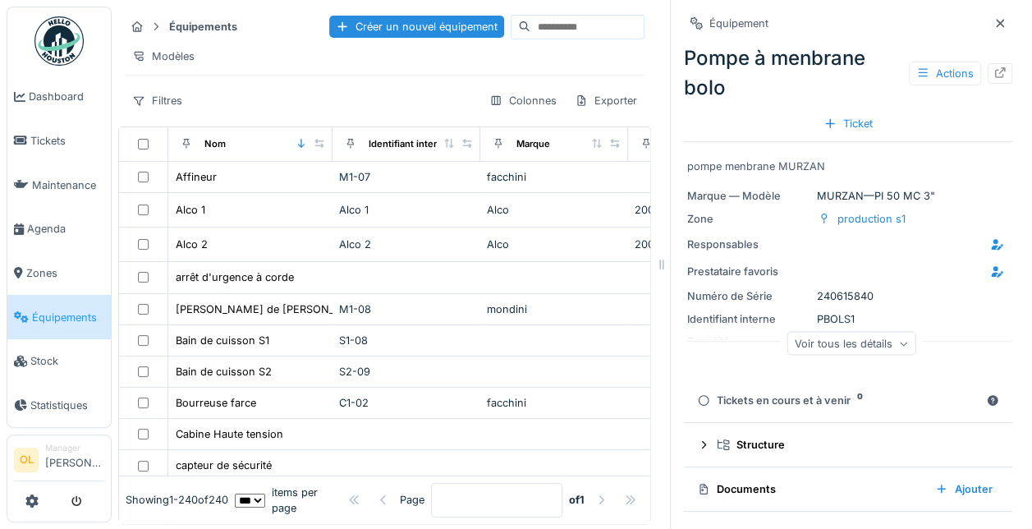
click at [545, 26] on input at bounding box center [586, 27] width 113 height 23
type input "**"
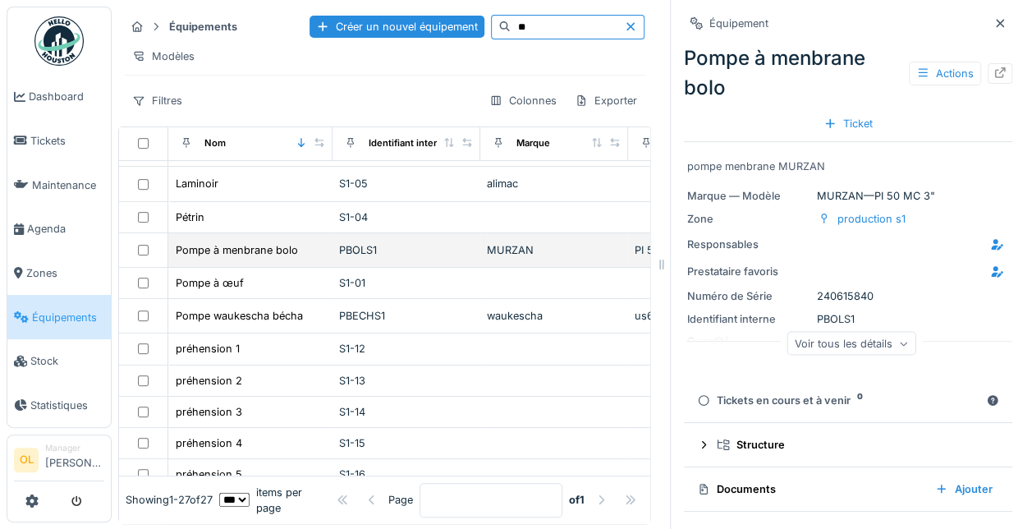
scroll to position [246, 0]
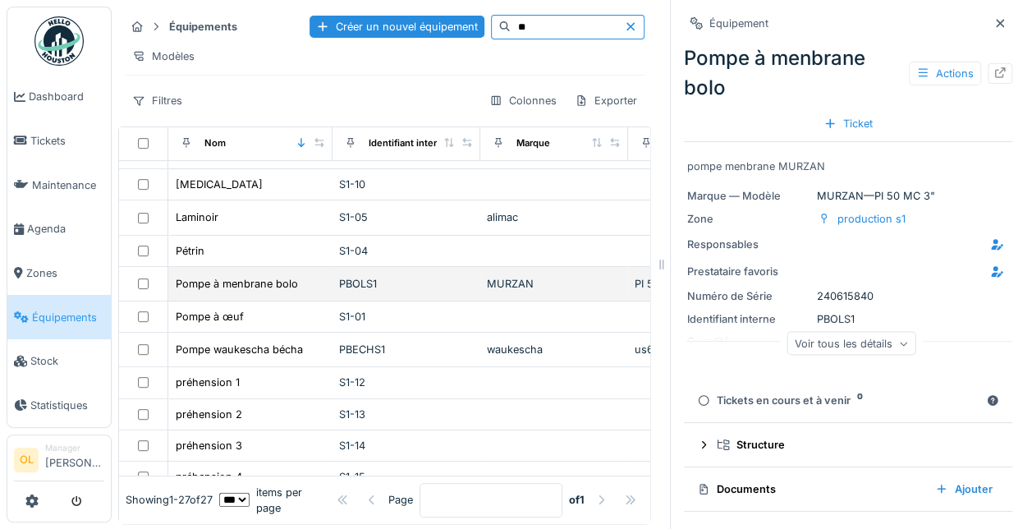
click at [304, 292] on td "Pompe à menbrane bolo" at bounding box center [250, 284] width 164 height 34
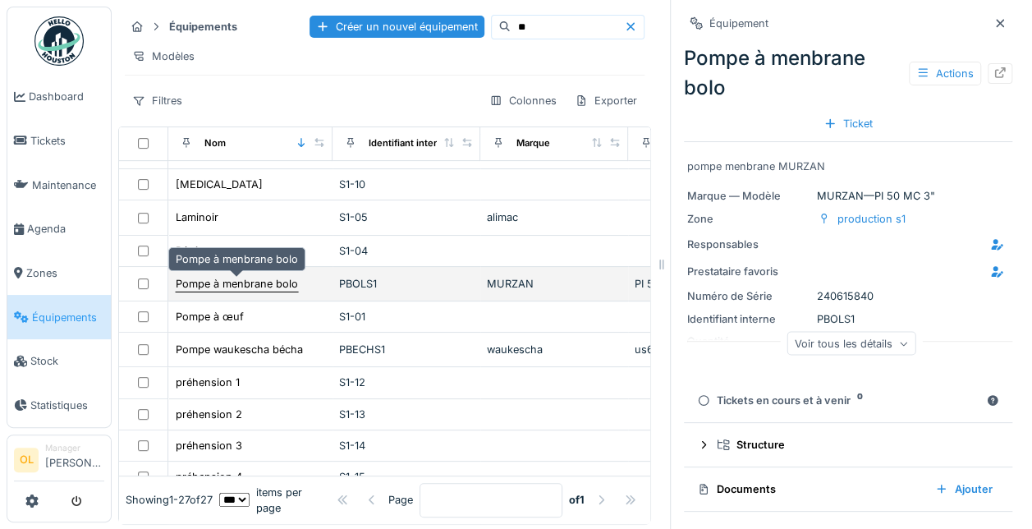
click at [285, 281] on div "Pompe à menbrane bolo" at bounding box center [237, 284] width 122 height 16
click at [222, 281] on div "Pompe à menbrane bolo" at bounding box center [237, 284] width 122 height 16
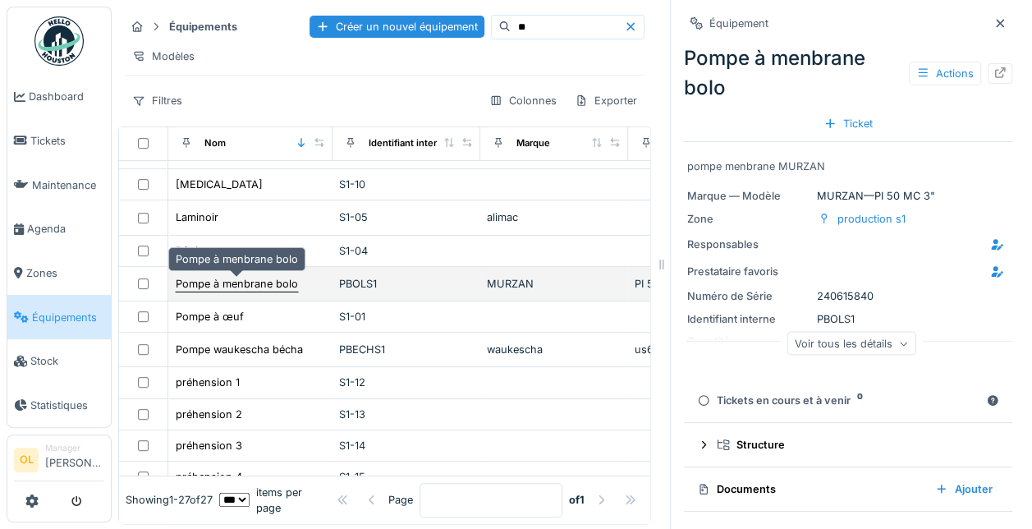
click at [222, 281] on div "Pompe à menbrane bolo" at bounding box center [237, 284] width 122 height 16
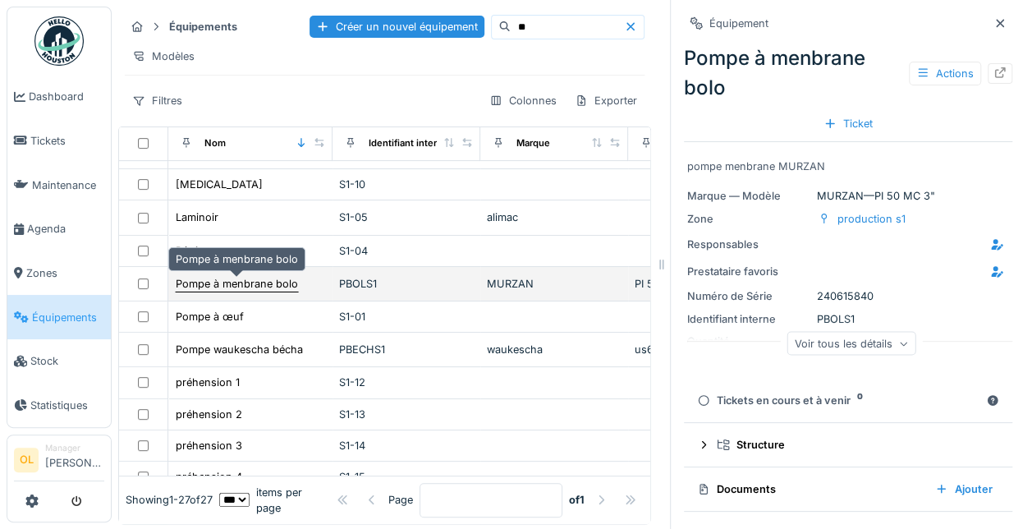
click at [222, 281] on div "Pompe à menbrane bolo" at bounding box center [237, 284] width 122 height 16
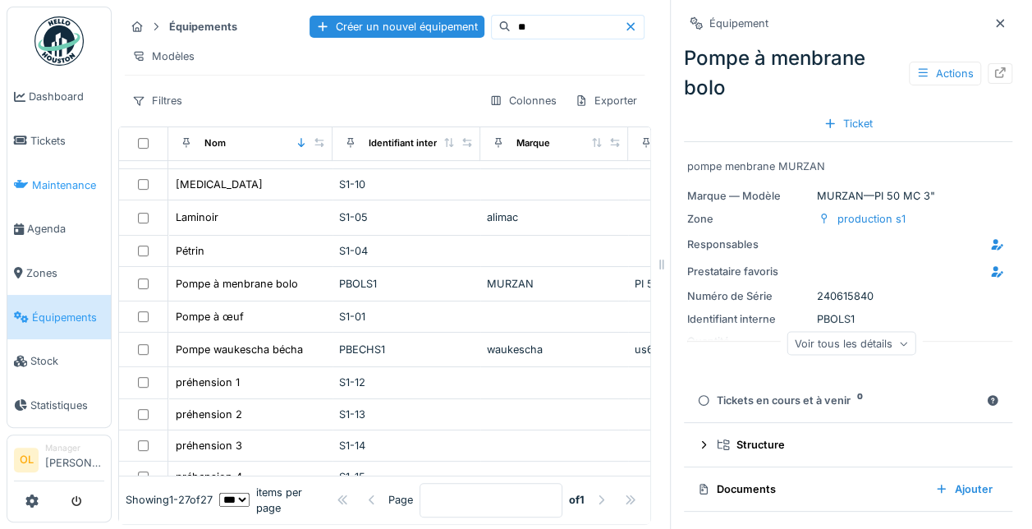
click at [49, 186] on span "Maintenance" at bounding box center [68, 185] width 72 height 16
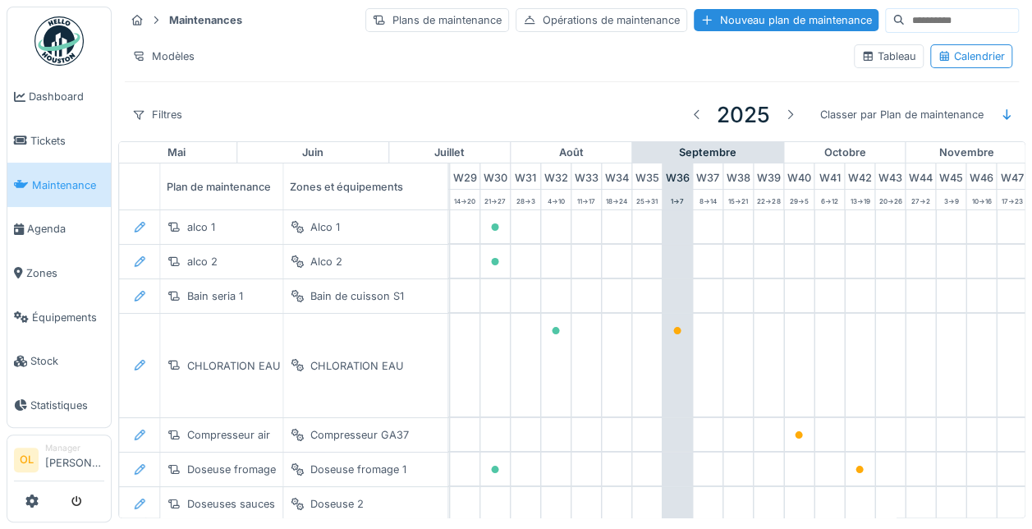
scroll to position [0, 1010]
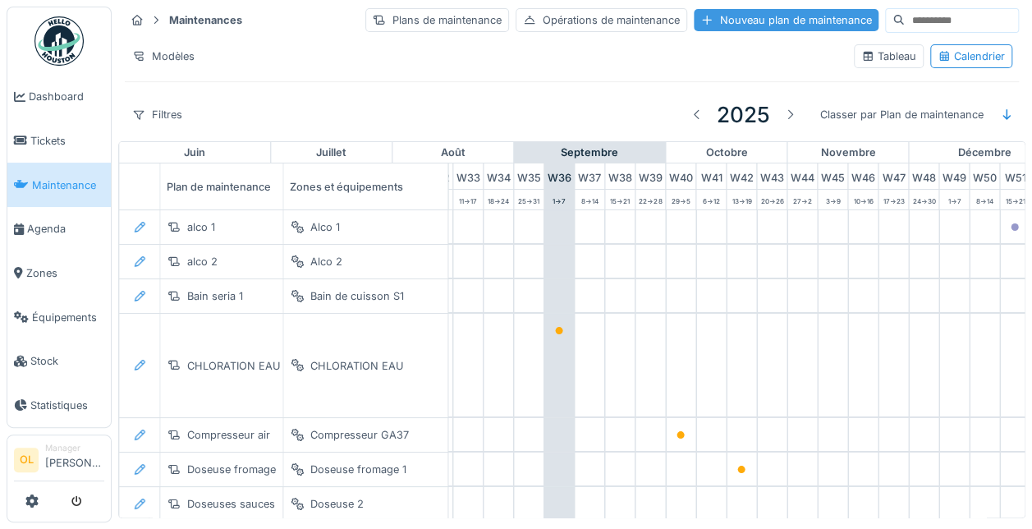
click at [703, 18] on div "Nouveau plan de maintenance" at bounding box center [786, 20] width 185 height 22
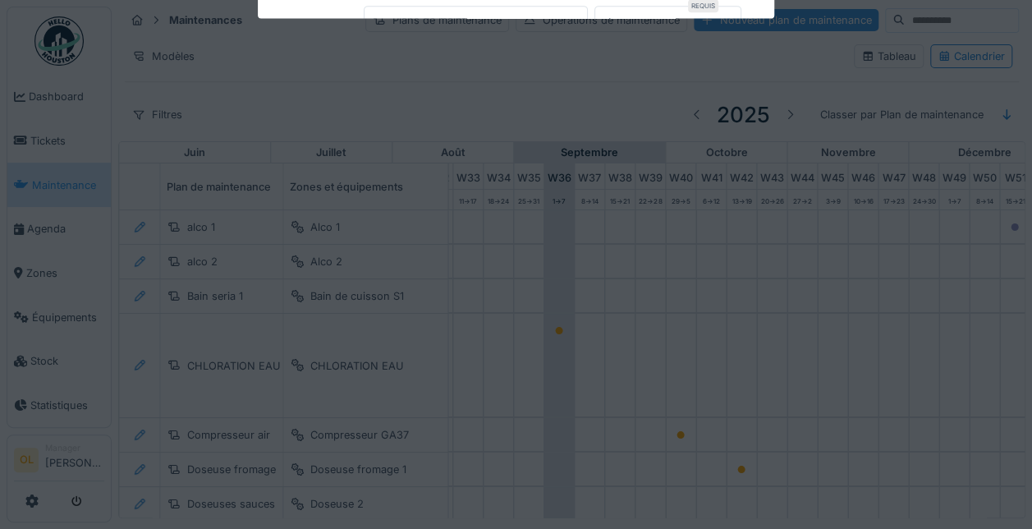
type input "***"
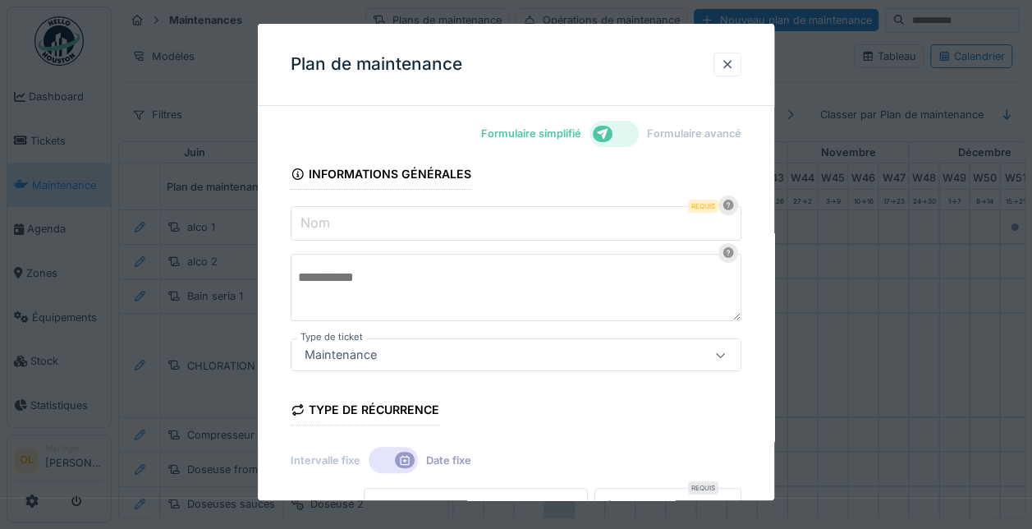
click at [489, 223] on input "Nom" at bounding box center [516, 223] width 451 height 34
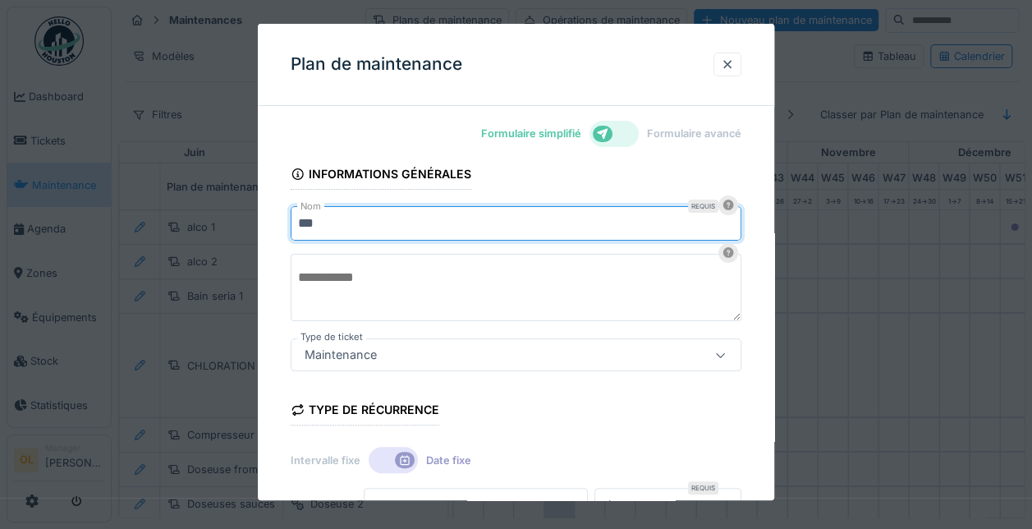
click at [668, 275] on textarea at bounding box center [516, 287] width 451 height 67
click at [398, 213] on input "***" at bounding box center [516, 223] width 451 height 34
type input "**********"
click at [432, 282] on textarea at bounding box center [516, 287] width 451 height 67
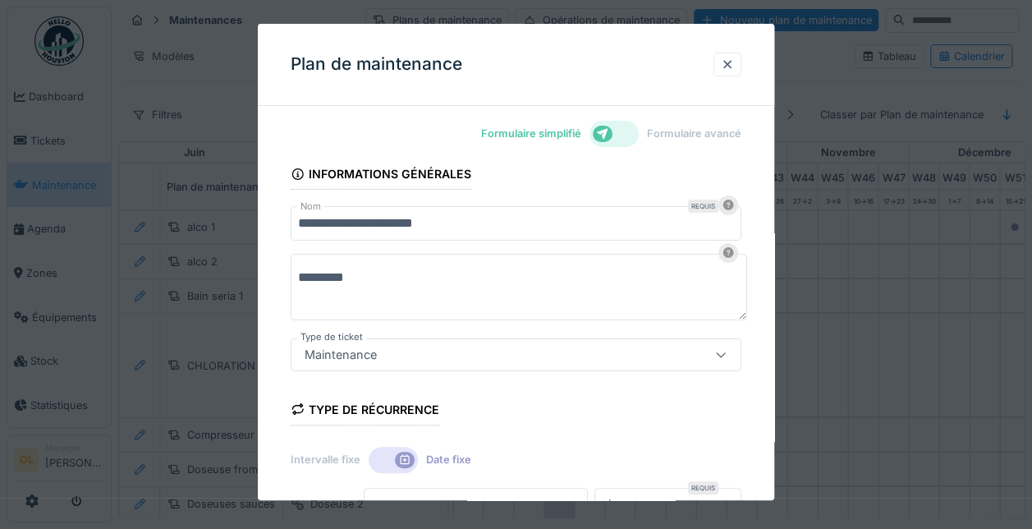
click at [314, 271] on textarea "********" at bounding box center [519, 287] width 457 height 67
click at [392, 268] on textarea "********" at bounding box center [519, 287] width 457 height 67
click at [390, 278] on textarea "**********" at bounding box center [519, 287] width 457 height 67
click at [470, 276] on textarea "**********" at bounding box center [519, 287] width 457 height 67
click at [345, 274] on textarea "**********" at bounding box center [519, 287] width 457 height 67
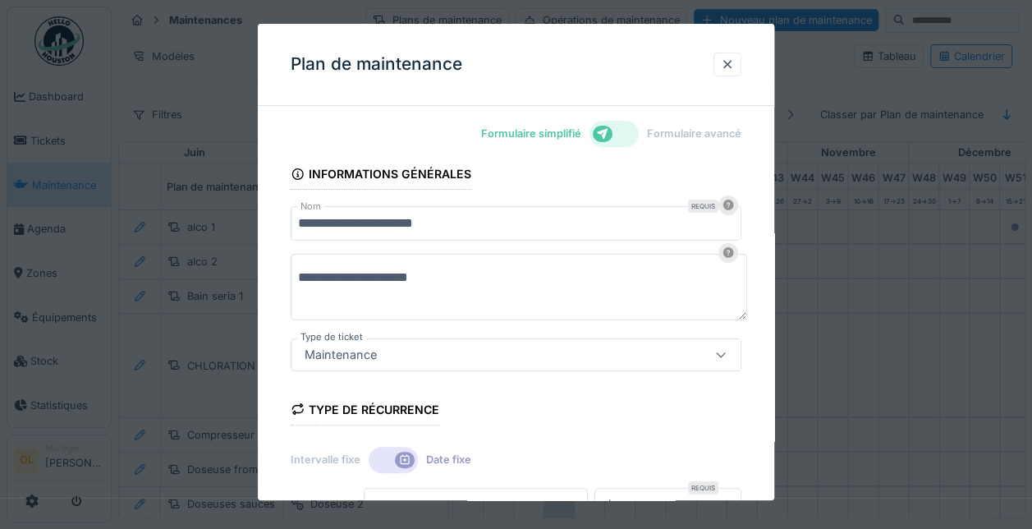
click at [352, 276] on textarea "**********" at bounding box center [519, 287] width 457 height 67
click at [383, 275] on textarea "**********" at bounding box center [519, 287] width 457 height 67
click at [471, 276] on textarea "**********" at bounding box center [519, 287] width 457 height 67
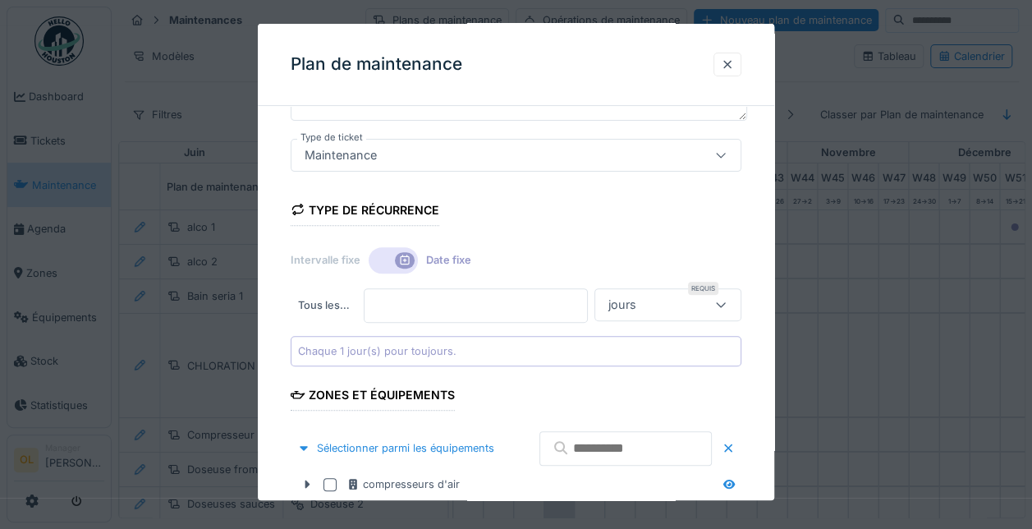
scroll to position [246, 0]
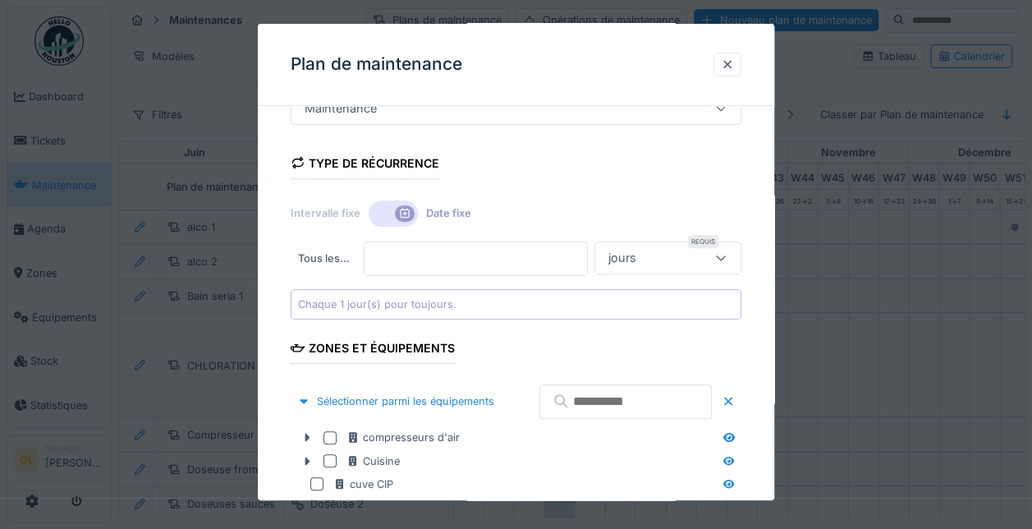
type textarea "**********"
click at [404, 213] on icon at bounding box center [405, 213] width 9 height 10
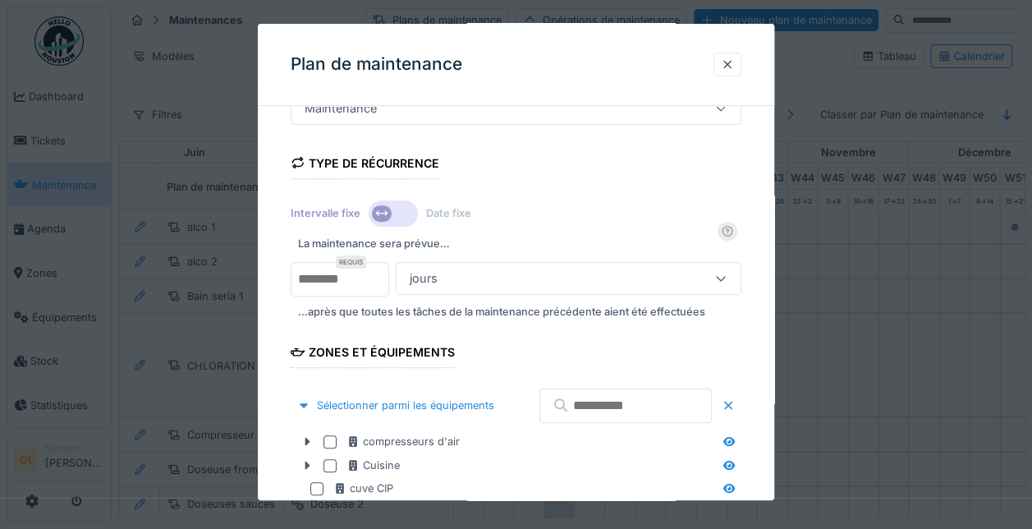
type input "*"
click at [376, 272] on input "*" at bounding box center [340, 279] width 99 height 34
click at [476, 270] on div "jours" at bounding box center [545, 278] width 284 height 18
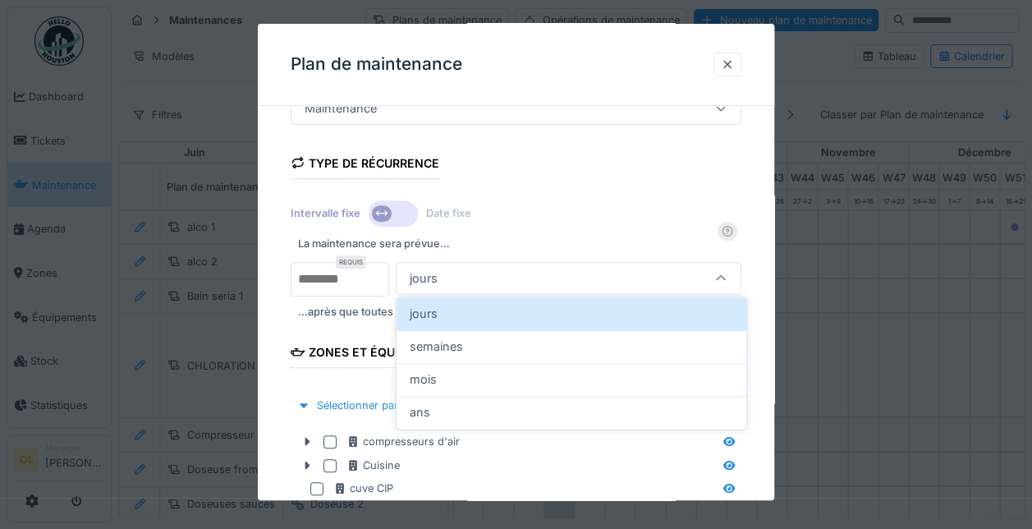
scroll to position [261, 0]
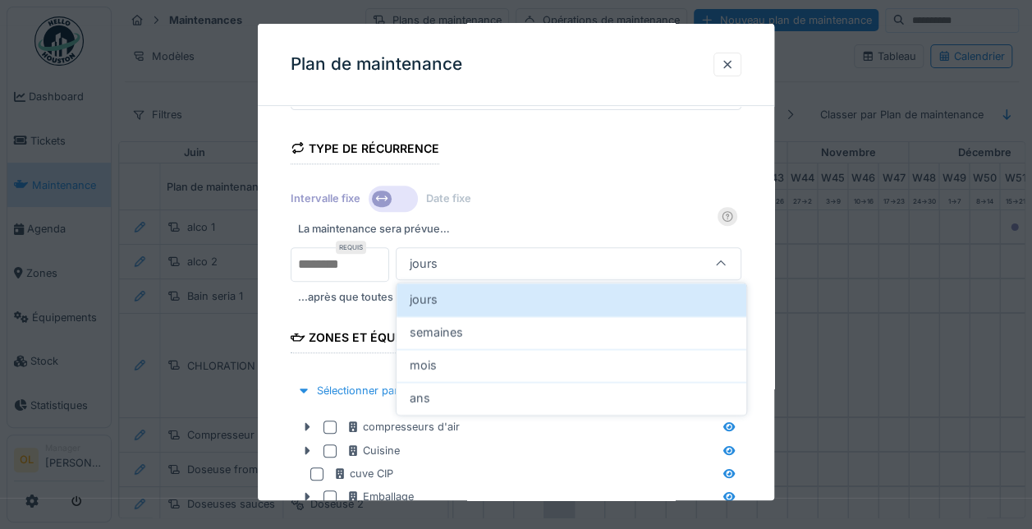
click at [460, 369] on div "mois" at bounding box center [572, 365] width 324 height 18
type input "*******"
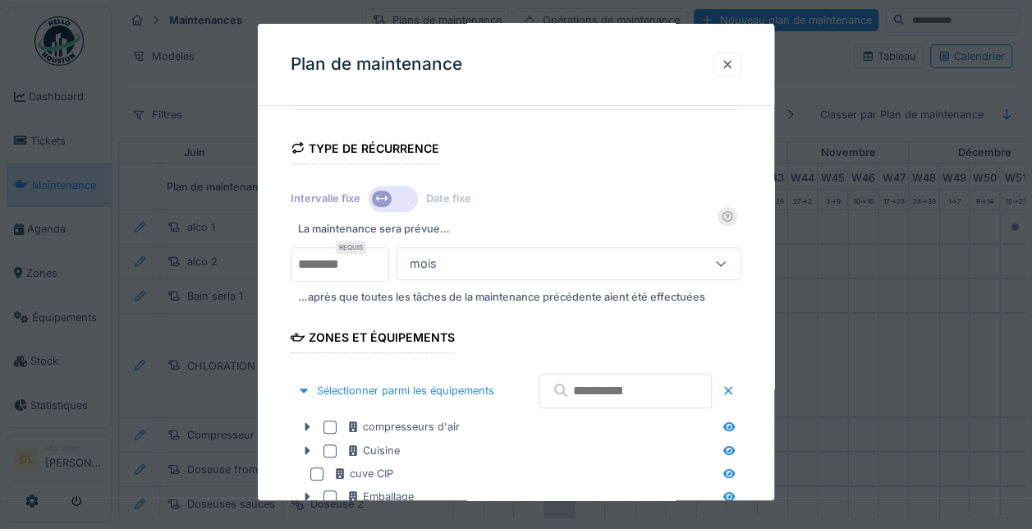
scroll to position [425, 0]
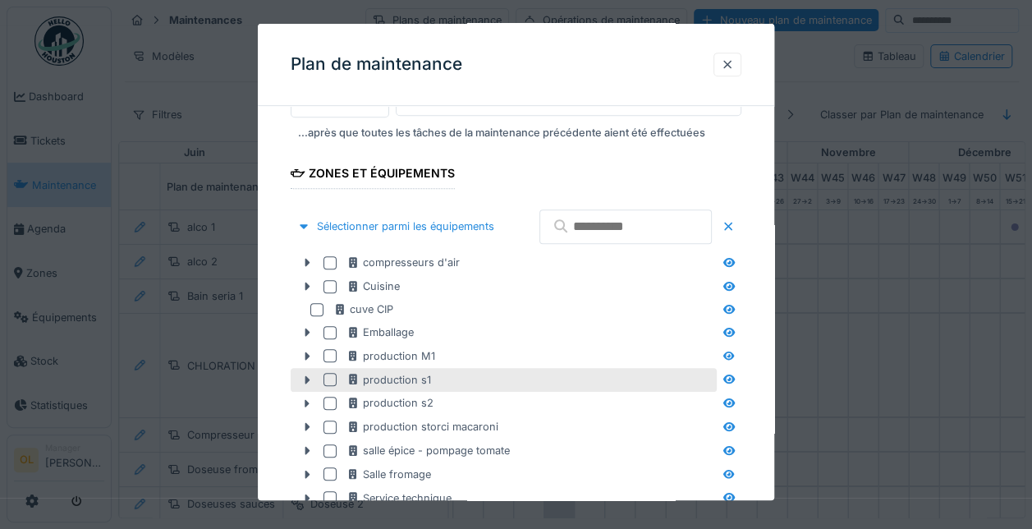
click at [482, 382] on div "production s1" at bounding box center [529, 380] width 367 height 16
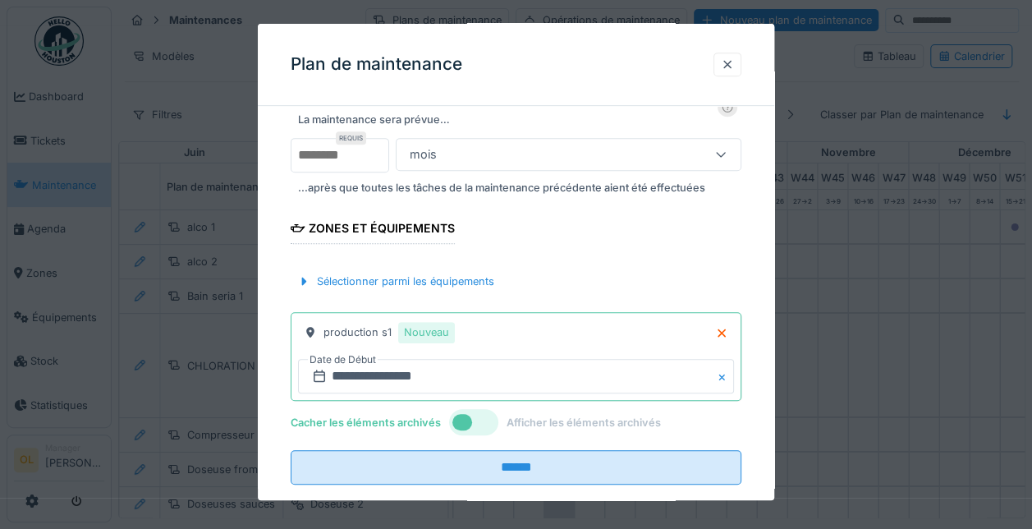
scroll to position [397, 0]
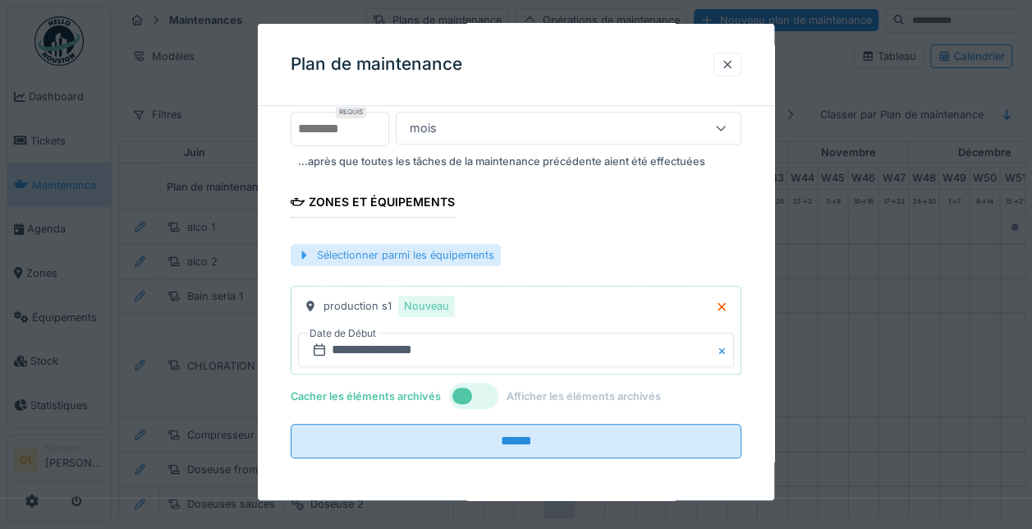
click at [475, 250] on div "Sélectionner parmi les équipements" at bounding box center [396, 255] width 210 height 22
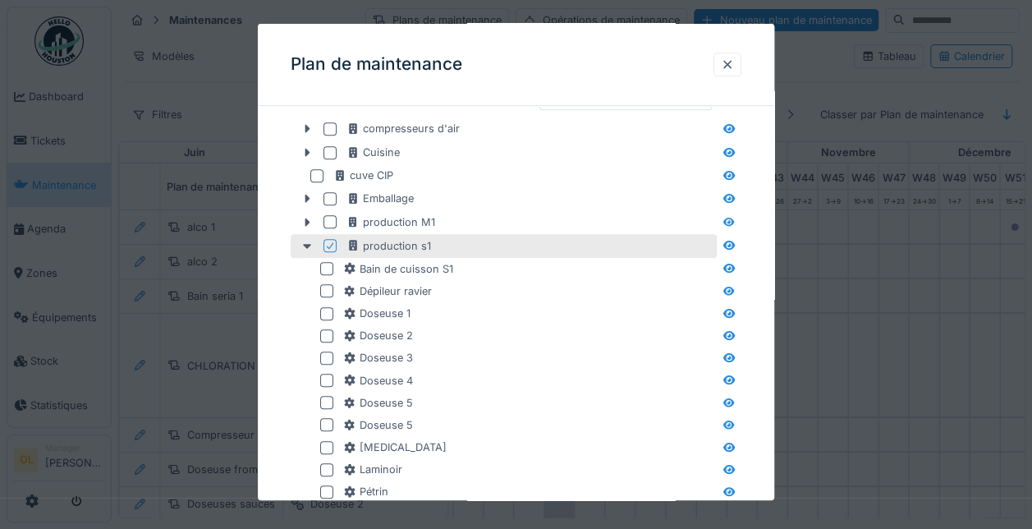
scroll to position [561, 0]
click at [304, 241] on icon at bounding box center [307, 244] width 13 height 11
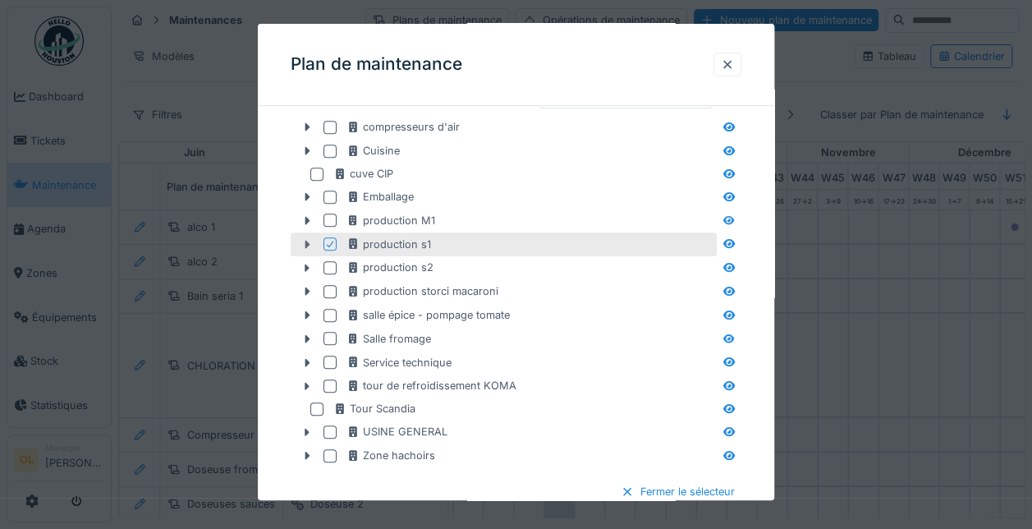
click at [304, 241] on icon at bounding box center [307, 244] width 13 height 11
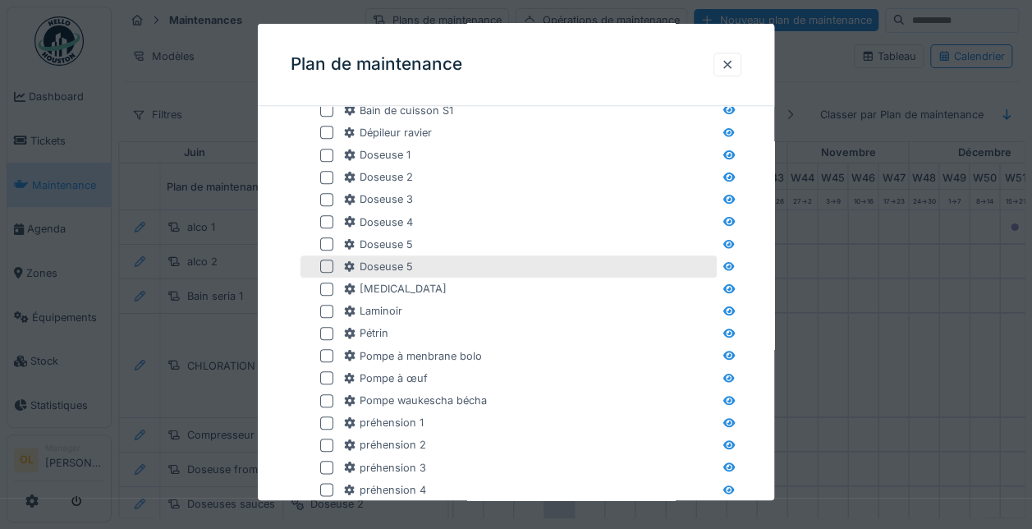
scroll to position [725, 0]
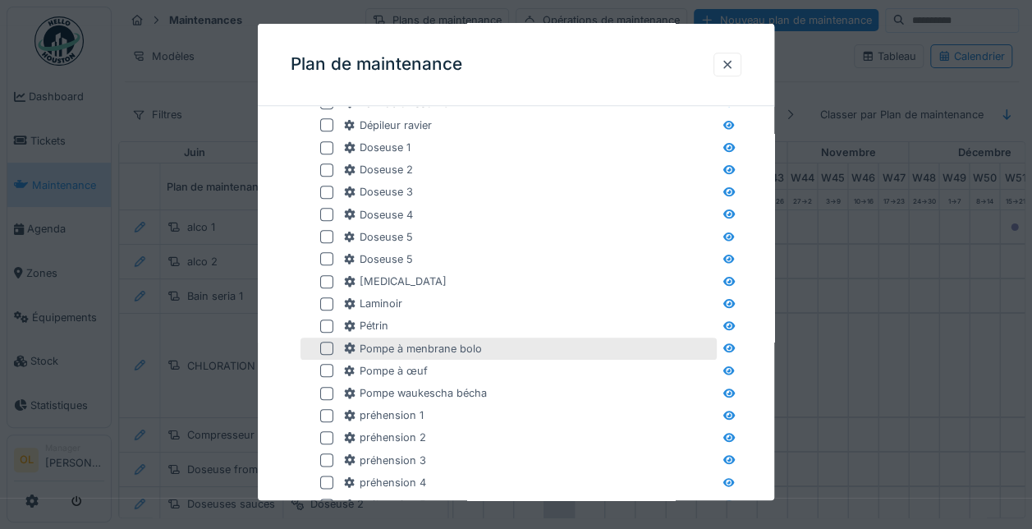
click at [498, 341] on div "Pompe à menbrane bolo" at bounding box center [528, 349] width 370 height 16
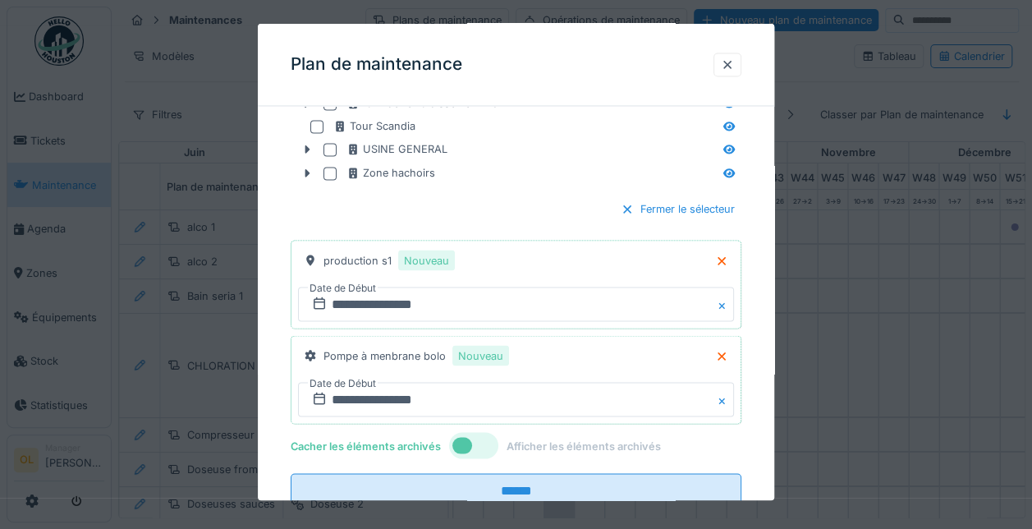
scroll to position [1367, 0]
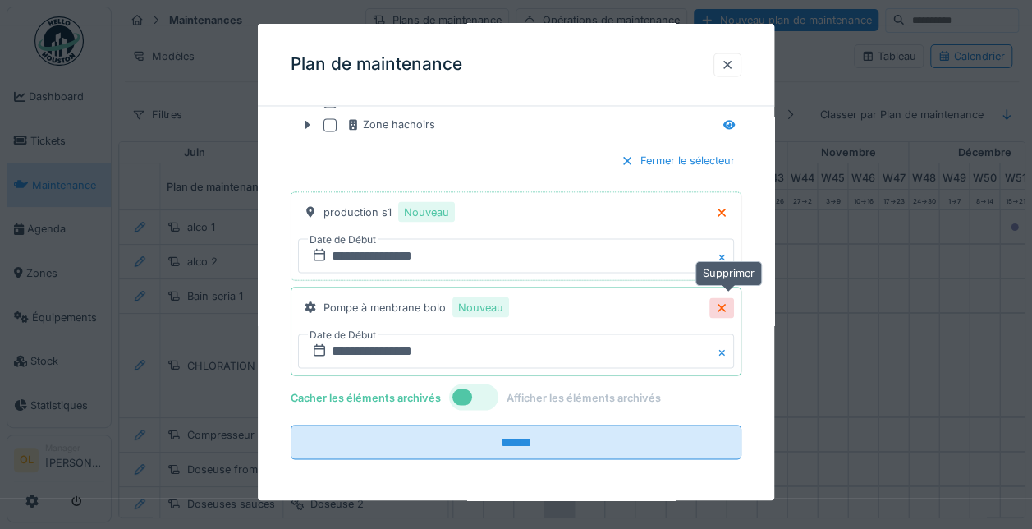
click at [728, 302] on icon at bounding box center [721, 307] width 13 height 11
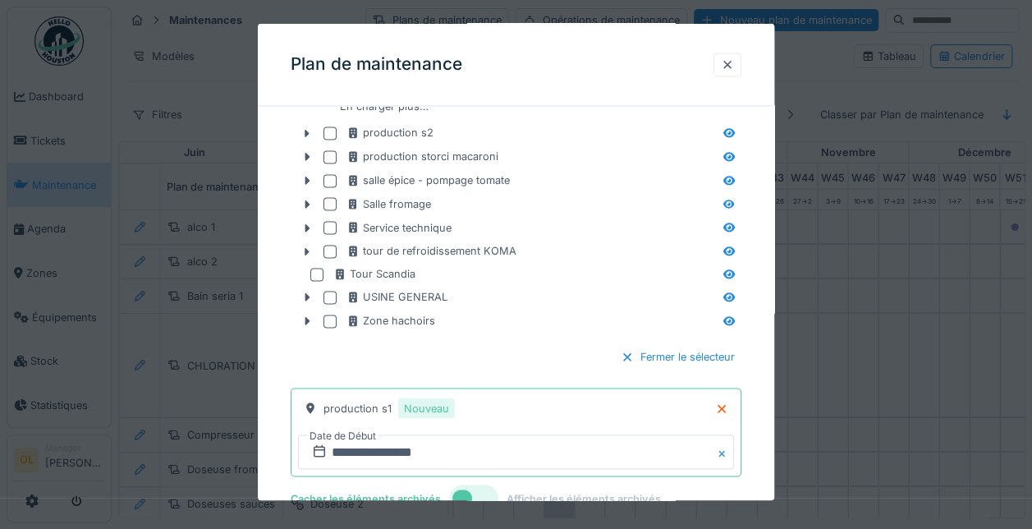
scroll to position [1273, 0]
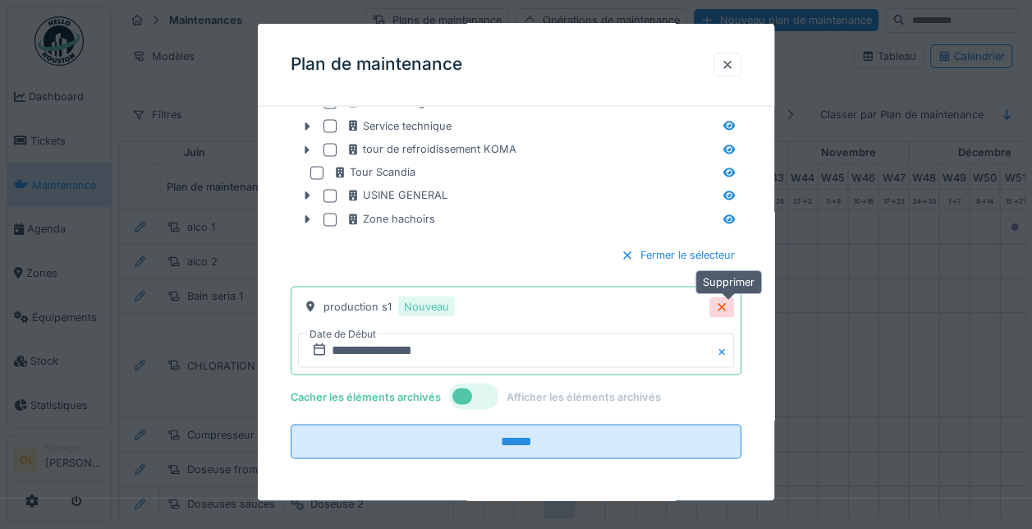
click at [724, 307] on icon at bounding box center [721, 306] width 13 height 11
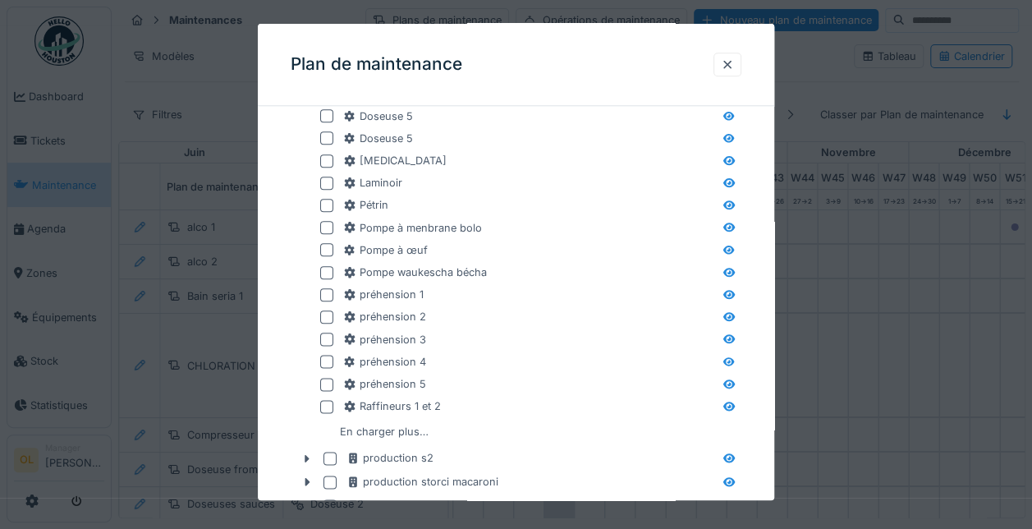
scroll to position [844, 0]
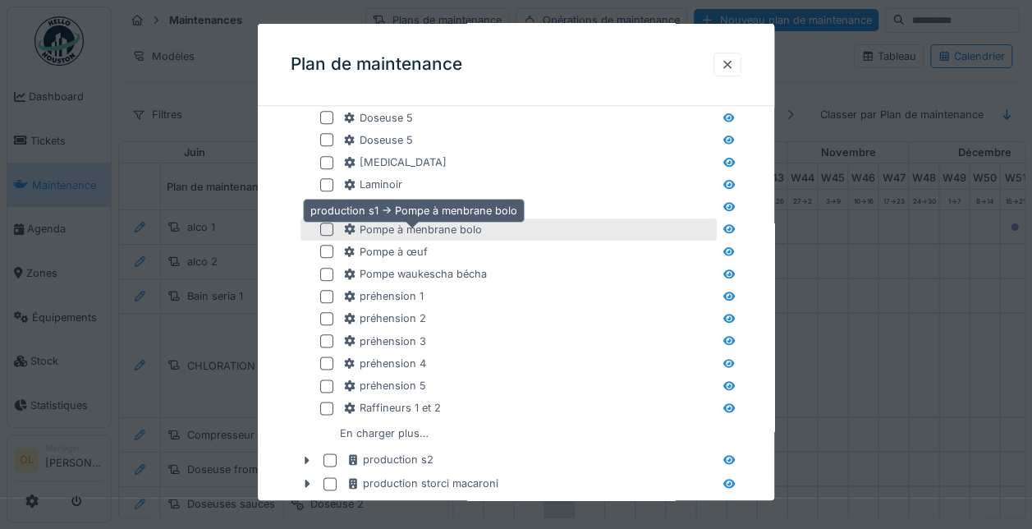
click at [371, 231] on div "Pompe à menbrane bolo" at bounding box center [412, 230] width 139 height 16
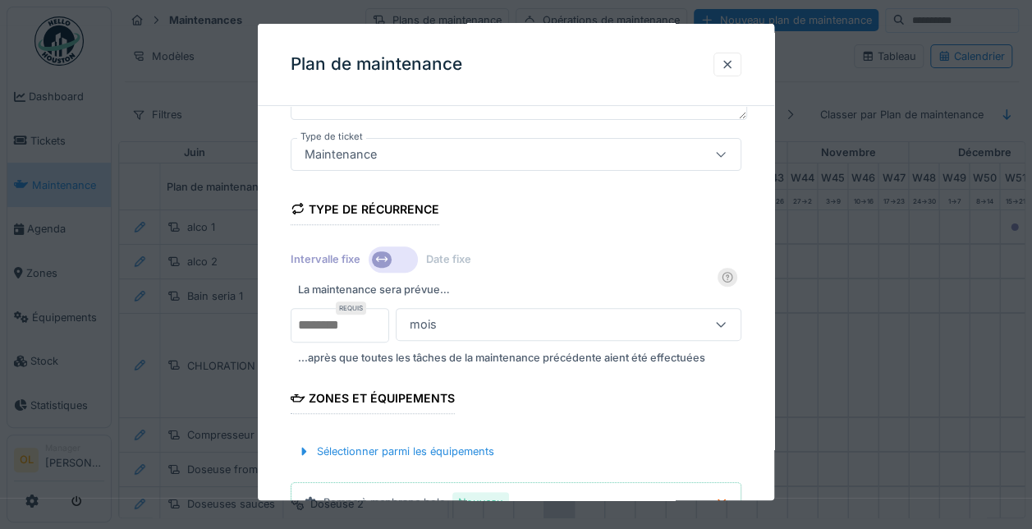
scroll to position [0, 0]
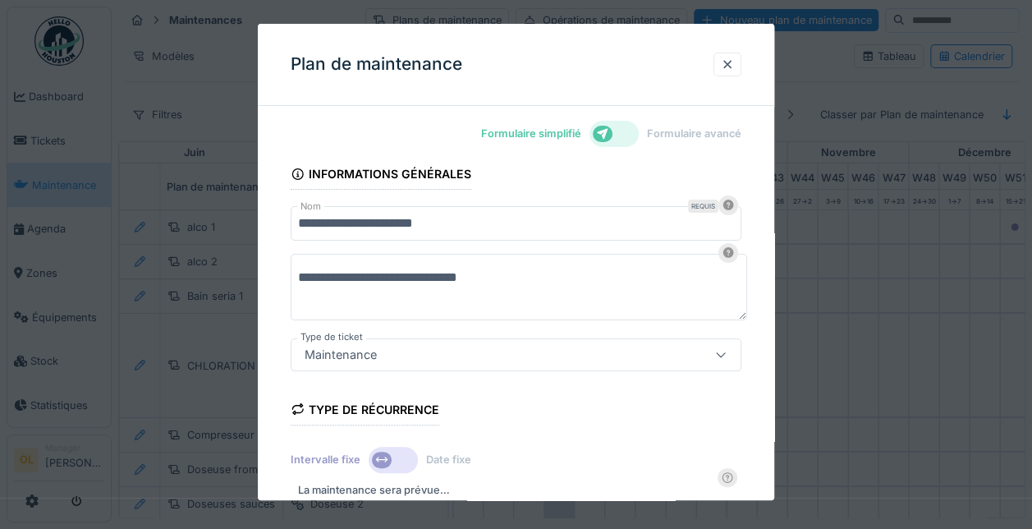
click at [613, 135] on div at bounding box center [603, 134] width 20 height 16
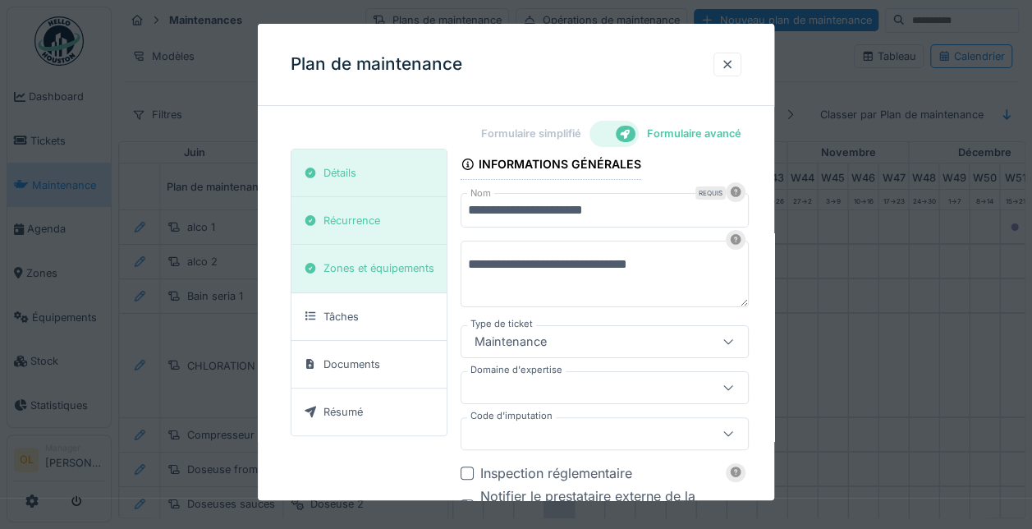
scroll to position [82, 0]
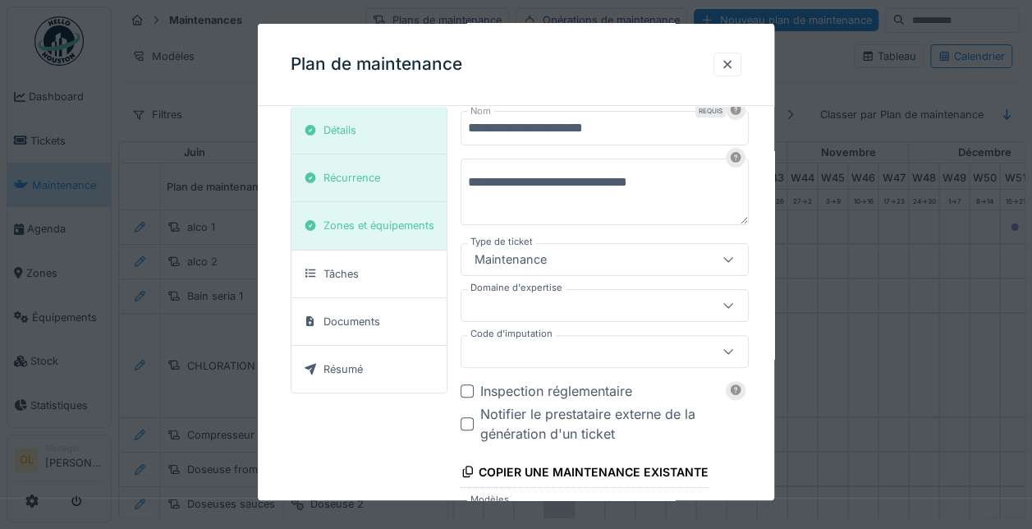
click at [726, 304] on icon at bounding box center [728, 305] width 13 height 11
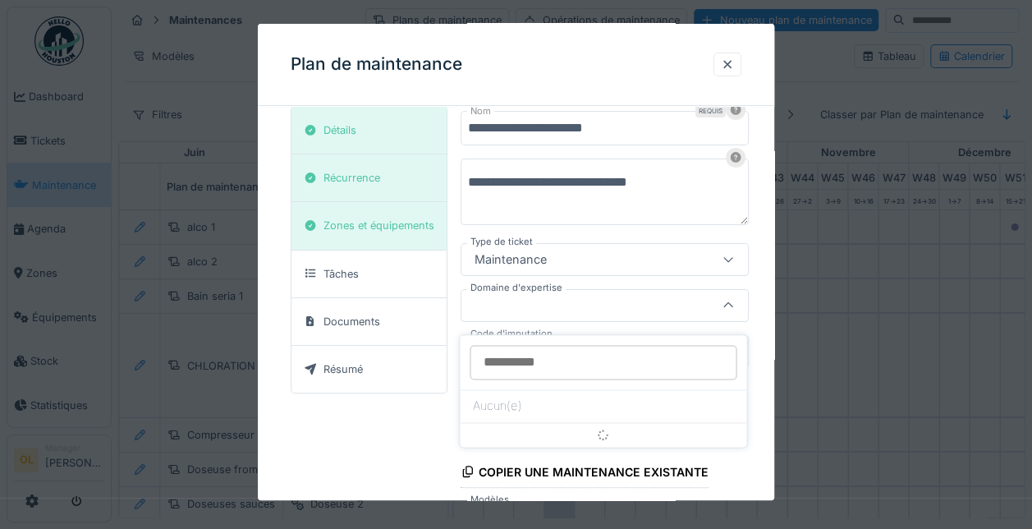
scroll to position [125, 0]
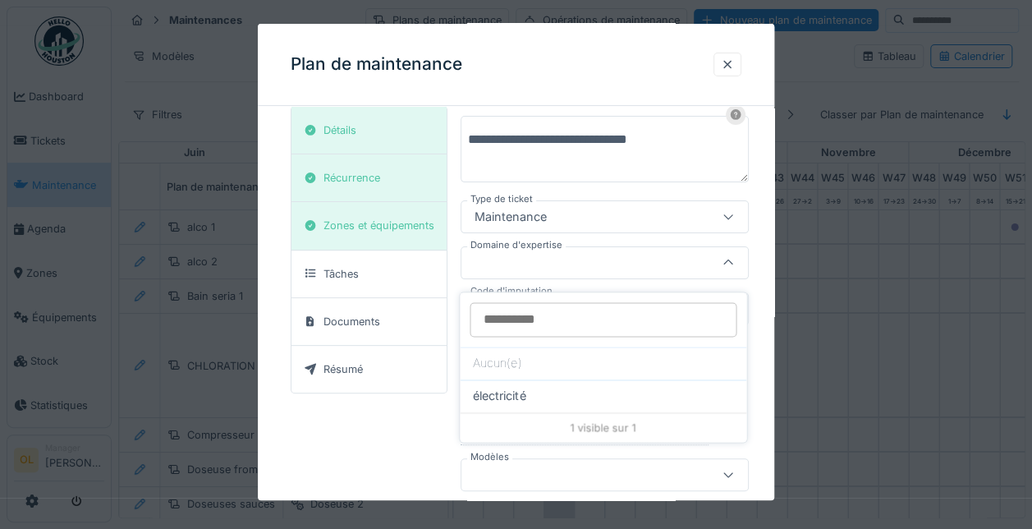
click at [686, 473] on div at bounding box center [584, 475] width 232 height 18
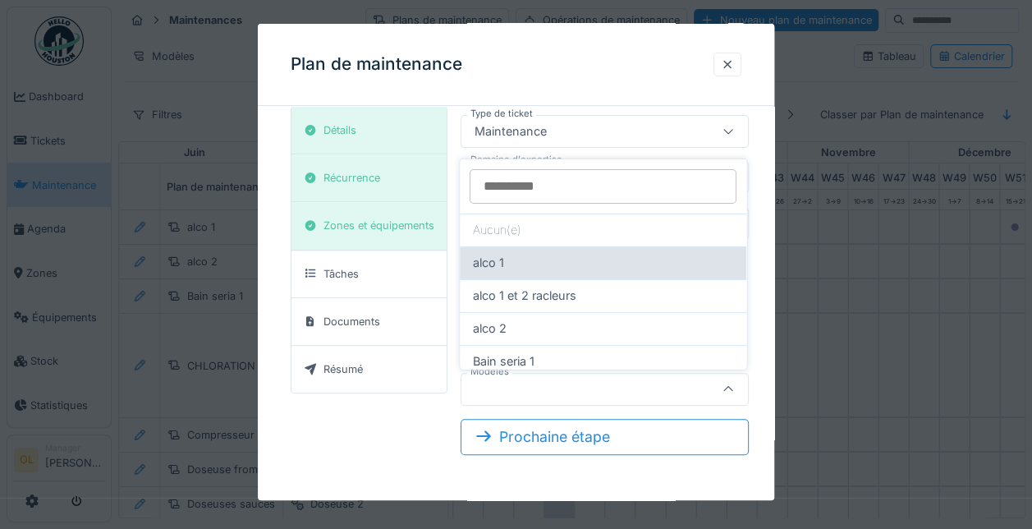
scroll to position [8, 0]
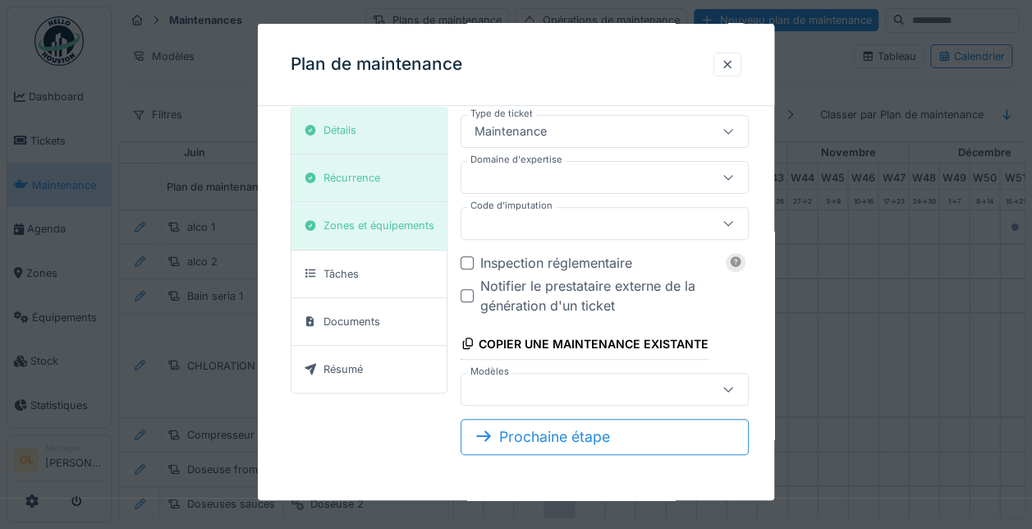
click at [732, 391] on icon at bounding box center [728, 388] width 13 height 11
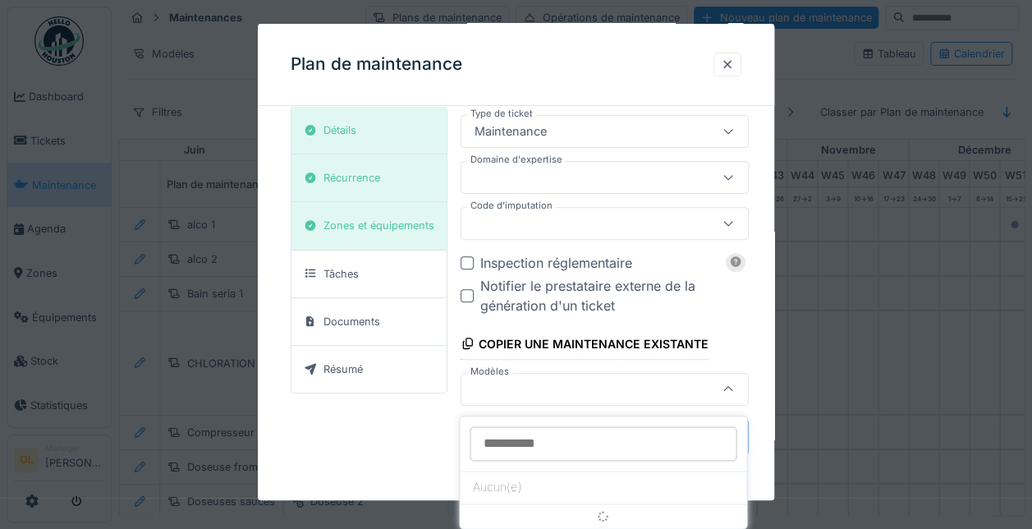
click at [732, 391] on icon at bounding box center [728, 389] width 13 height 11
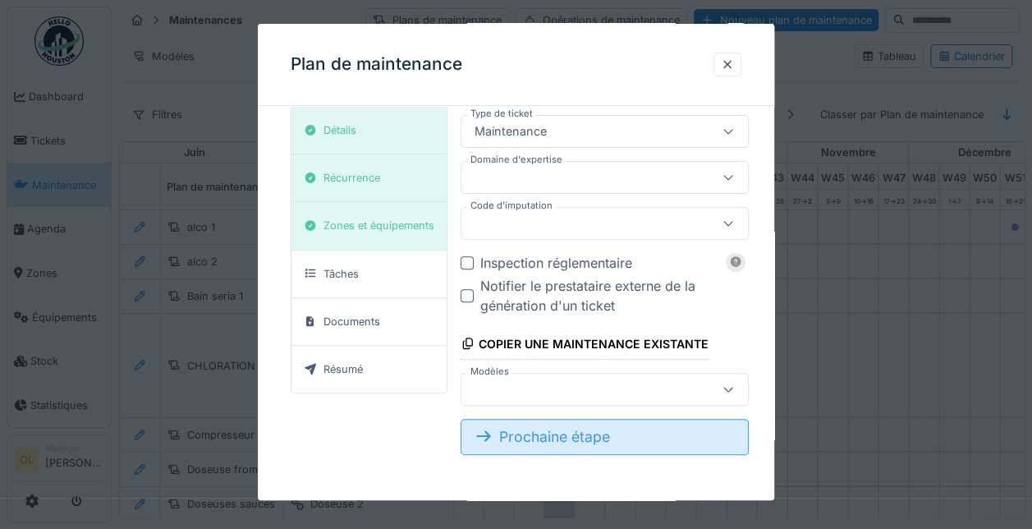
click at [696, 445] on div "Prochaine étape" at bounding box center [605, 437] width 288 height 36
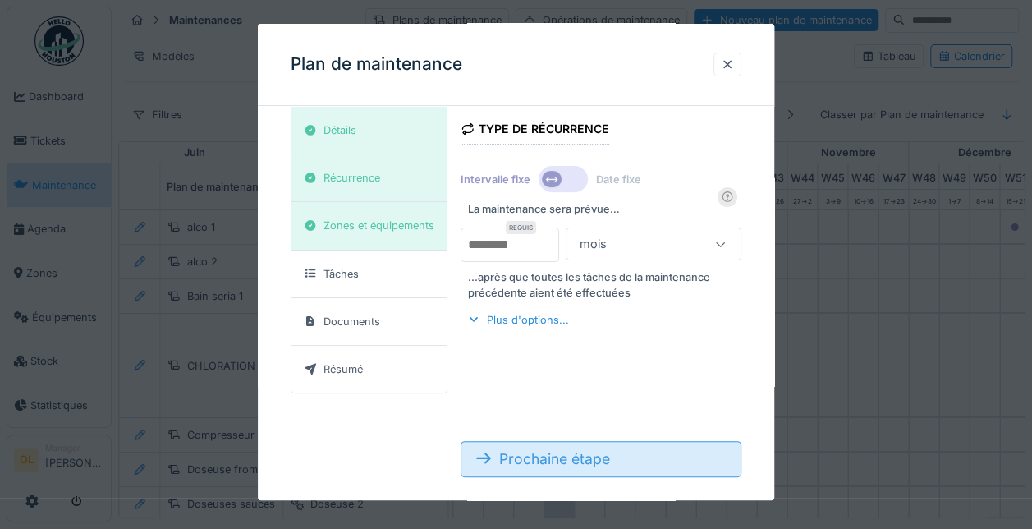
scroll to position [79, 0]
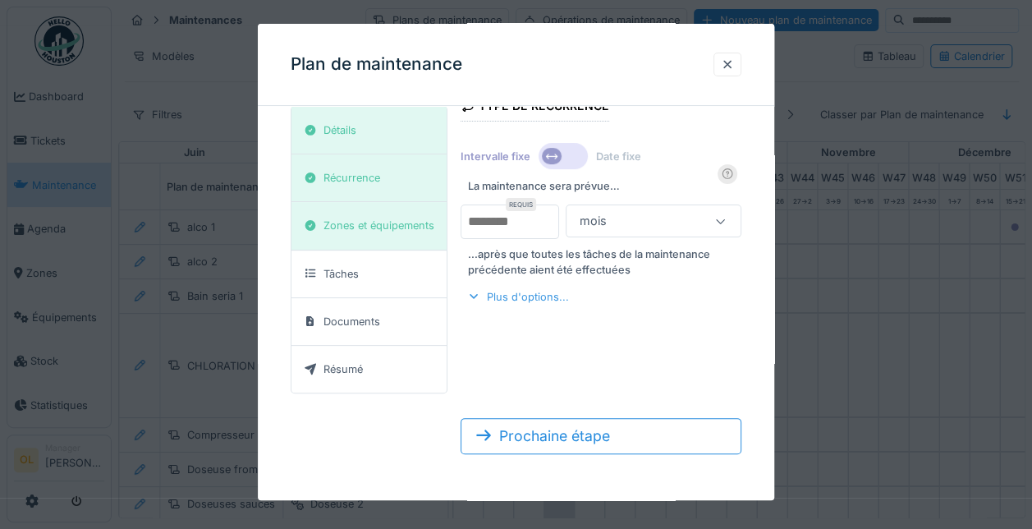
click at [537, 289] on div "Plus d'options..." at bounding box center [518, 297] width 115 height 22
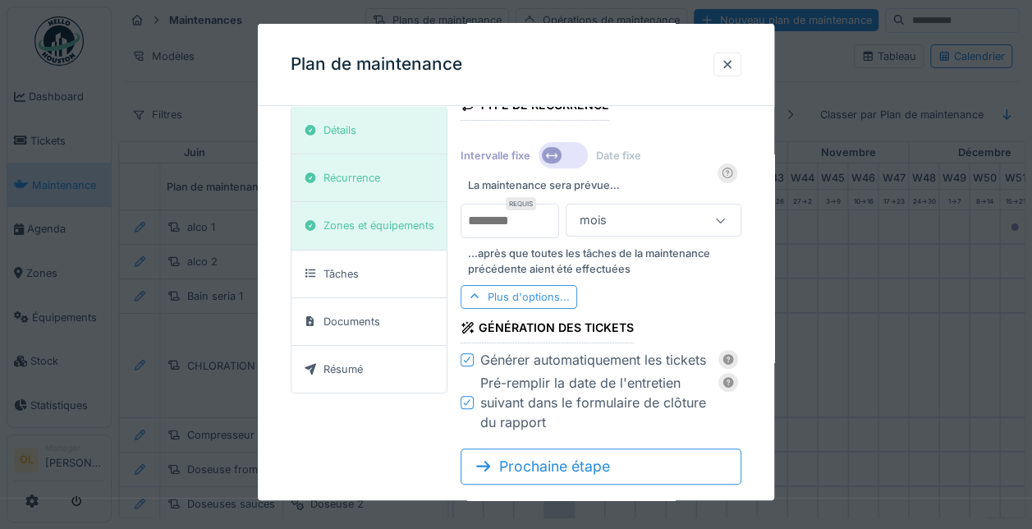
click at [537, 289] on div "Plus d'options..." at bounding box center [519, 297] width 117 height 24
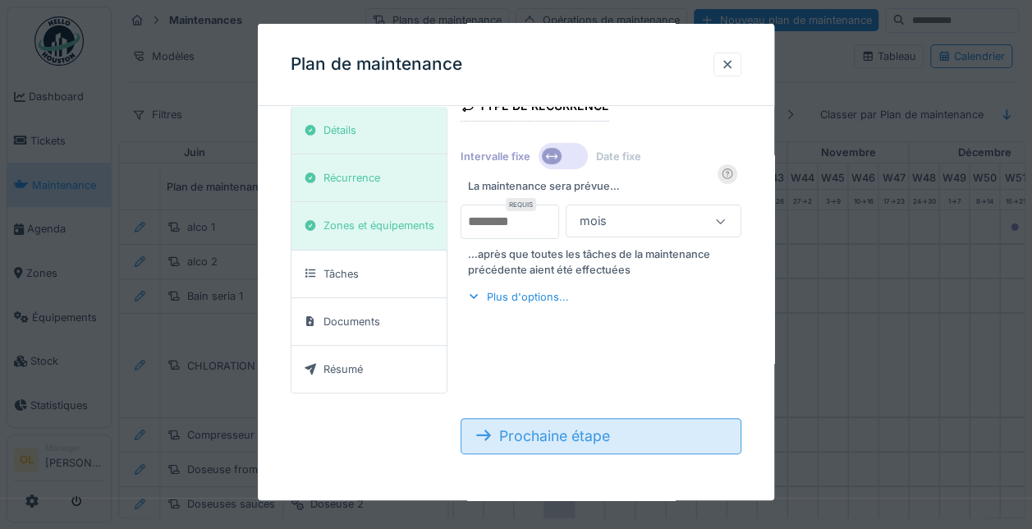
click at [578, 448] on div "Prochaine étape" at bounding box center [601, 436] width 281 height 36
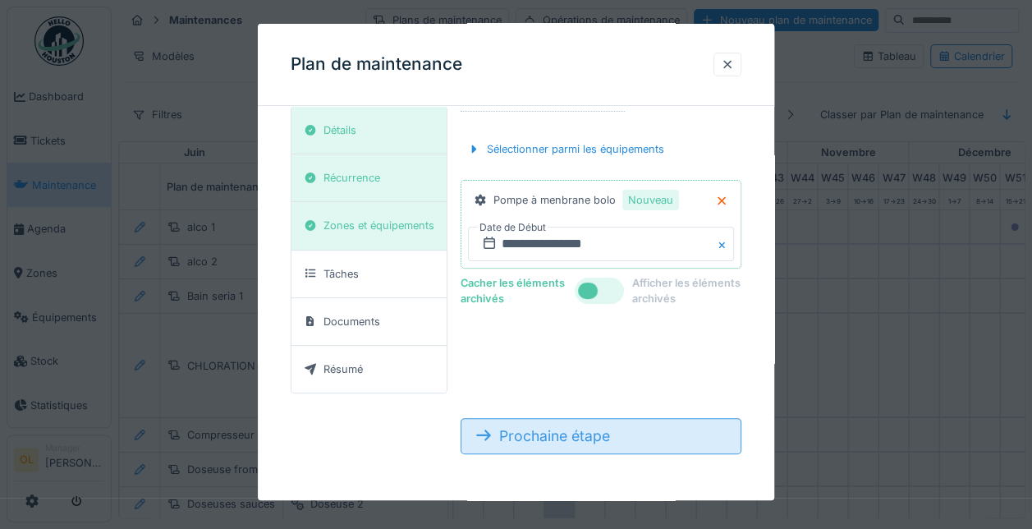
click at [578, 447] on div "Prochaine étape" at bounding box center [601, 436] width 281 height 36
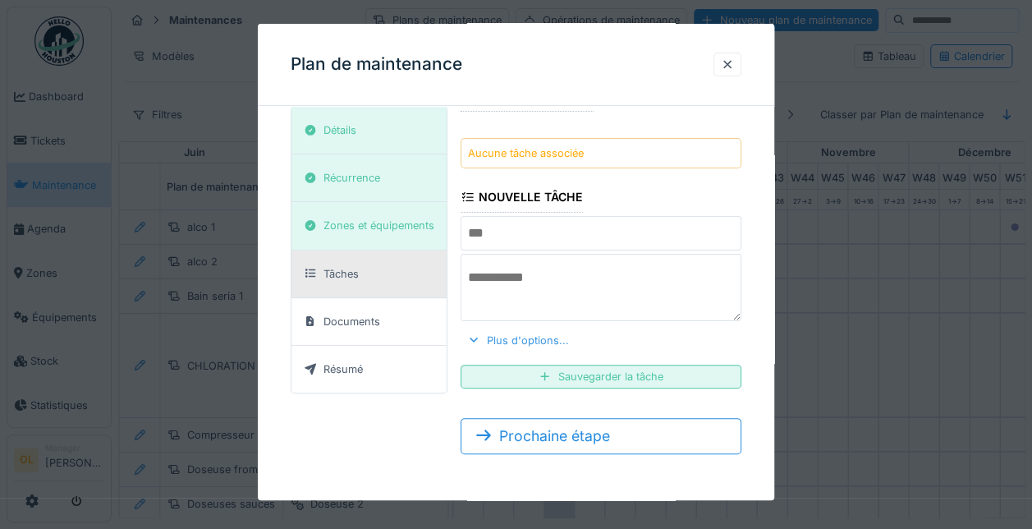
click at [521, 333] on div "Plus d'options..." at bounding box center [518, 340] width 115 height 22
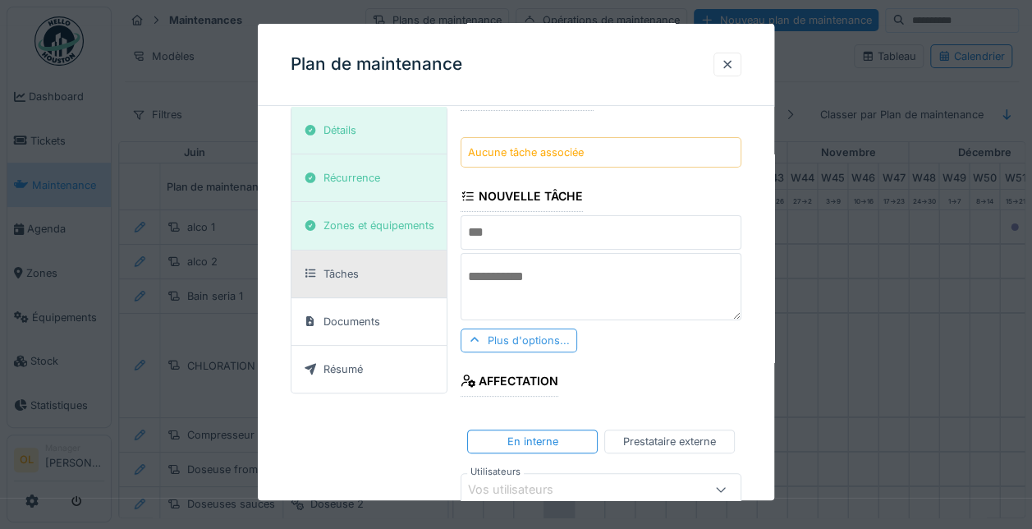
click at [521, 333] on div "Plus d'options..." at bounding box center [519, 340] width 117 height 24
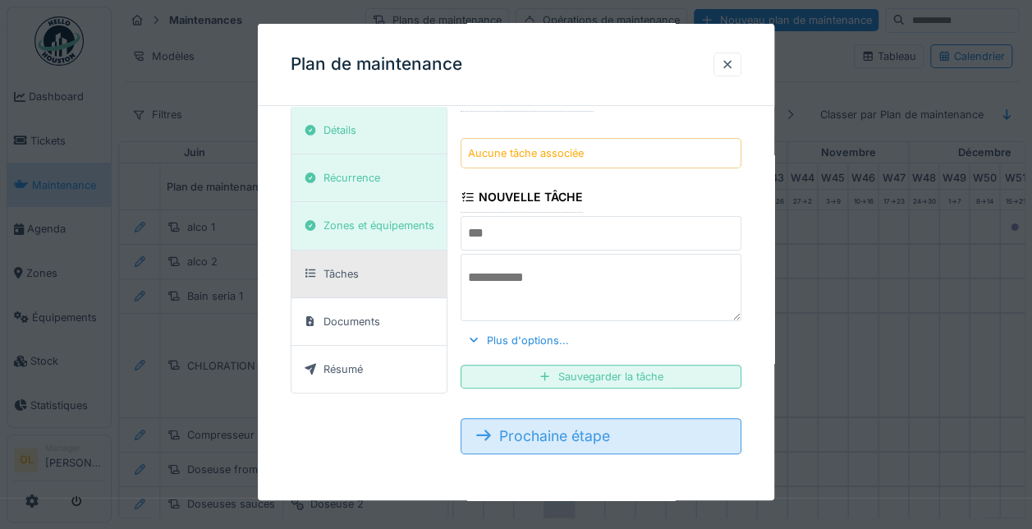
click at [548, 435] on div "Prochaine étape" at bounding box center [601, 436] width 281 height 36
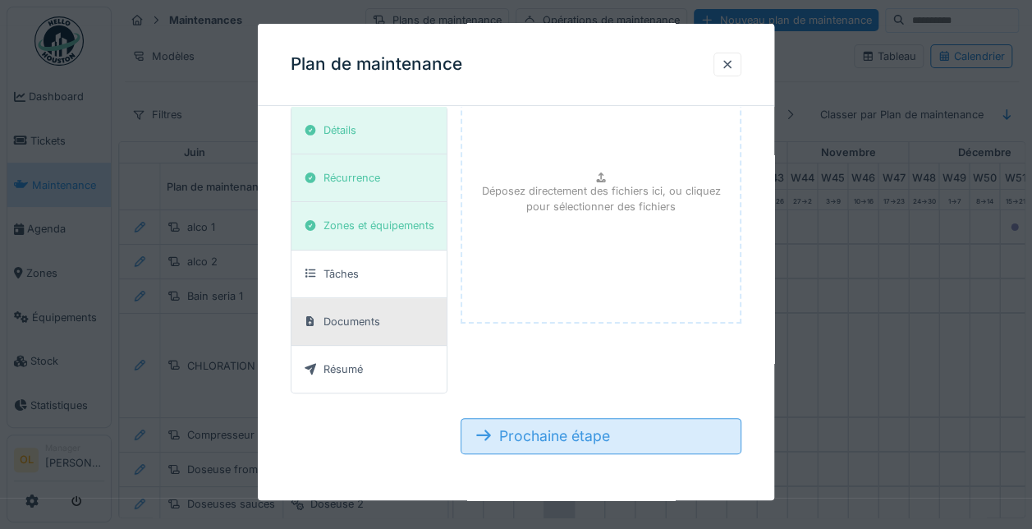
click at [548, 435] on div "Prochaine étape" at bounding box center [601, 436] width 281 height 36
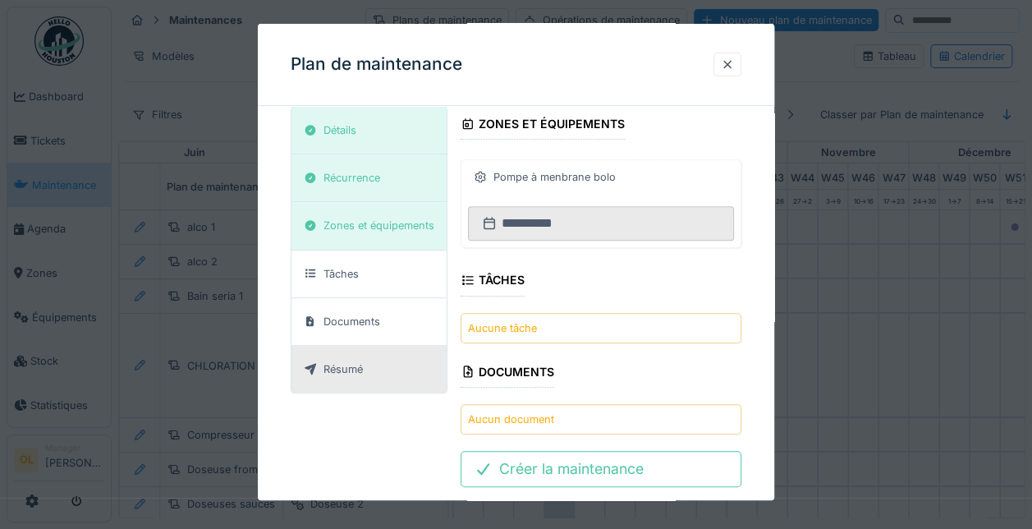
scroll to position [356, 0]
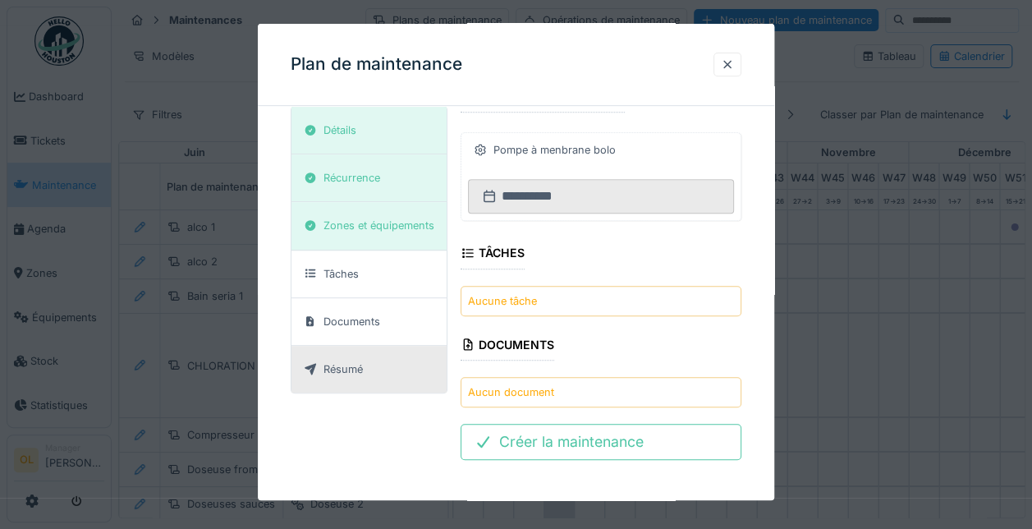
click at [641, 296] on div "Aucune tâche" at bounding box center [601, 301] width 281 height 30
click at [501, 293] on div "Aucune tâche" at bounding box center [502, 301] width 69 height 16
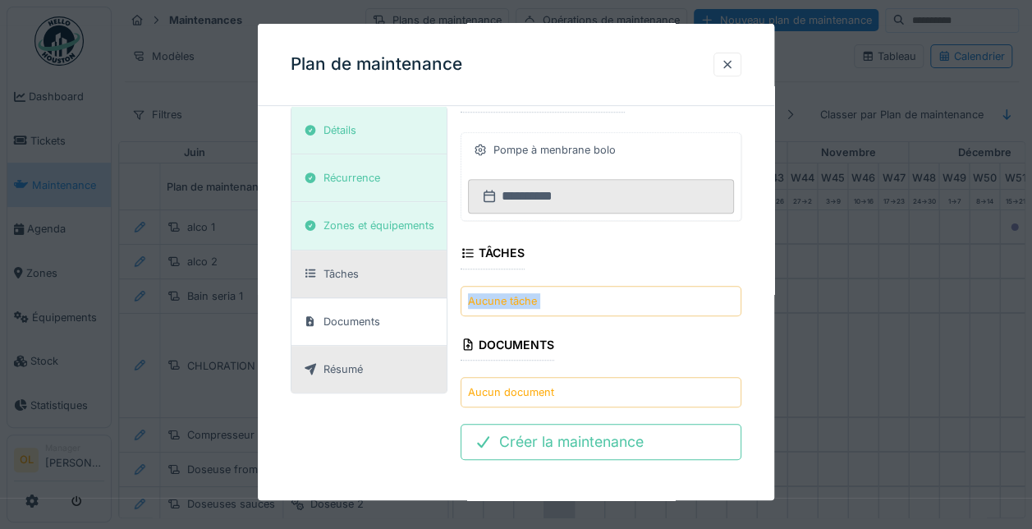
click at [326, 266] on div "Tâches" at bounding box center [341, 274] width 35 height 16
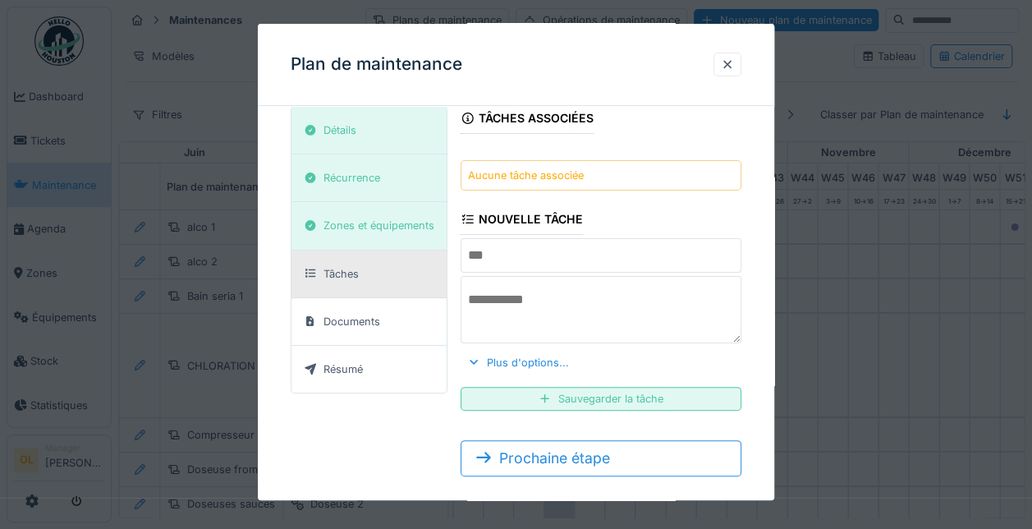
scroll to position [79, 0]
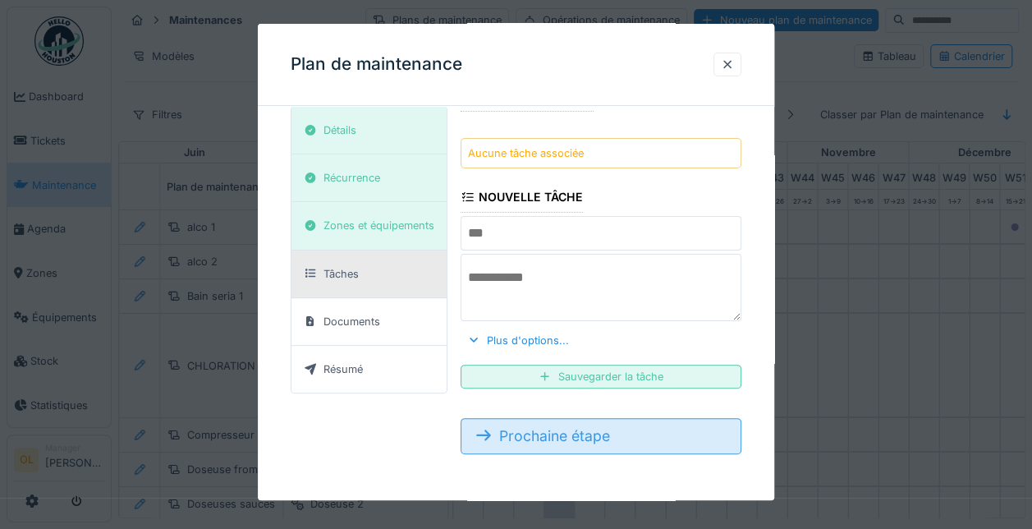
click at [672, 446] on div "Prochaine étape" at bounding box center [601, 436] width 281 height 36
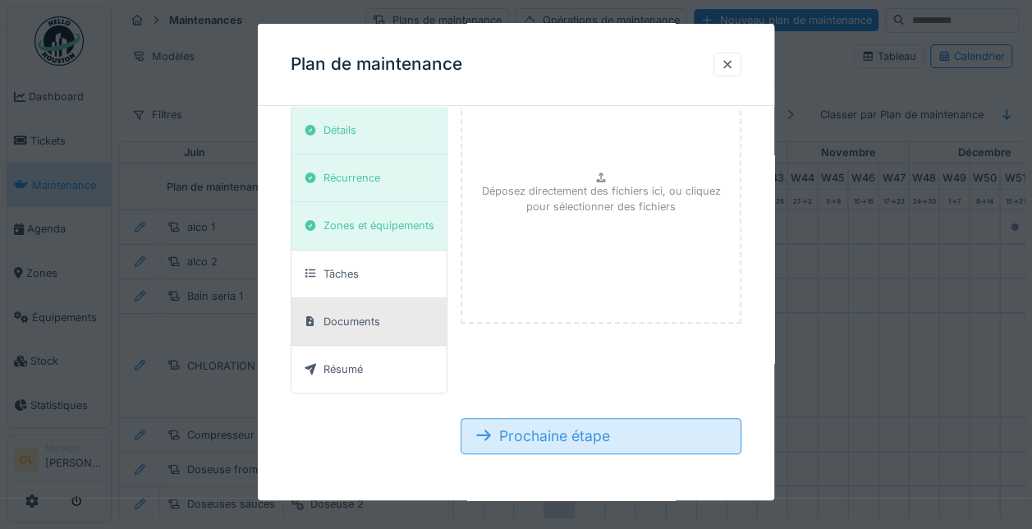
click at [672, 446] on div "Prochaine étape" at bounding box center [601, 436] width 281 height 36
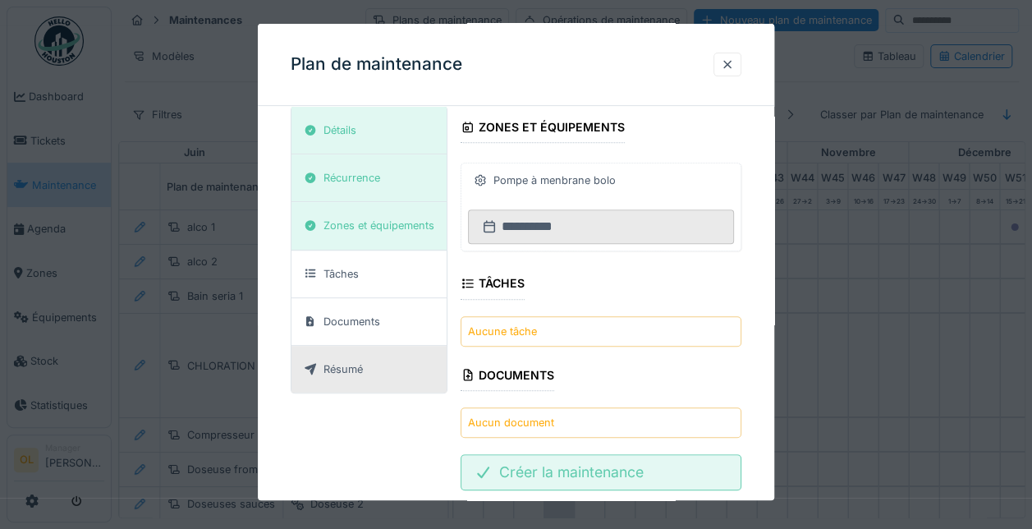
scroll to position [356, 0]
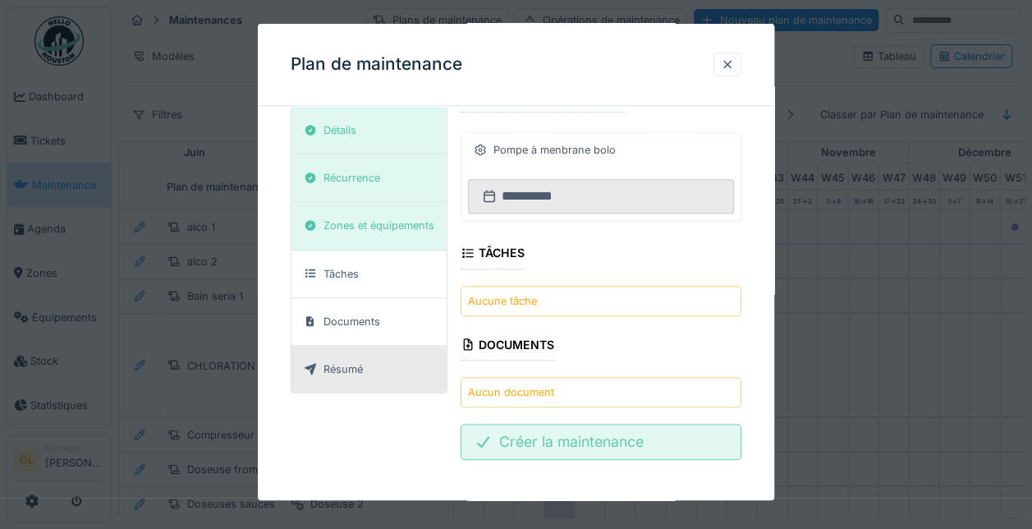
click at [667, 439] on div "Créer la maintenance" at bounding box center [601, 442] width 281 height 36
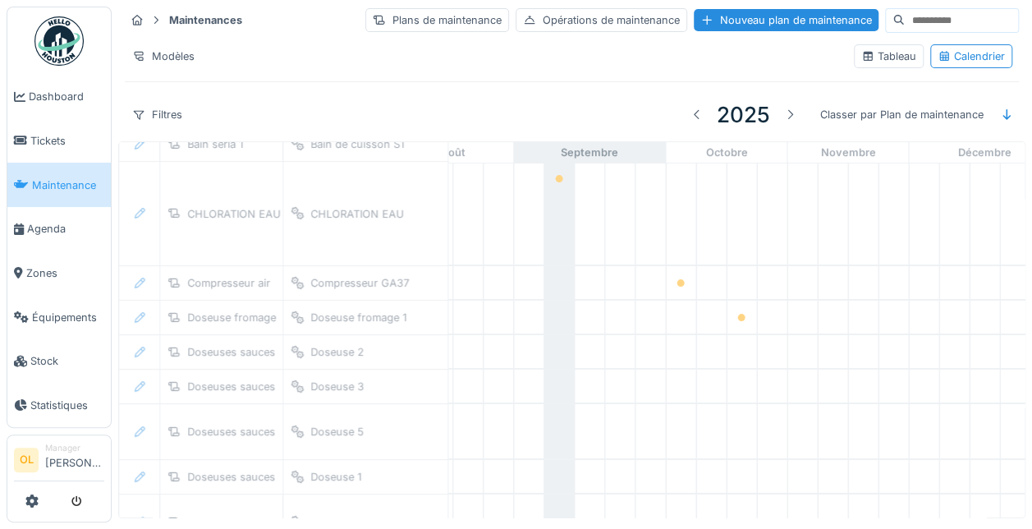
scroll to position [0, 1010]
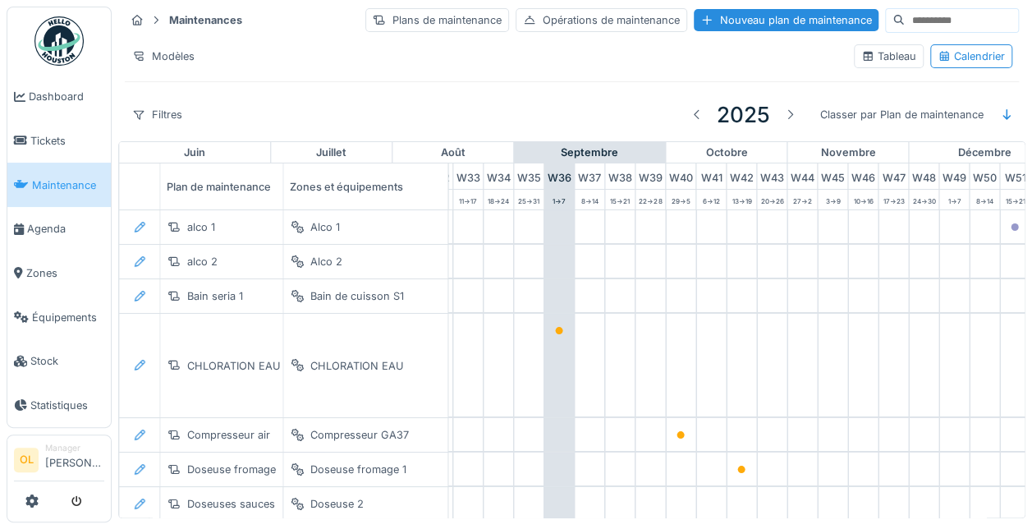
click at [920, 10] on input at bounding box center [961, 20] width 113 height 23
type input "*****"
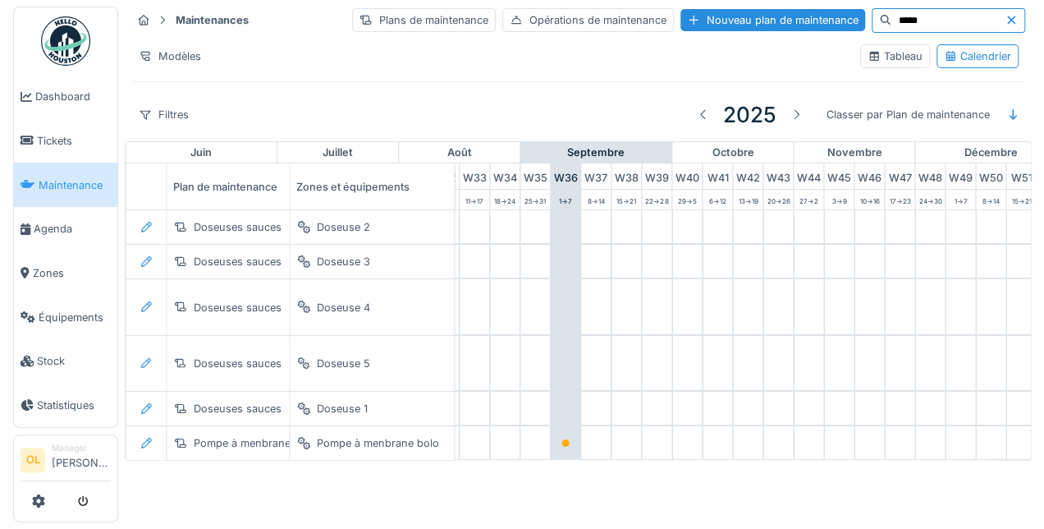
scroll to position [0, 0]
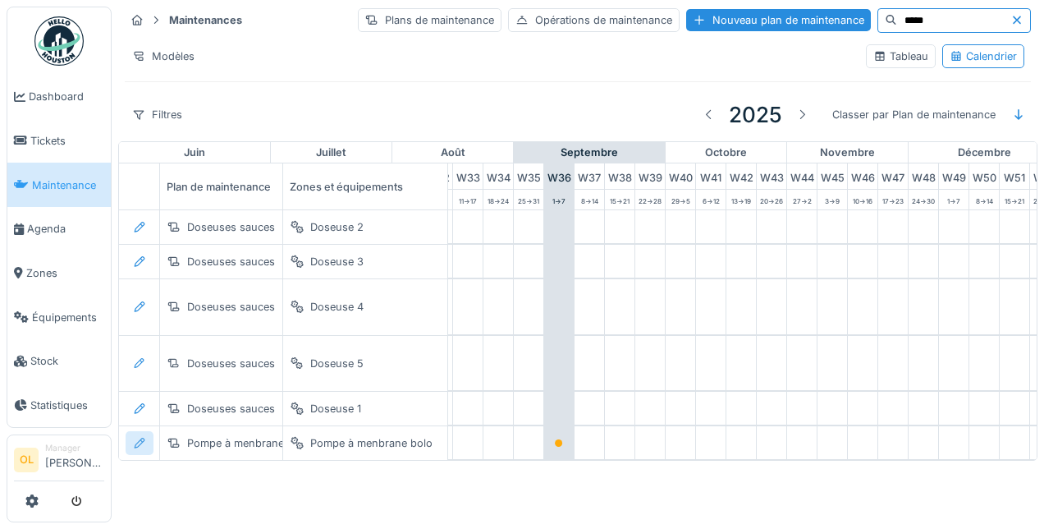
click at [146, 442] on div at bounding box center [140, 443] width 28 height 24
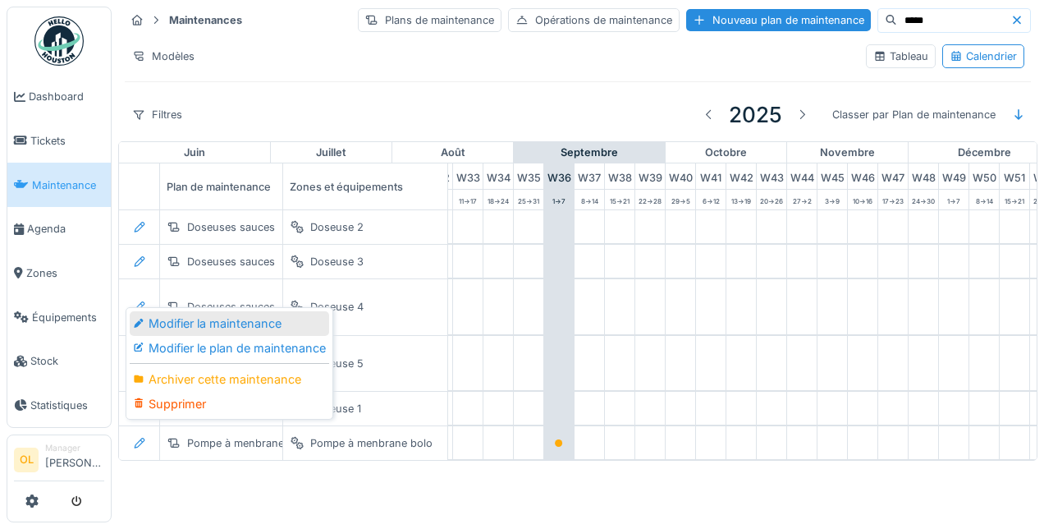
click at [179, 329] on div "Modifier la maintenance" at bounding box center [230, 323] width 200 height 25
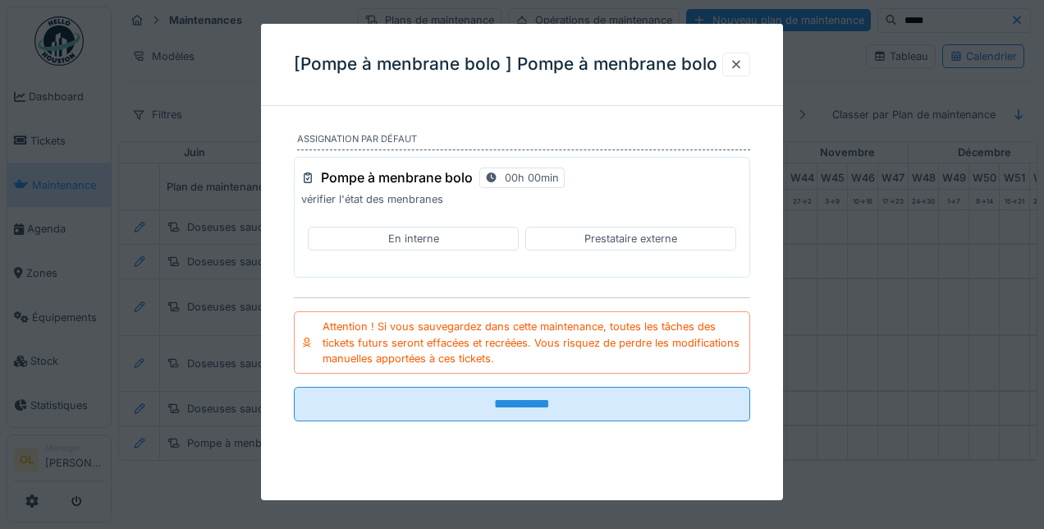
click at [406, 241] on div "En interne" at bounding box center [413, 239] width 51 height 16
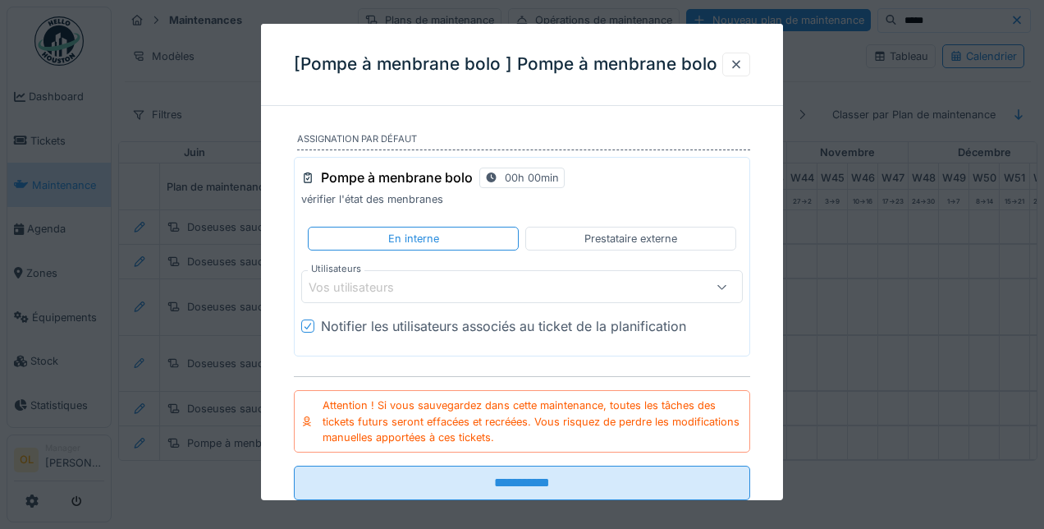
click at [399, 290] on div "Vos utilisateurs" at bounding box center [363, 287] width 108 height 18
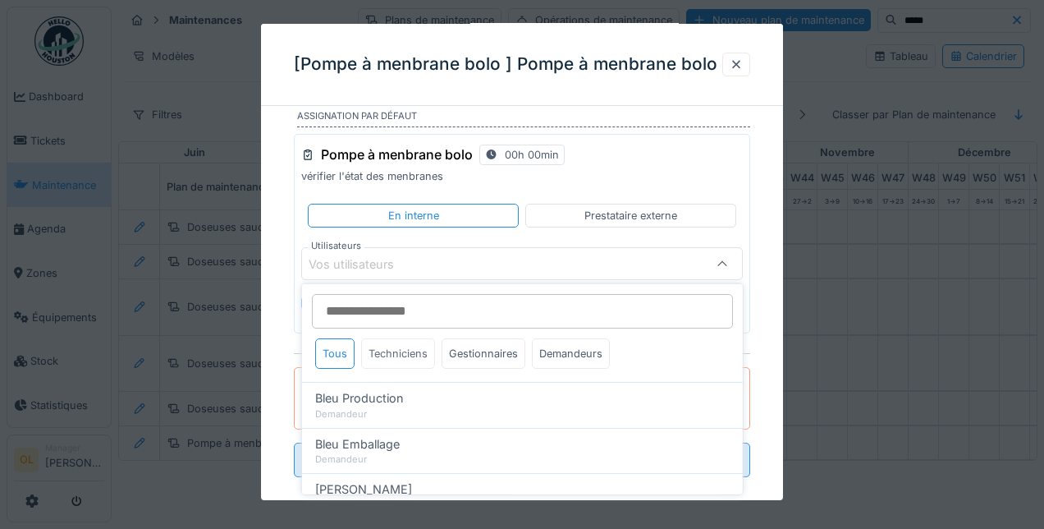
click at [392, 348] on div "Techniciens" at bounding box center [398, 353] width 74 height 30
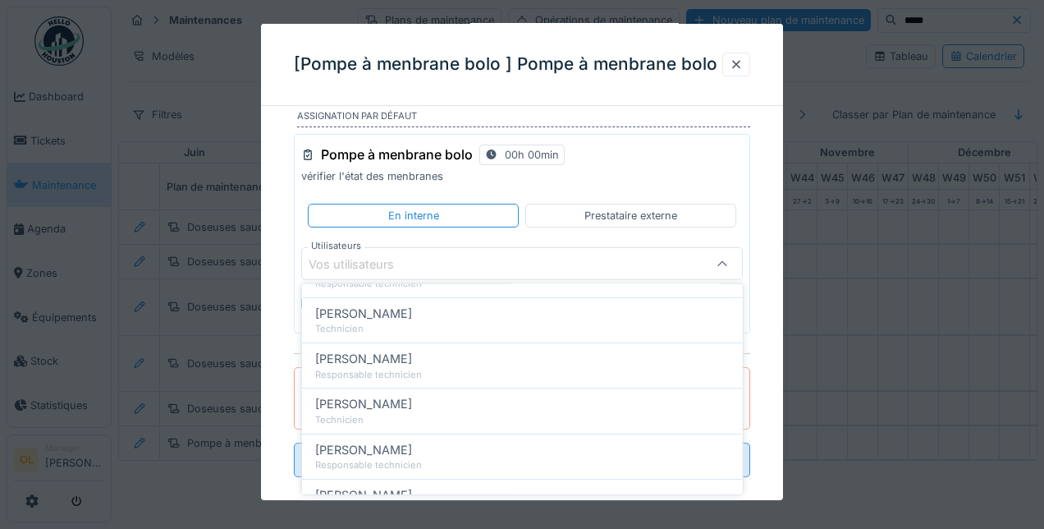
scroll to position [0, 0]
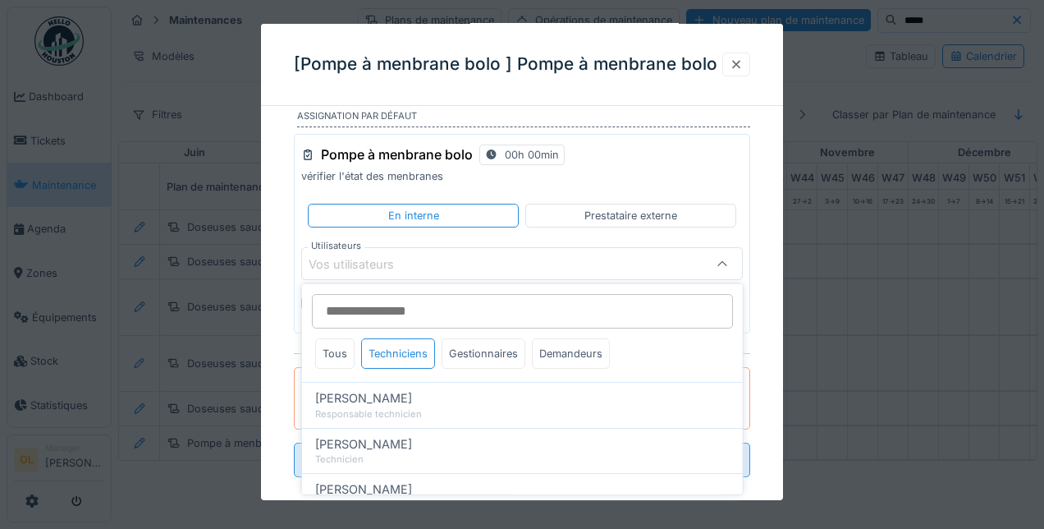
click at [736, 69] on div at bounding box center [736, 65] width 13 height 16
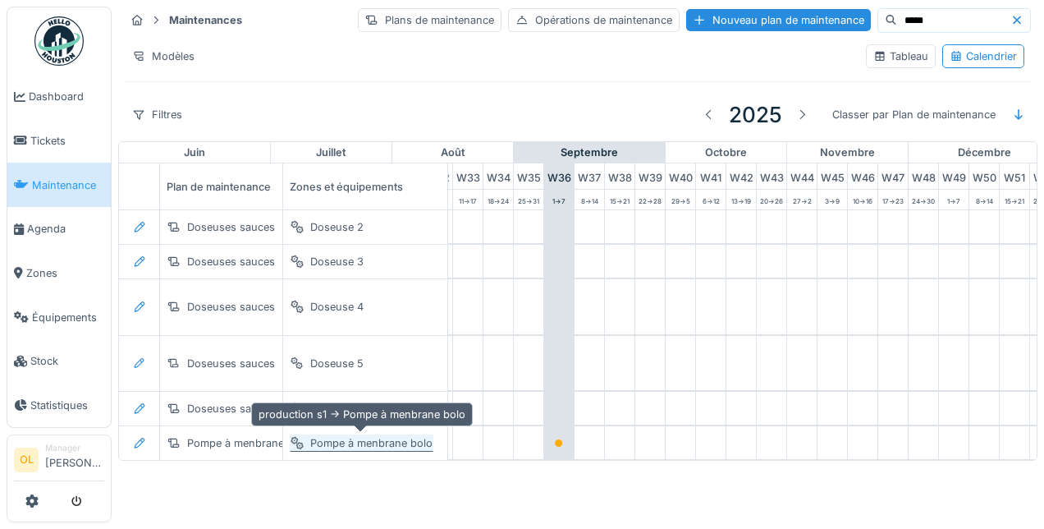
click at [342, 442] on div "Pompe à menbrane bolo" at bounding box center [371, 443] width 122 height 16
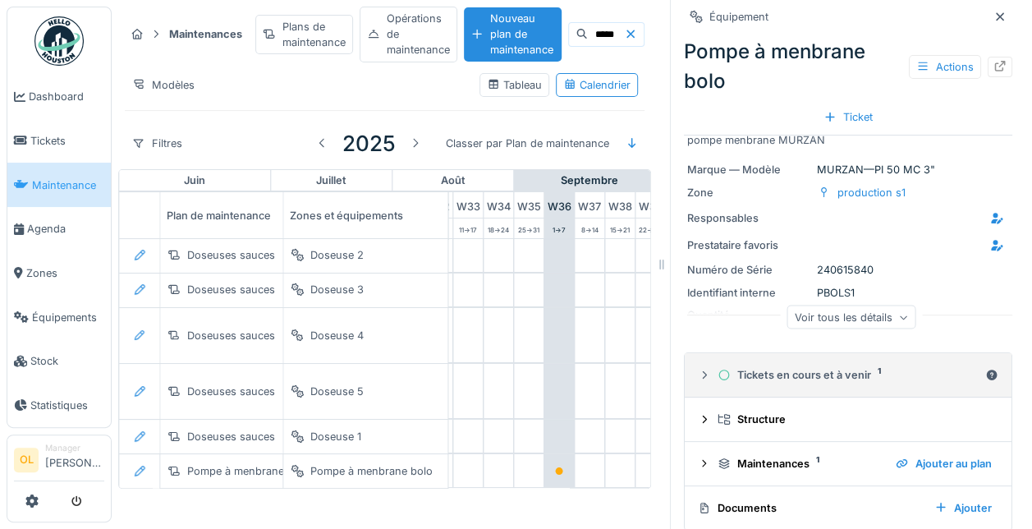
scroll to position [40, 0]
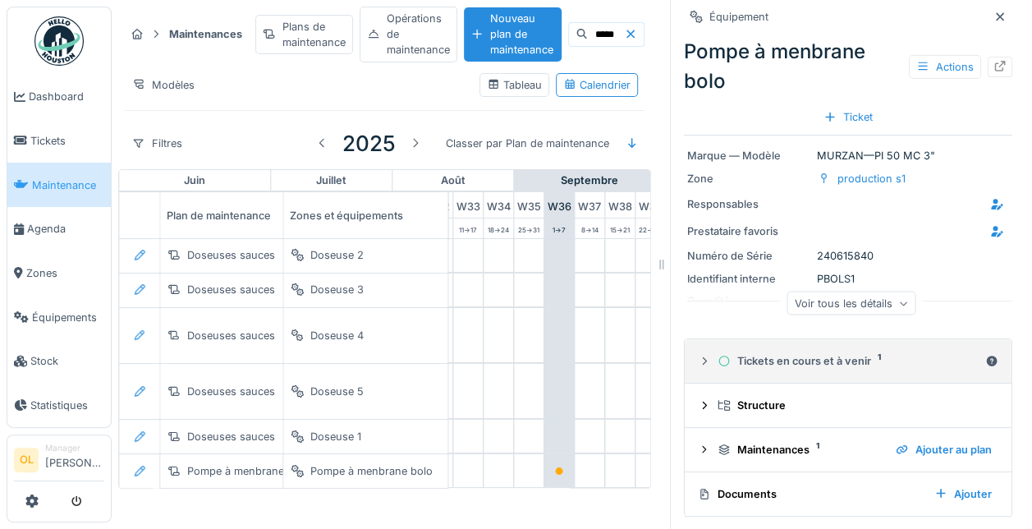
click at [832, 356] on div "Tickets en cours et à venir 1" at bounding box center [848, 361] width 261 height 16
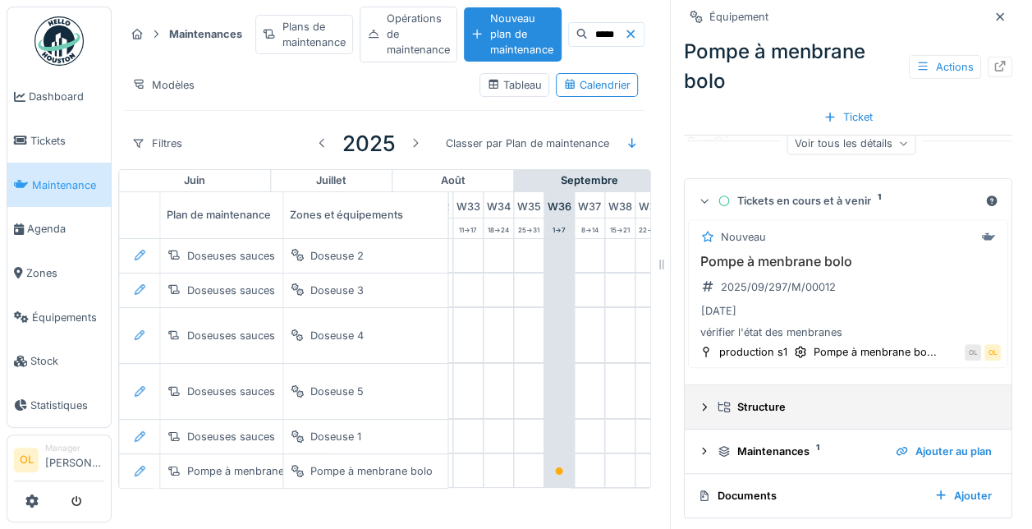
scroll to position [12, 0]
click at [778, 399] on div "Structure" at bounding box center [855, 407] width 274 height 16
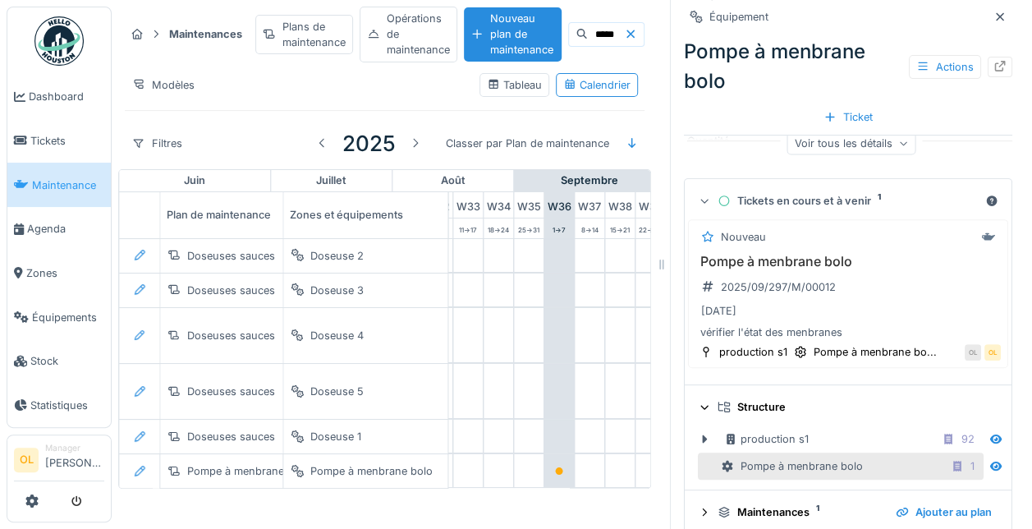
scroll to position [260, 0]
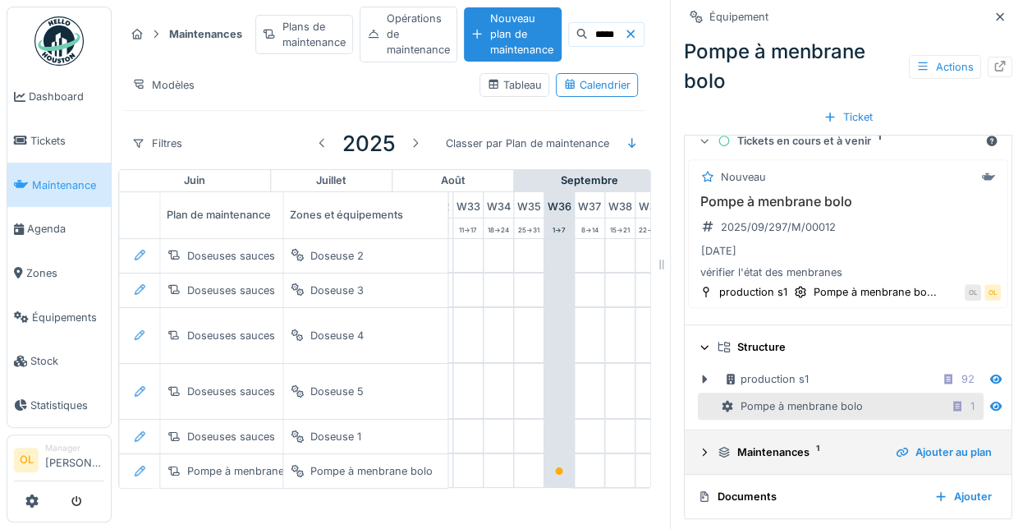
click at [790, 447] on div "Maintenances 1 Ajouter au plan" at bounding box center [848, 452] width 301 height 22
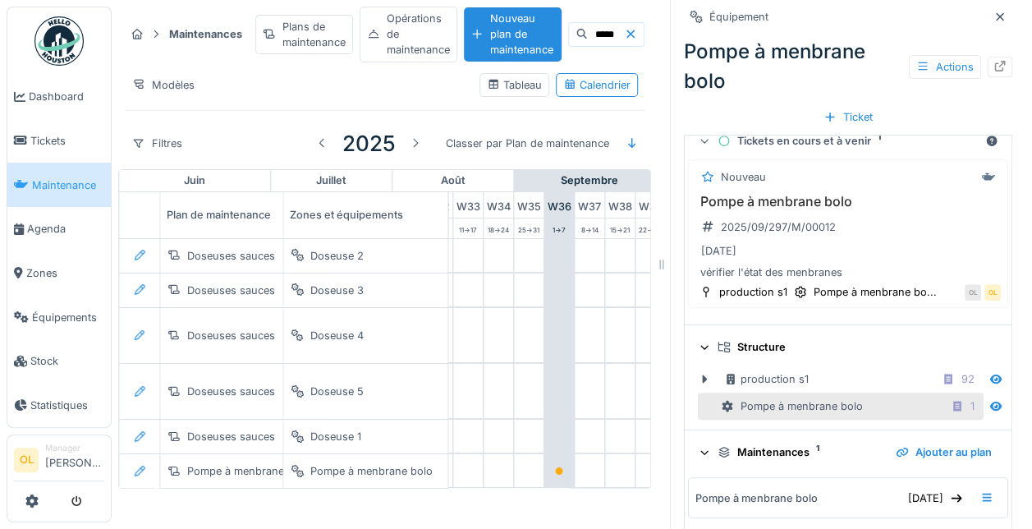
scroll to position [321, 0]
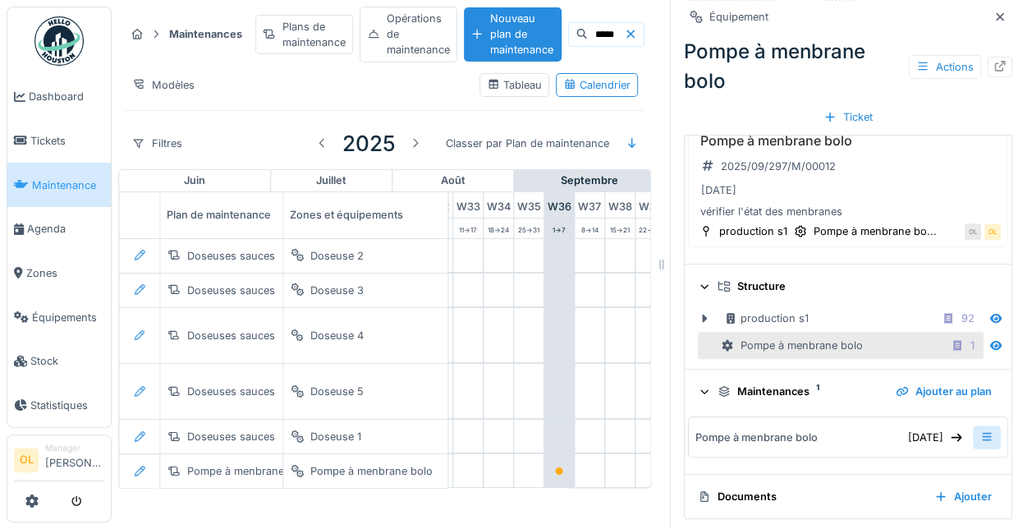
click at [980, 431] on icon at bounding box center [986, 436] width 13 height 11
click at [941, 461] on div "Modifier la maintenance" at bounding box center [880, 470] width 155 height 25
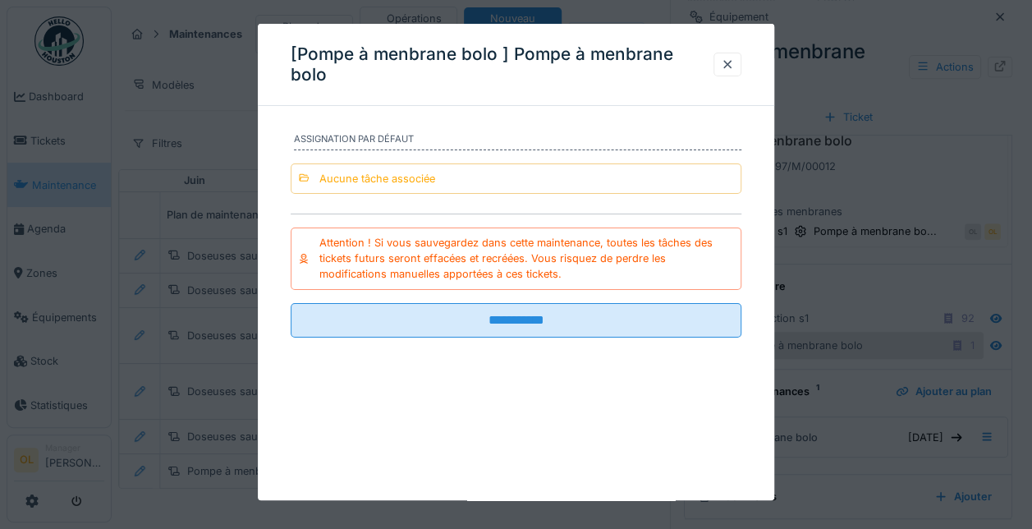
click at [383, 181] on div "Aucune tâche associée" at bounding box center [377, 179] width 116 height 16
click at [604, 268] on div "Attention ! Si vous sauvegardez dans cette maintenance, toutes les tâches des t…" at bounding box center [526, 259] width 415 height 48
click at [734, 64] on div at bounding box center [727, 65] width 13 height 16
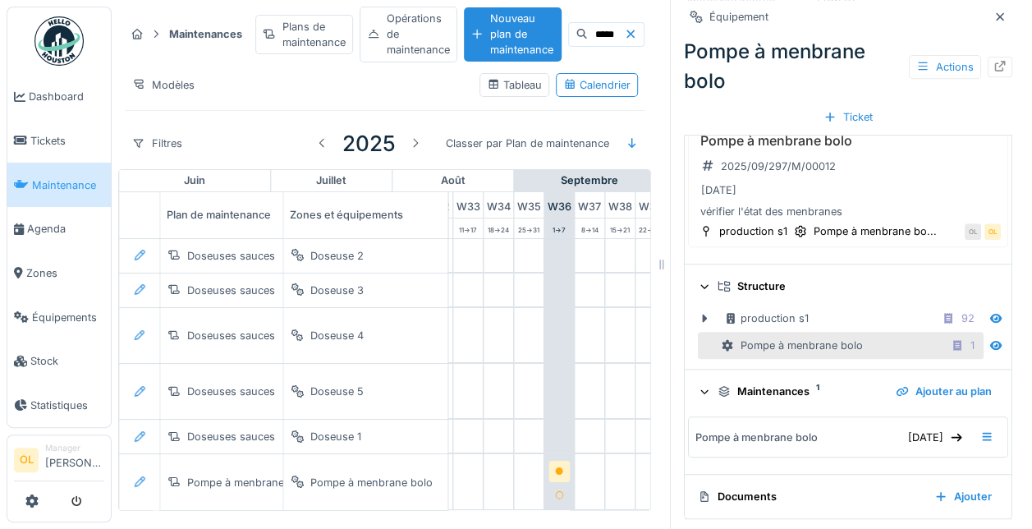
scroll to position [12, 0]
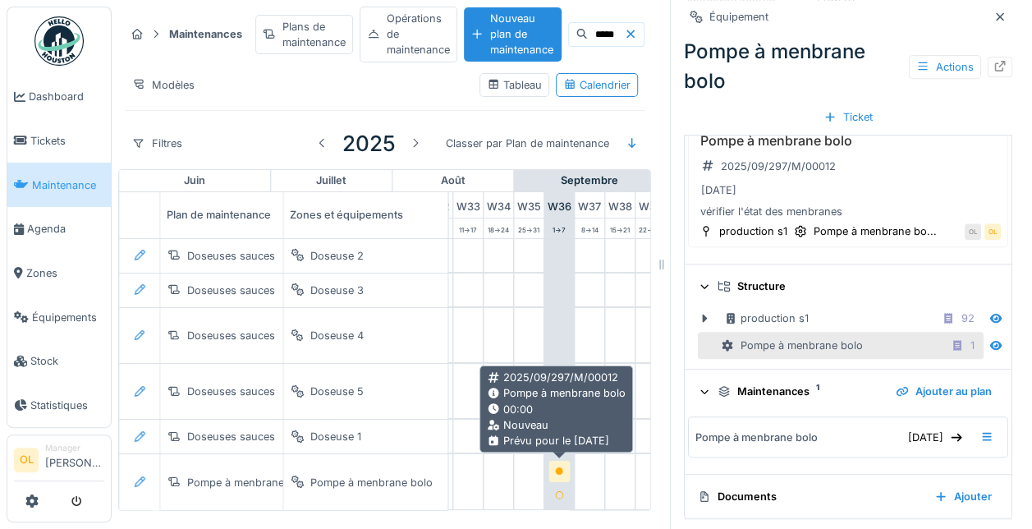
click at [557, 467] on icon at bounding box center [559, 471] width 8 height 8
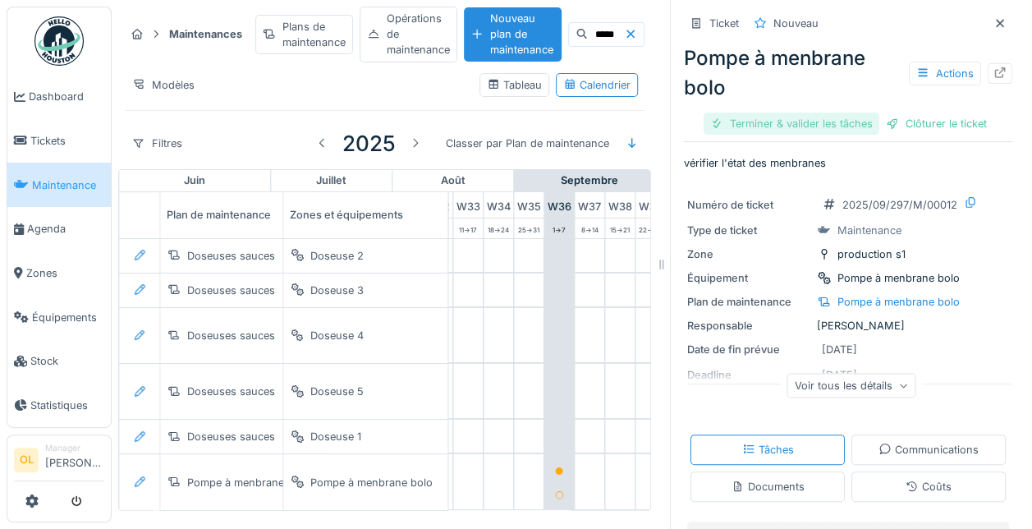
click at [787, 112] on div "Terminer & valider les tâches" at bounding box center [792, 123] width 176 height 22
click at [833, 112] on div "Clôturer le ticket" at bounding box center [849, 123] width 114 height 22
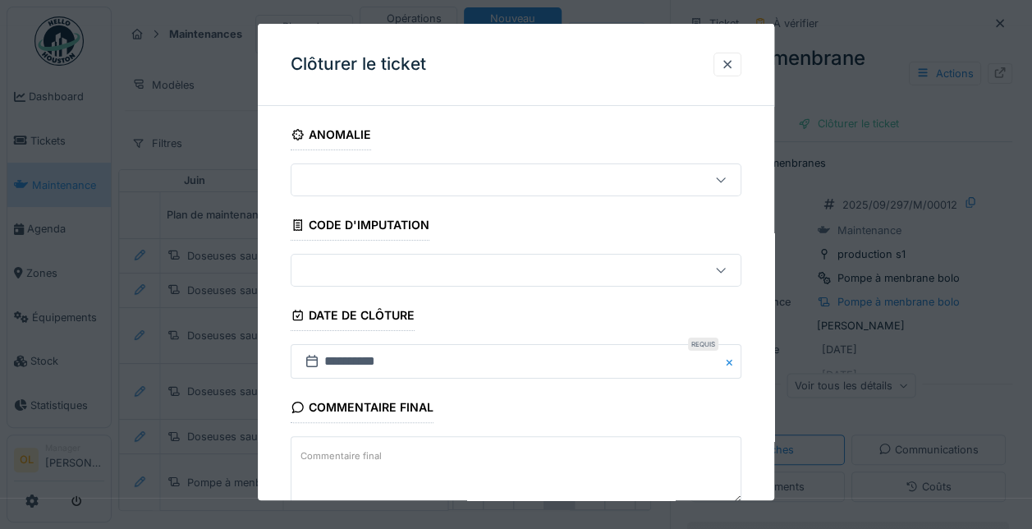
click at [371, 454] on label "Commentaire final" at bounding box center [341, 456] width 88 height 21
click at [371, 454] on textarea "Commentaire final" at bounding box center [516, 469] width 451 height 67
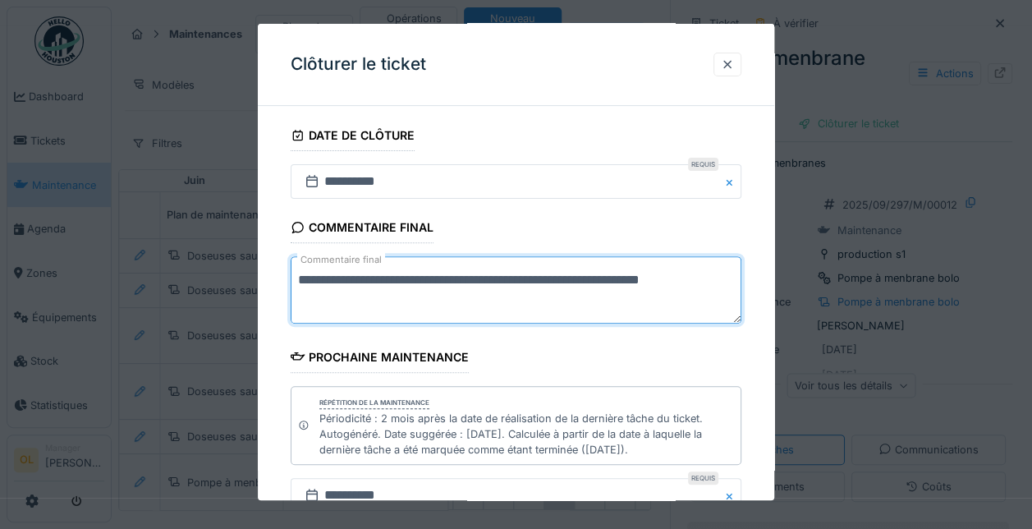
scroll to position [177, 0]
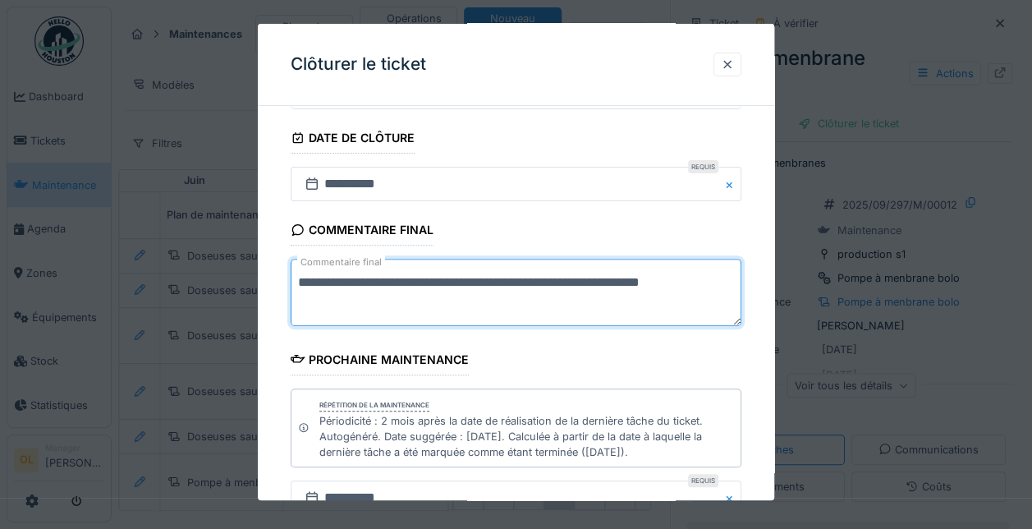
click at [432, 284] on textarea "**********" at bounding box center [516, 292] width 451 height 67
click at [407, 279] on textarea "**********" at bounding box center [516, 292] width 451 height 67
click at [693, 279] on textarea "**********" at bounding box center [516, 292] width 451 height 67
click at [415, 298] on textarea "**********" at bounding box center [516, 292] width 451 height 67
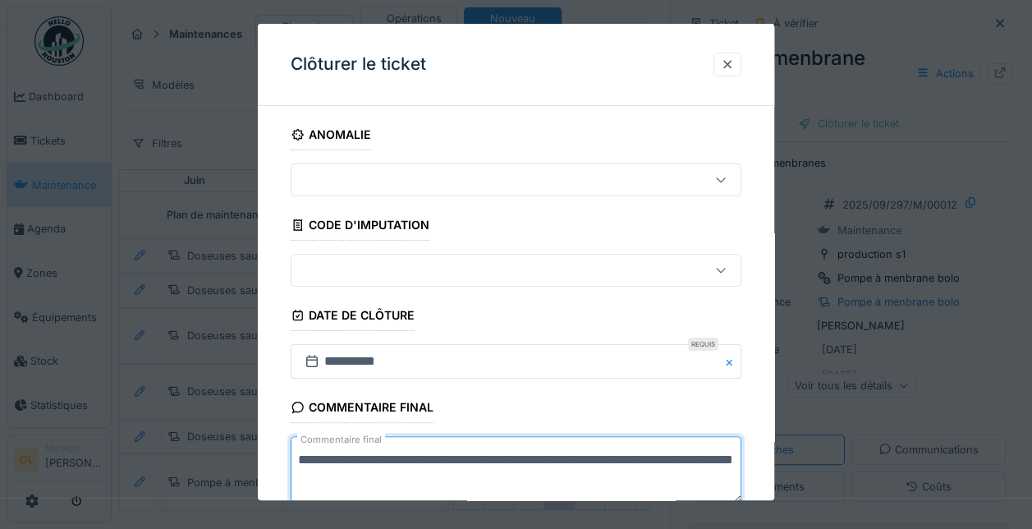
scroll to position [342, 0]
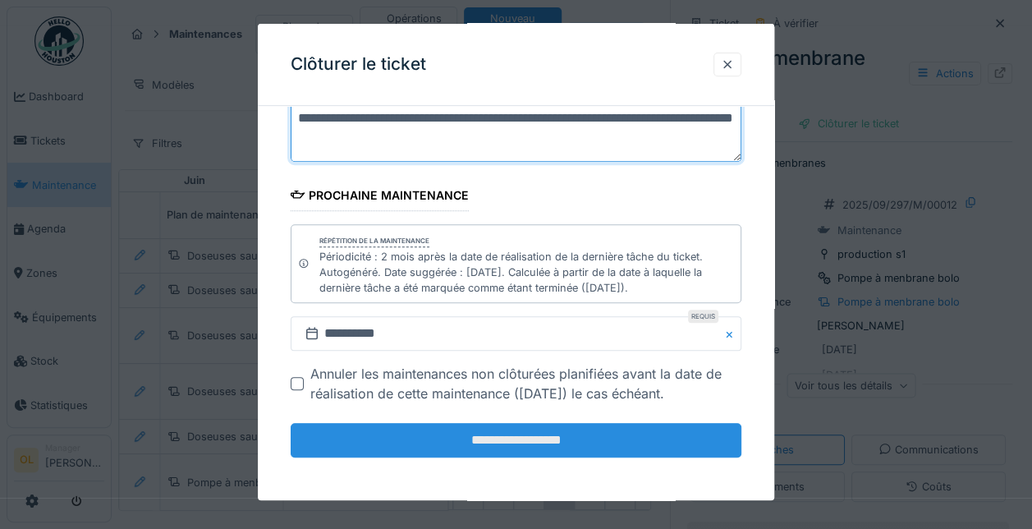
type textarea "**********"
click at [450, 435] on input "**********" at bounding box center [516, 440] width 451 height 34
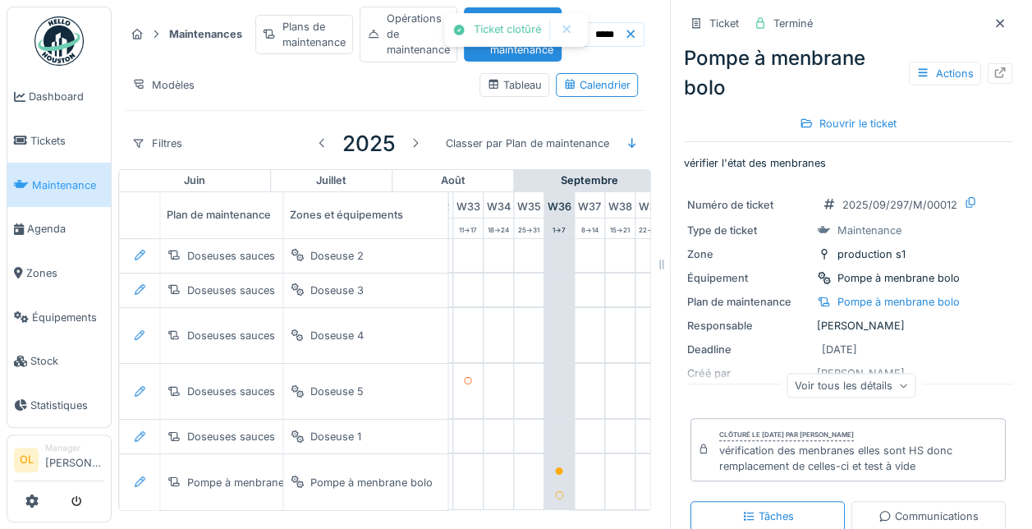
scroll to position [11, 1010]
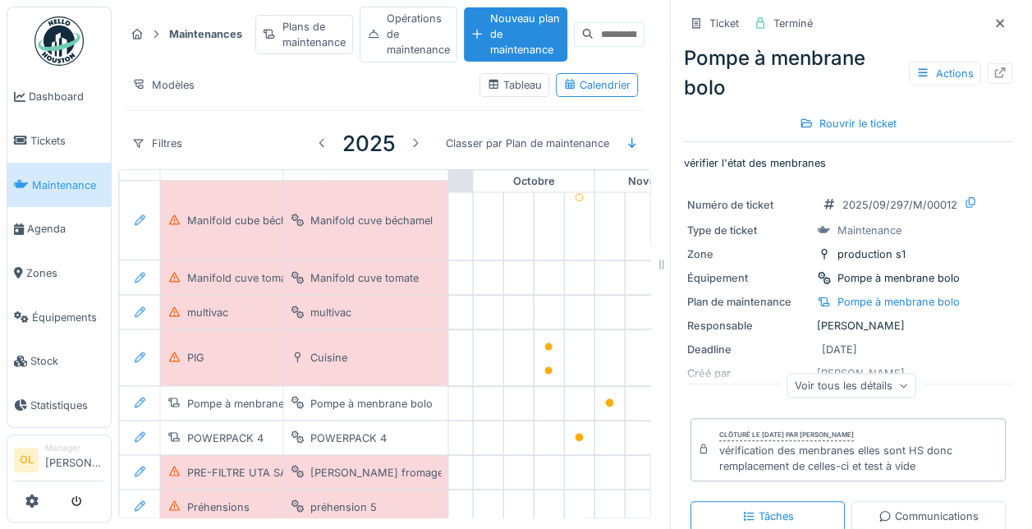
scroll to position [1852, 1203]
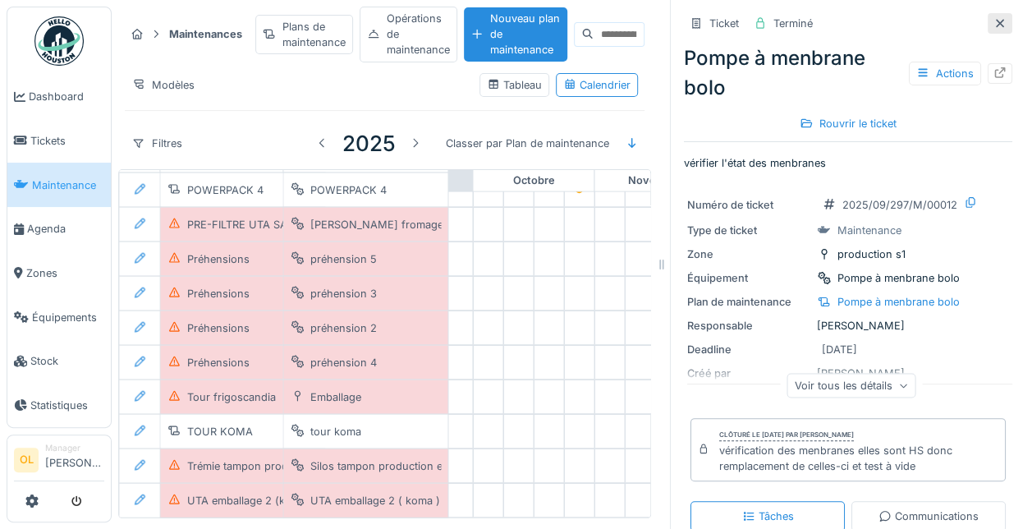
click at [994, 18] on icon at bounding box center [1000, 23] width 13 height 11
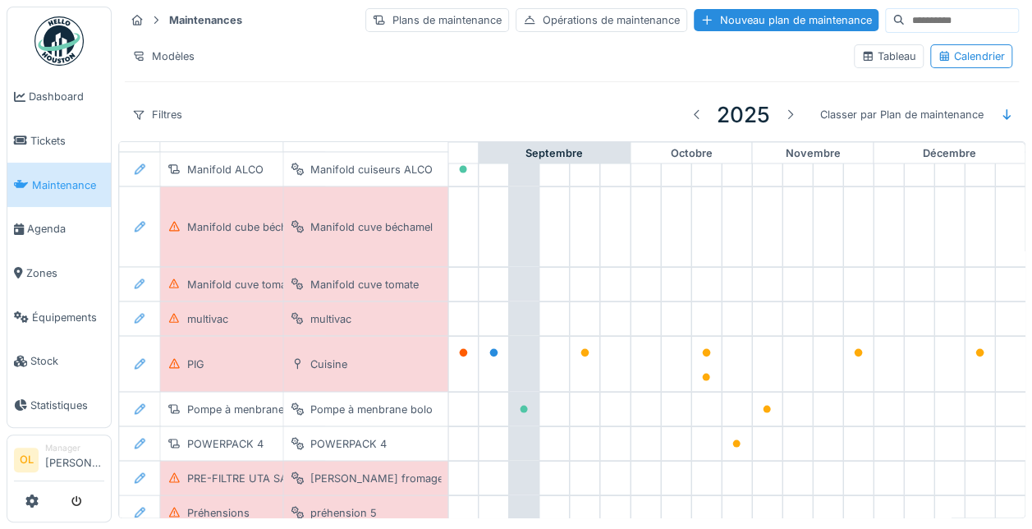
scroll to position [1642, 1082]
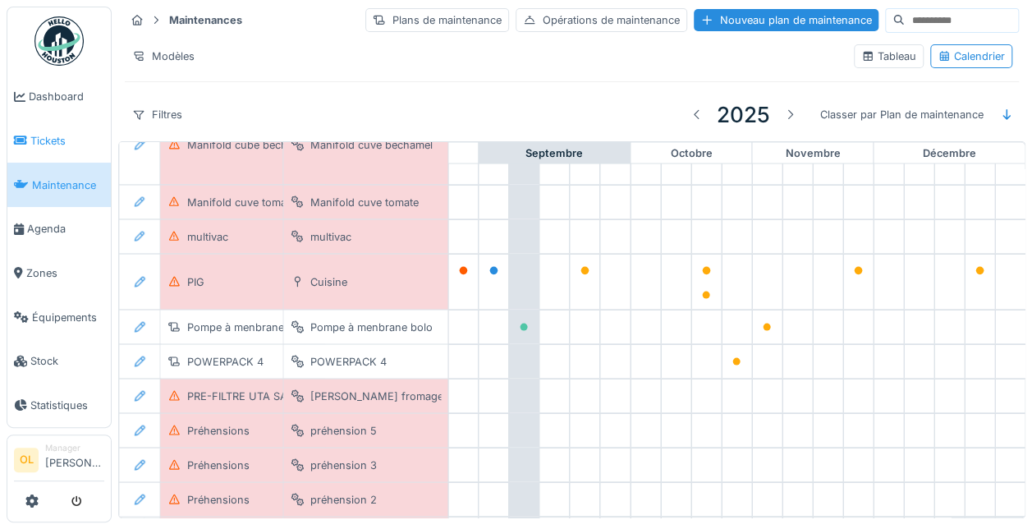
click at [30, 134] on span "Tickets" at bounding box center [67, 141] width 74 height 16
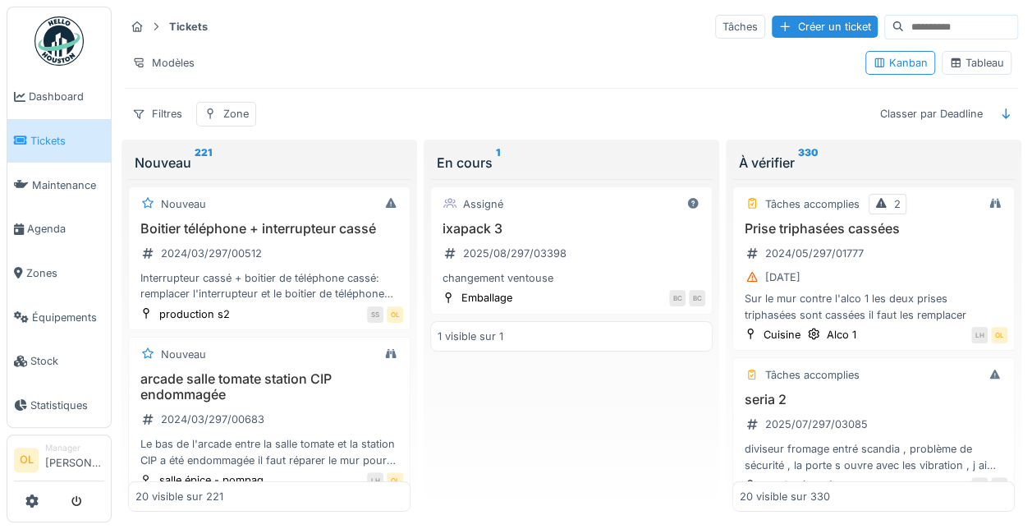
click at [46, 136] on span "Tickets" at bounding box center [67, 141] width 74 height 16
click at [54, 103] on span "Dashboard" at bounding box center [67, 97] width 76 height 16
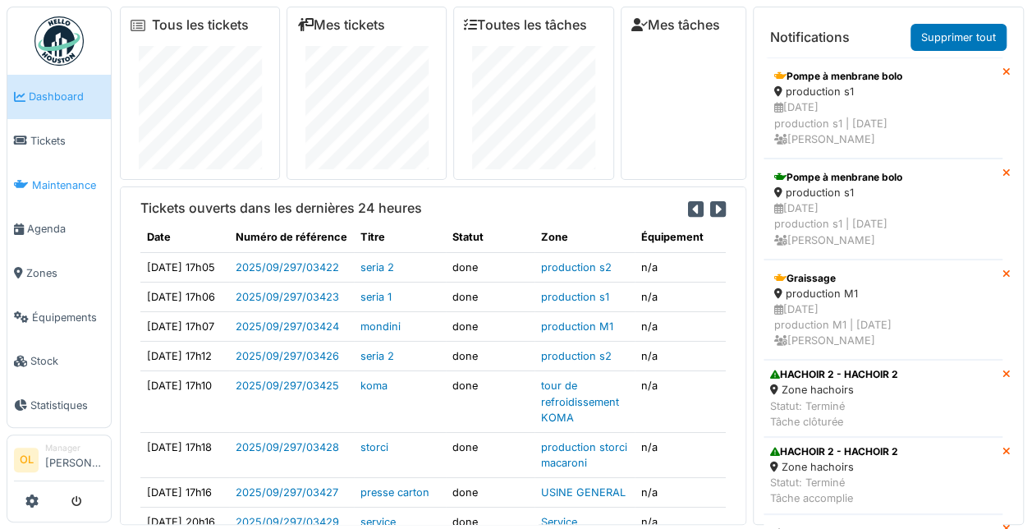
click at [47, 177] on span "Maintenance" at bounding box center [68, 185] width 72 height 16
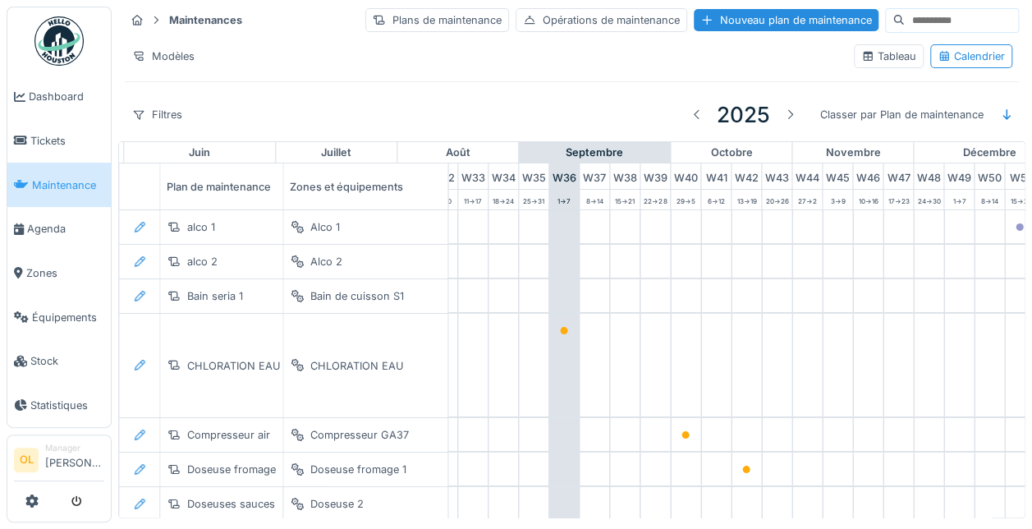
scroll to position [0, 1010]
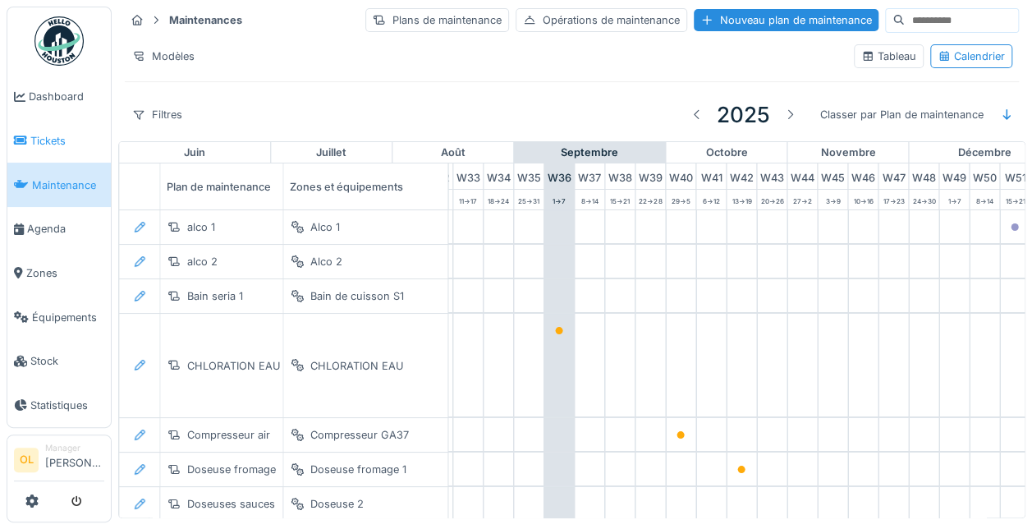
click at [46, 141] on span "Tickets" at bounding box center [67, 141] width 74 height 16
